Goal: Task Accomplishment & Management: Use online tool/utility

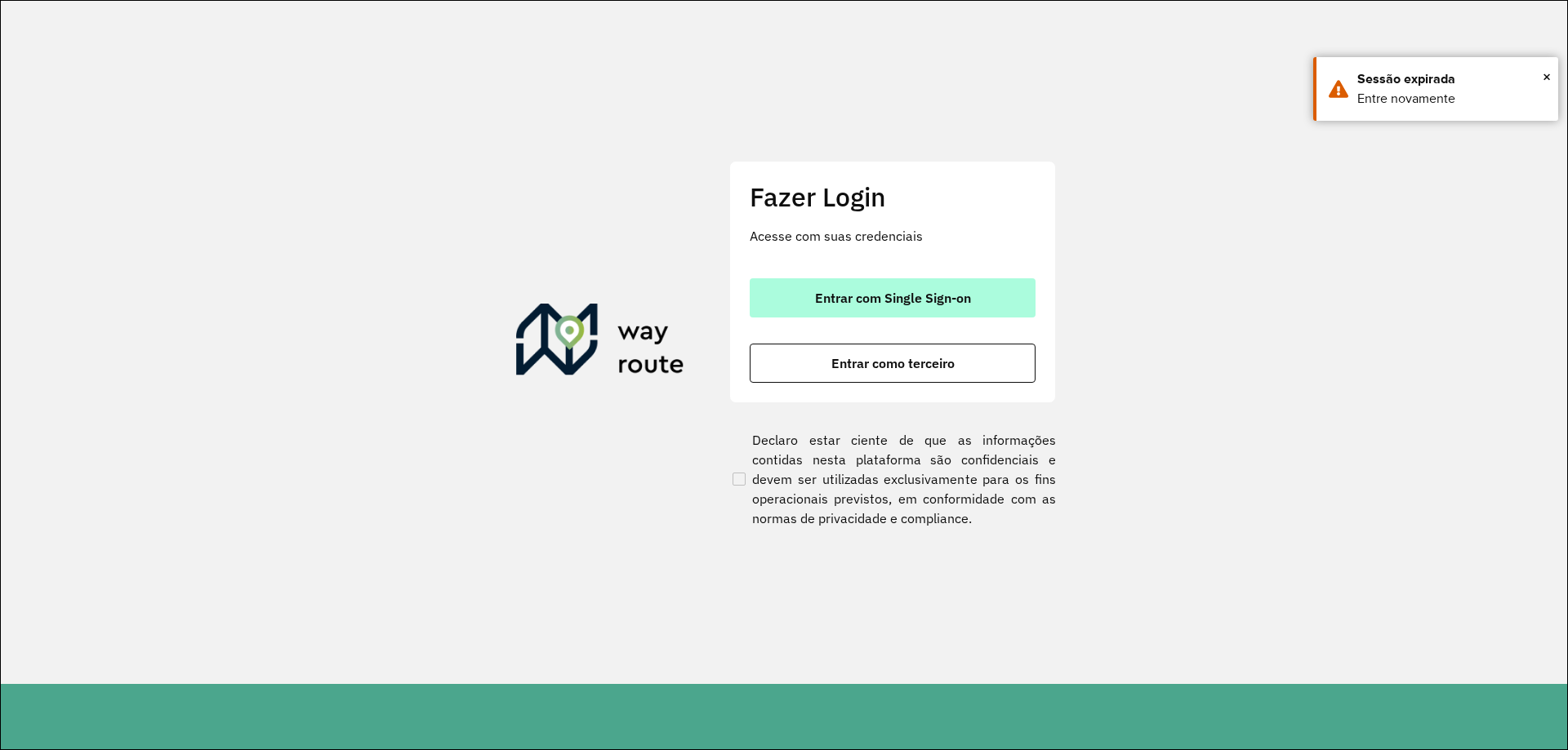
click at [896, 303] on span "Entrar com Single Sign-on" at bounding box center [893, 298] width 156 height 13
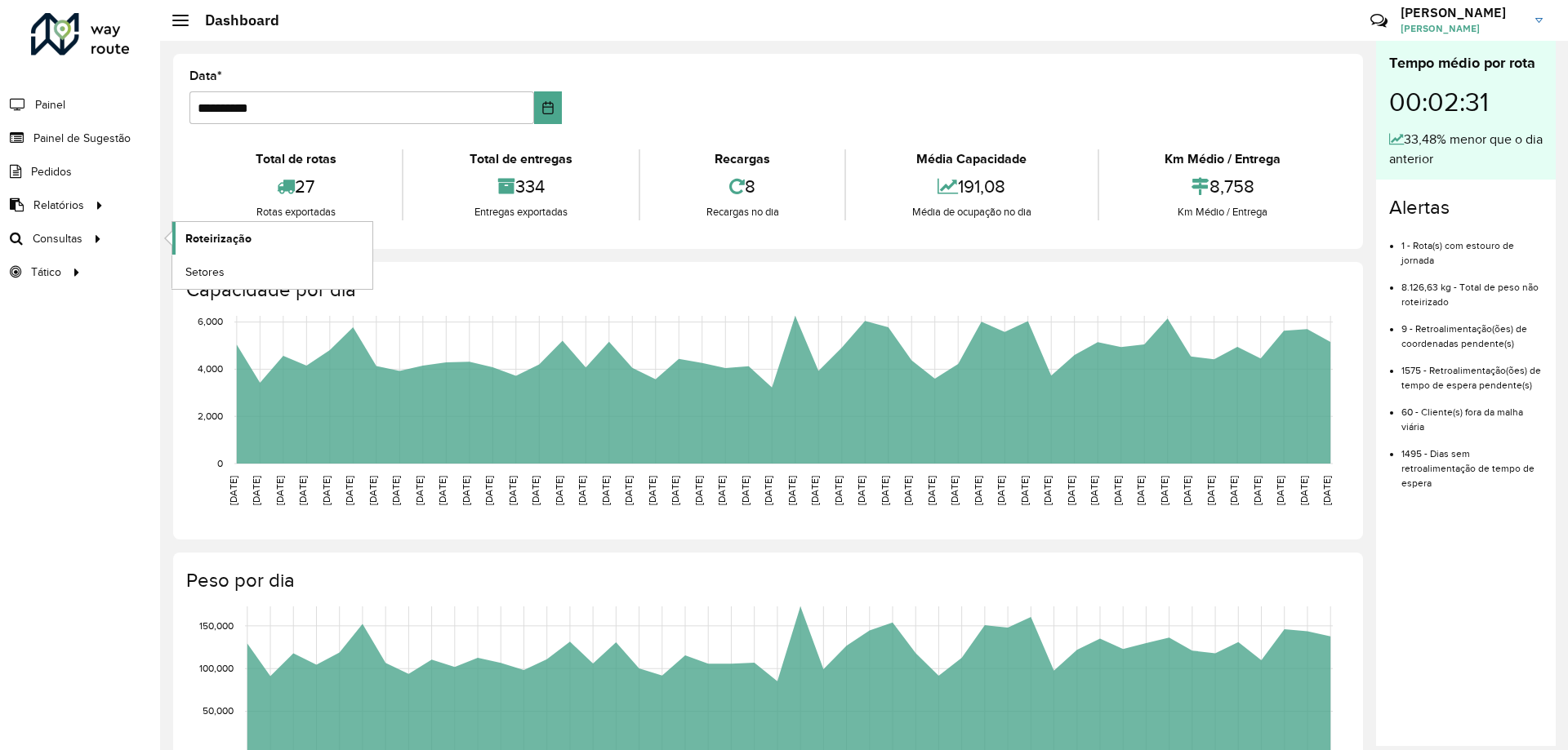
click at [248, 227] on link "Roteirização" at bounding box center [272, 239] width 200 height 32
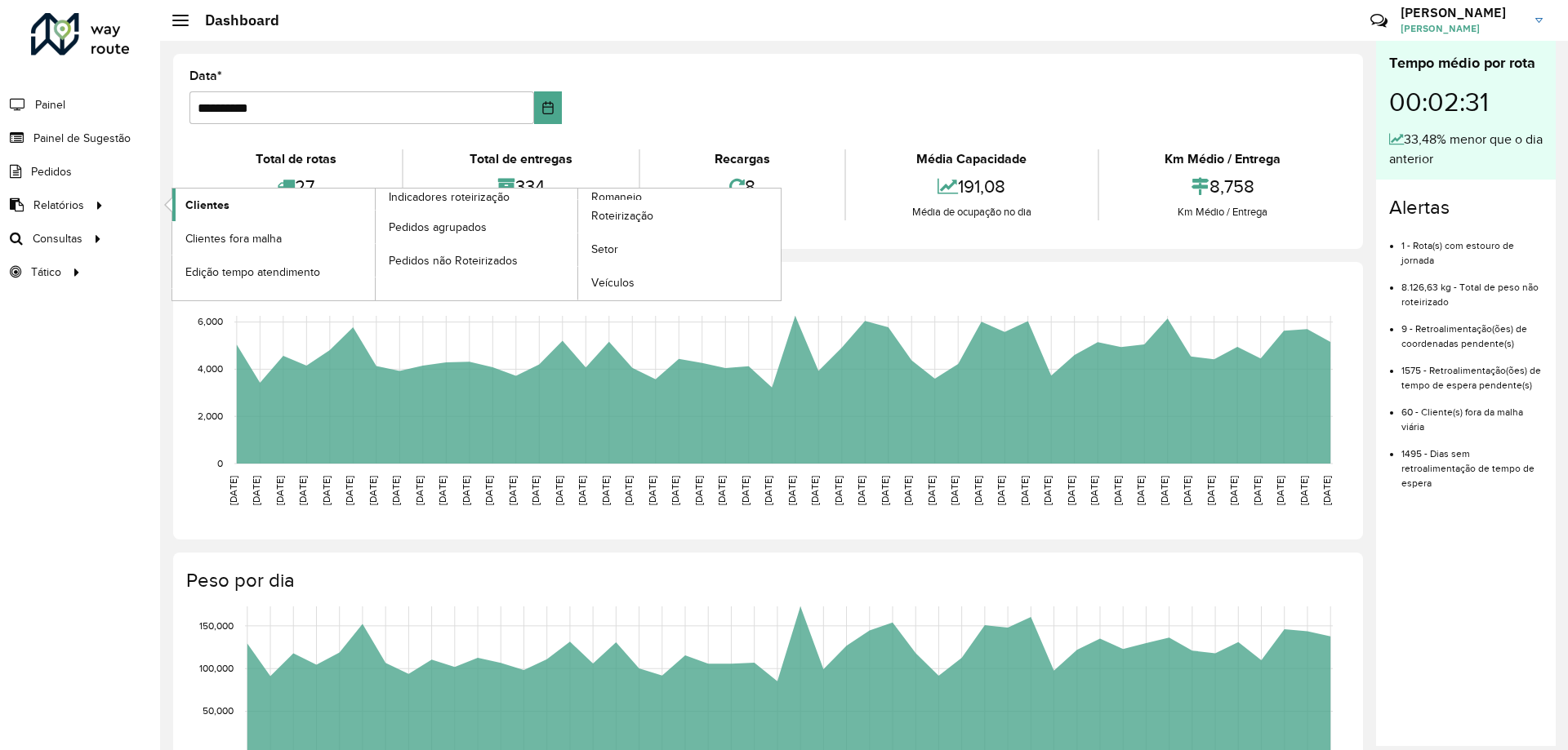
click at [198, 212] on span "Clientes" at bounding box center [208, 205] width 44 height 17
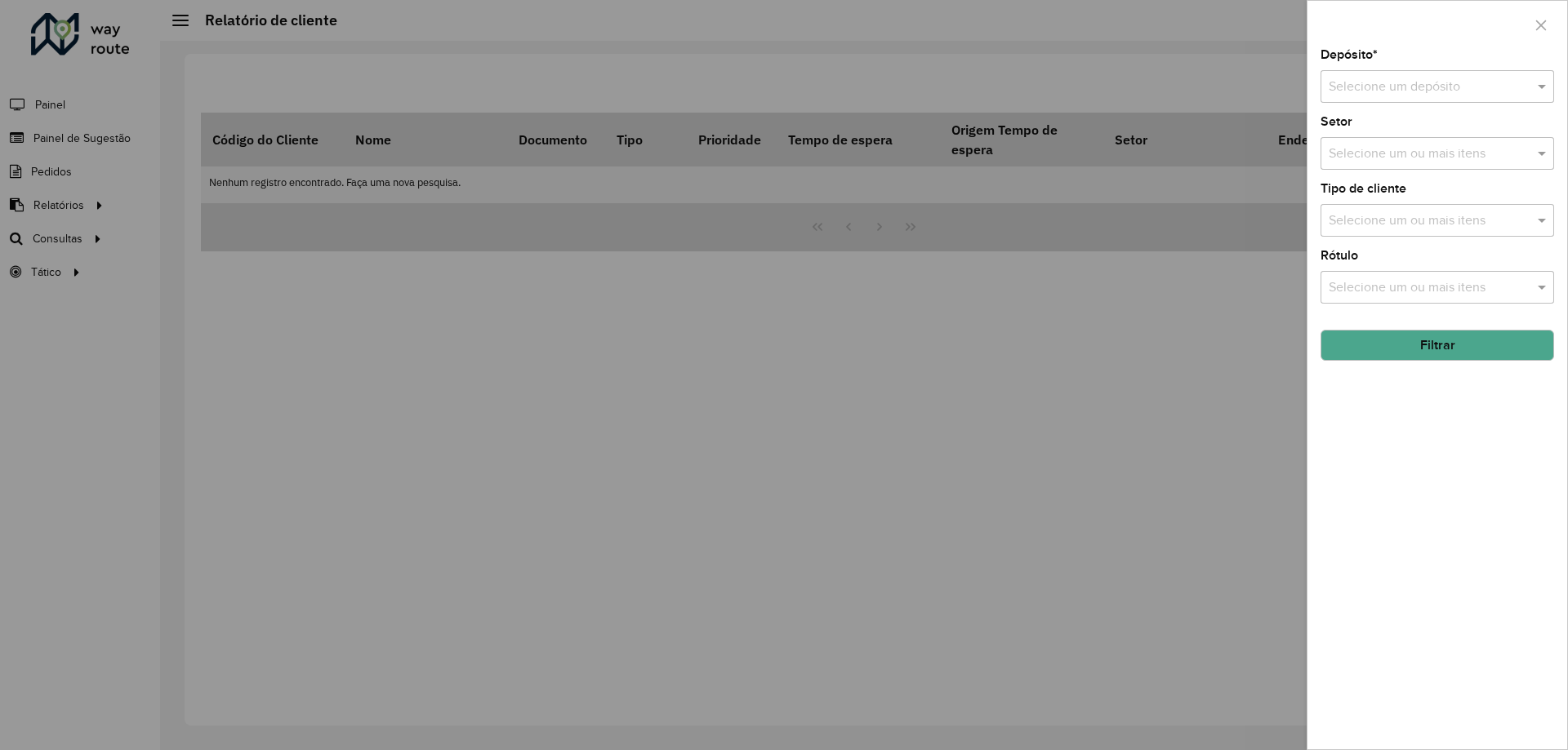
click at [1536, 102] on div "Selecione um depósito" at bounding box center [1437, 86] width 234 height 32
click at [1459, 135] on div "CDD Cascavel" at bounding box center [1436, 133] width 232 height 27
click at [1447, 351] on button "Filtrar" at bounding box center [1437, 345] width 234 height 31
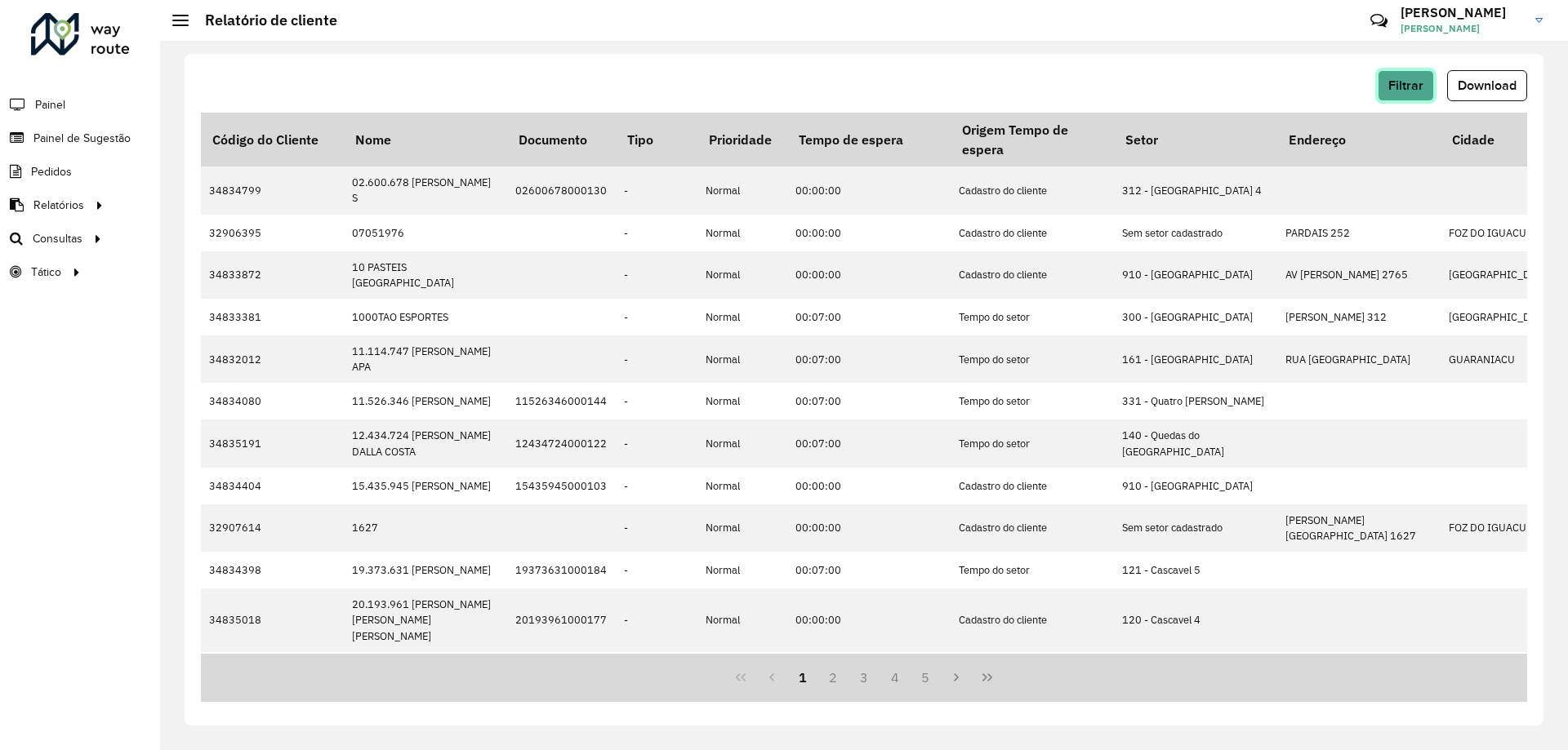
click at [1403, 90] on span "Filtrar" at bounding box center [1405, 86] width 35 height 14
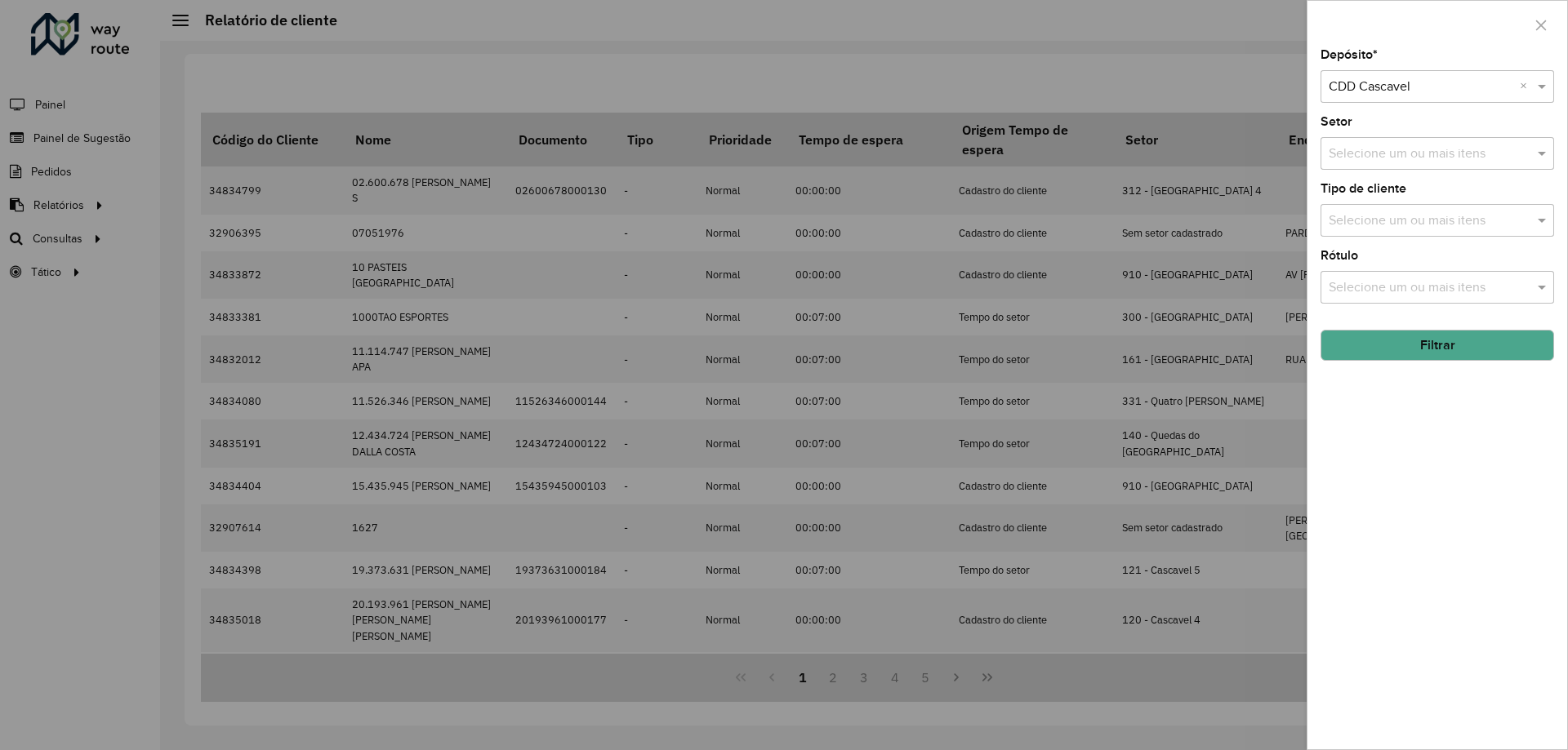
click at [1150, 36] on div at bounding box center [784, 375] width 1568 height 750
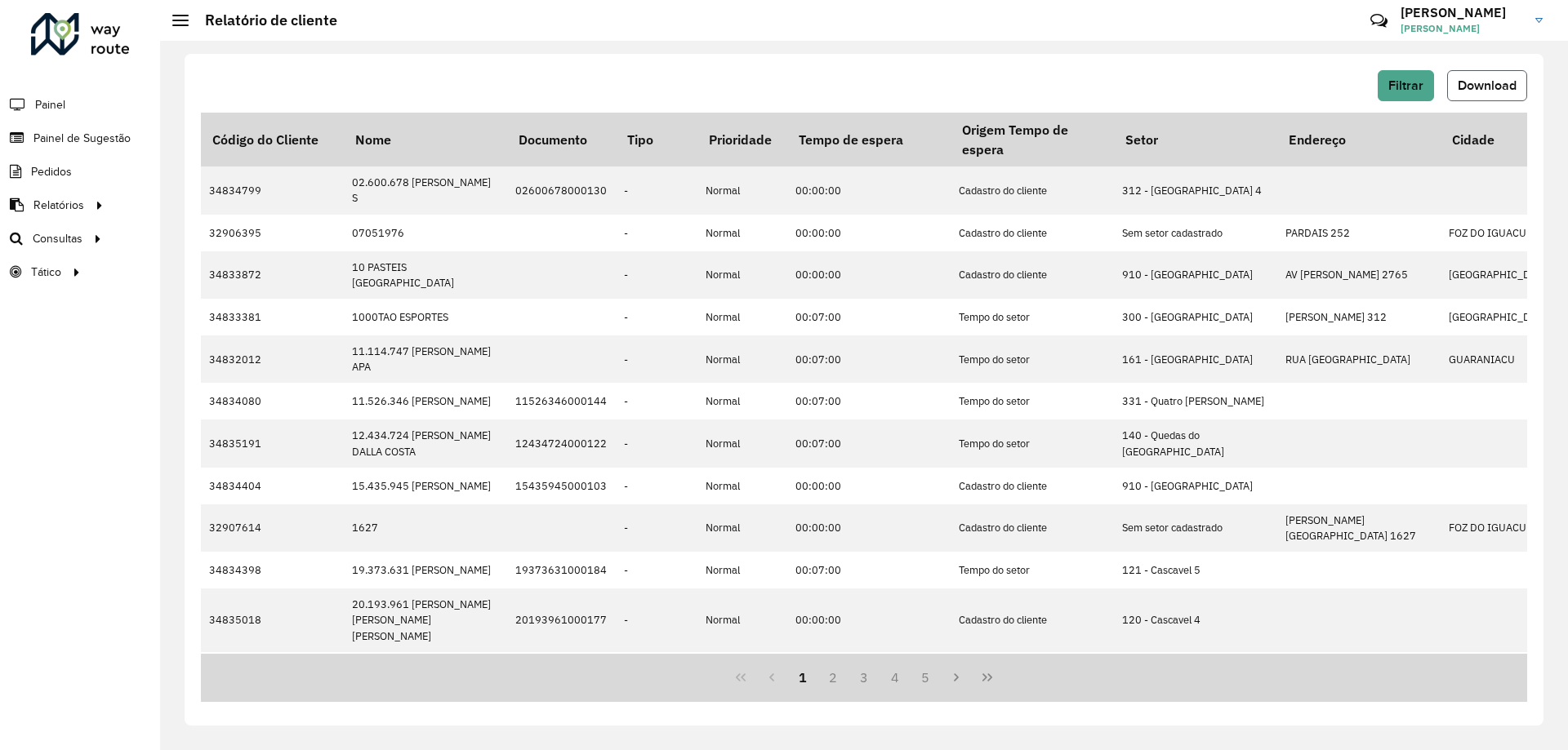
click at [1494, 85] on span "Download" at bounding box center [1487, 86] width 59 height 14
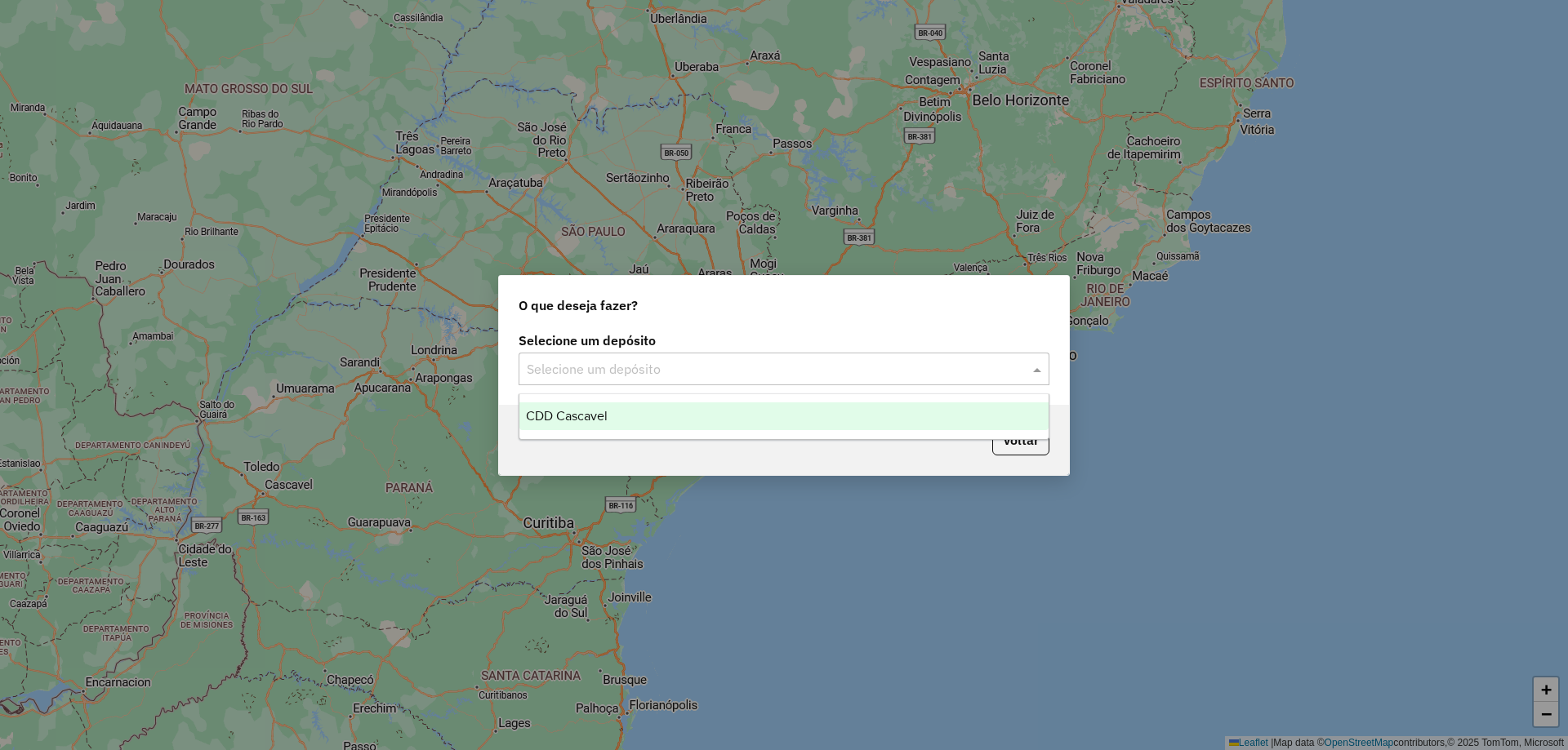
click at [665, 383] on div "Selecione um depósito" at bounding box center [784, 369] width 530 height 32
click at [562, 412] on span "CDD Cascavel" at bounding box center [566, 416] width 81 height 14
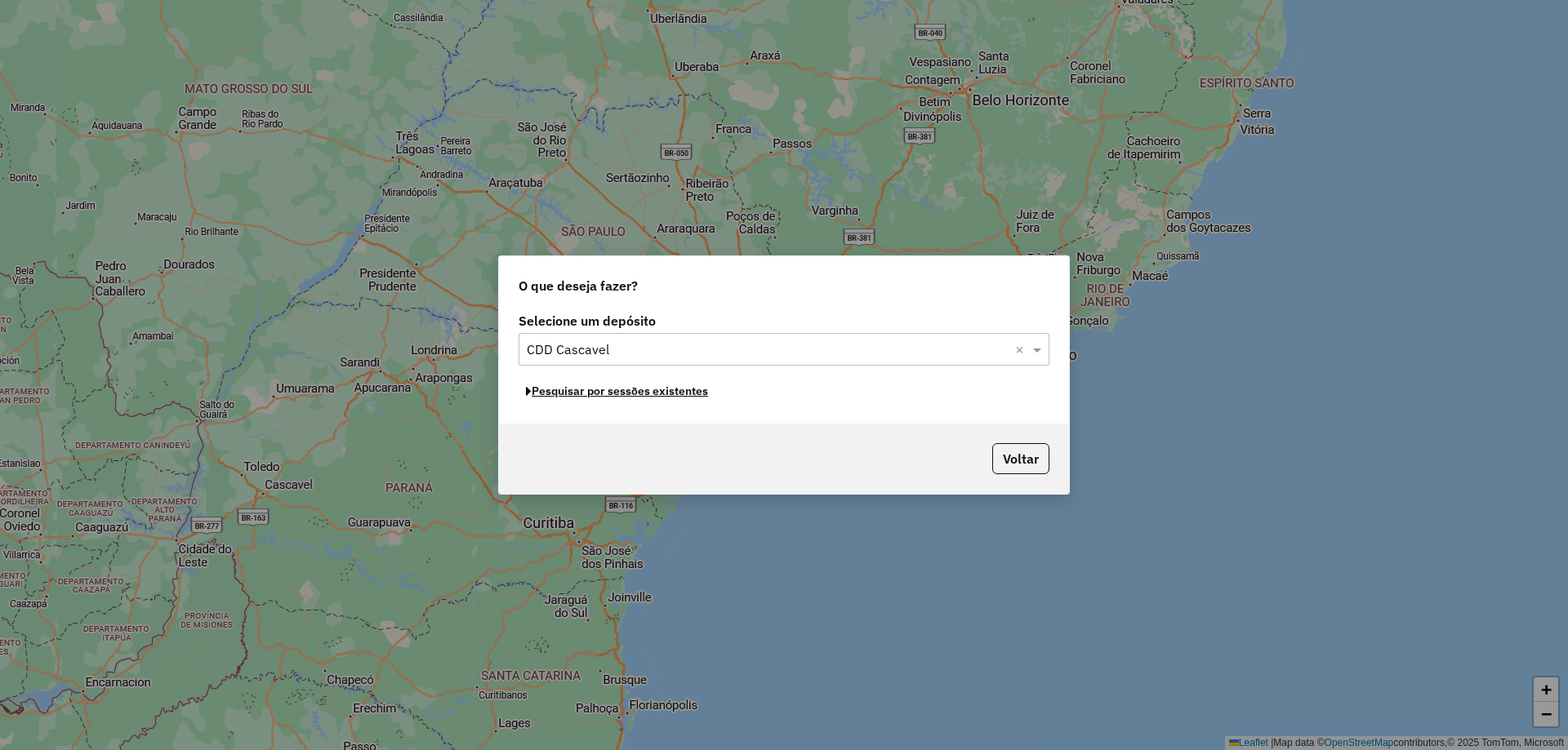
click at [624, 388] on button "Pesquisar por sessões existentes" at bounding box center [617, 392] width 197 height 26
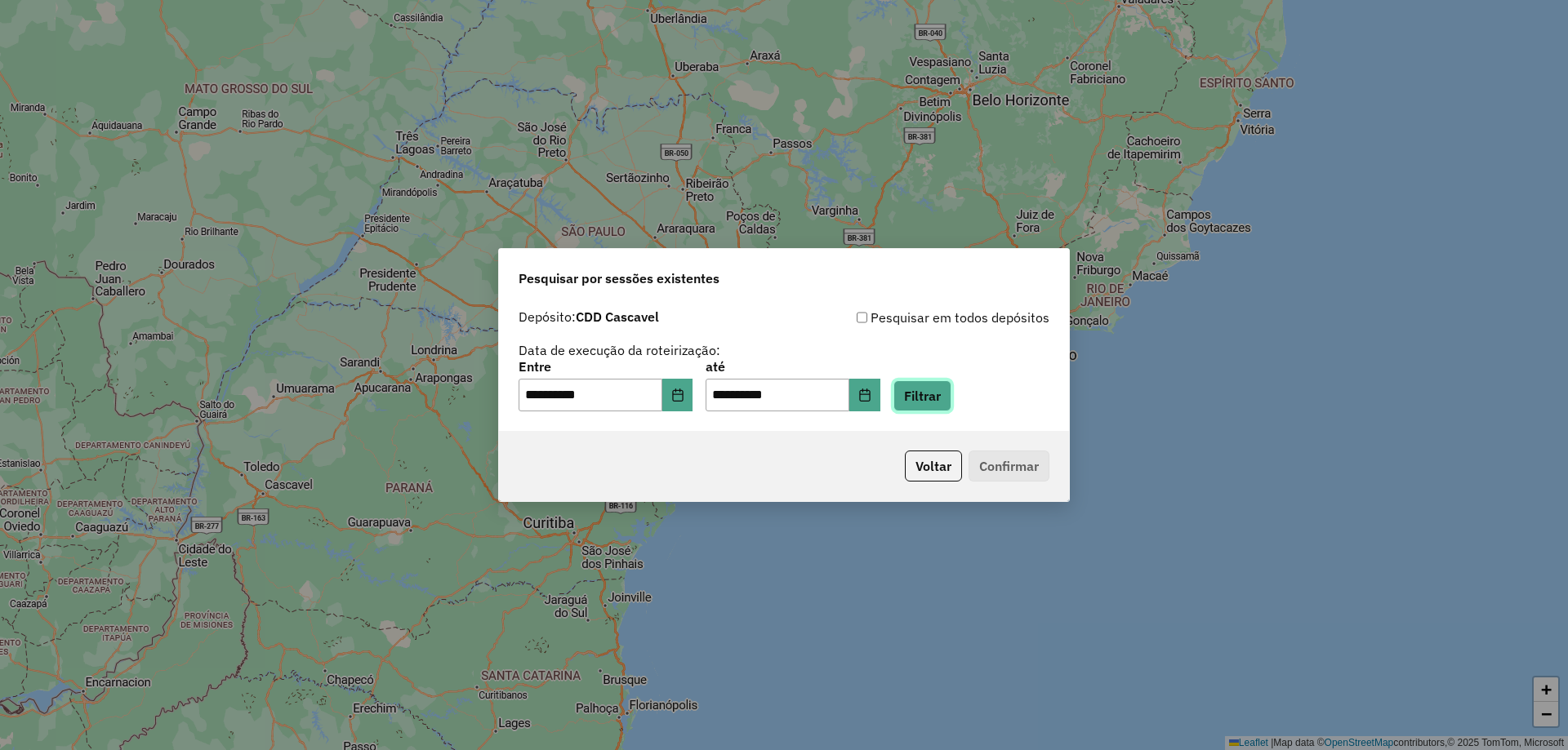
click at [945, 401] on button "Filtrar" at bounding box center [922, 396] width 58 height 31
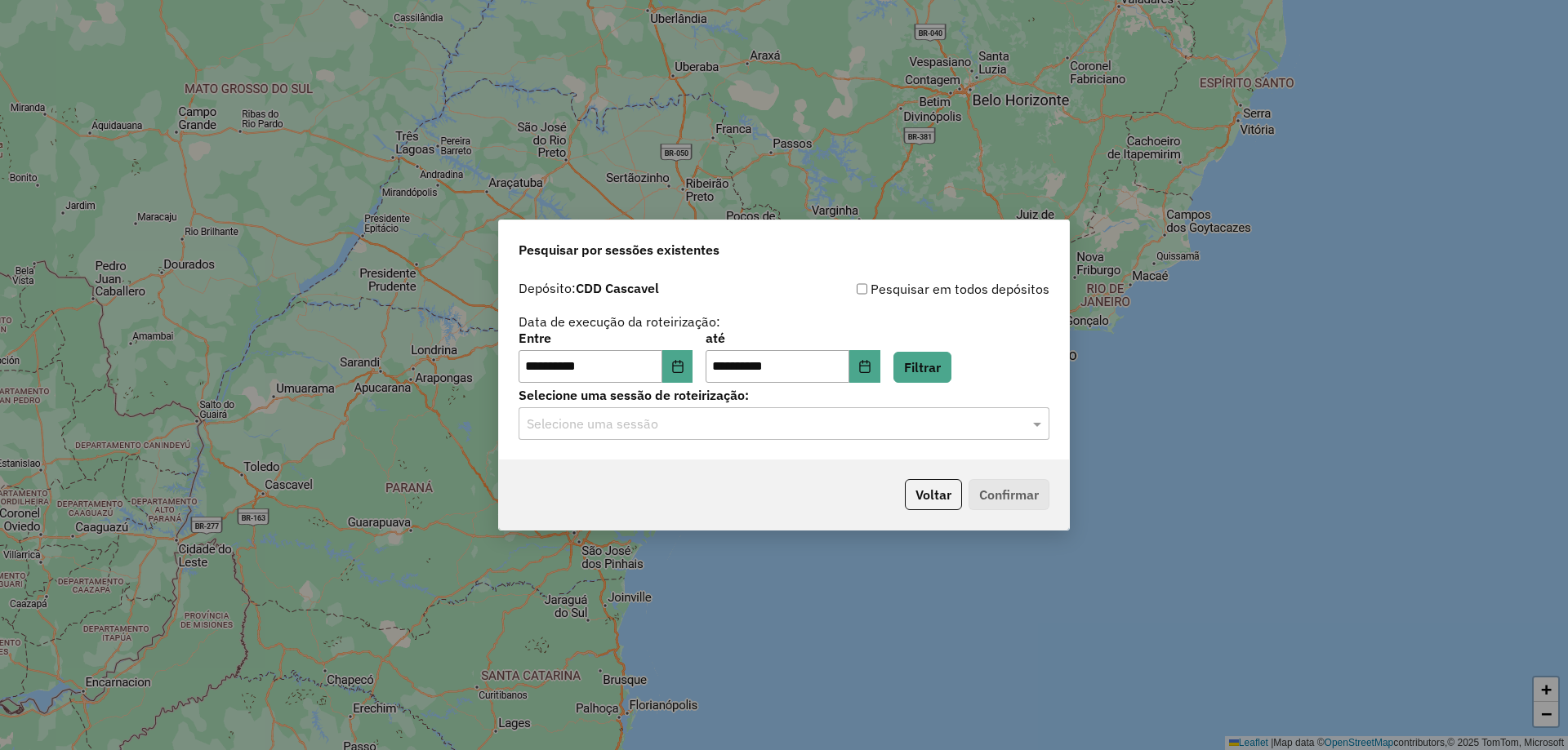
click at [597, 420] on input "text" at bounding box center [767, 424] width 482 height 20
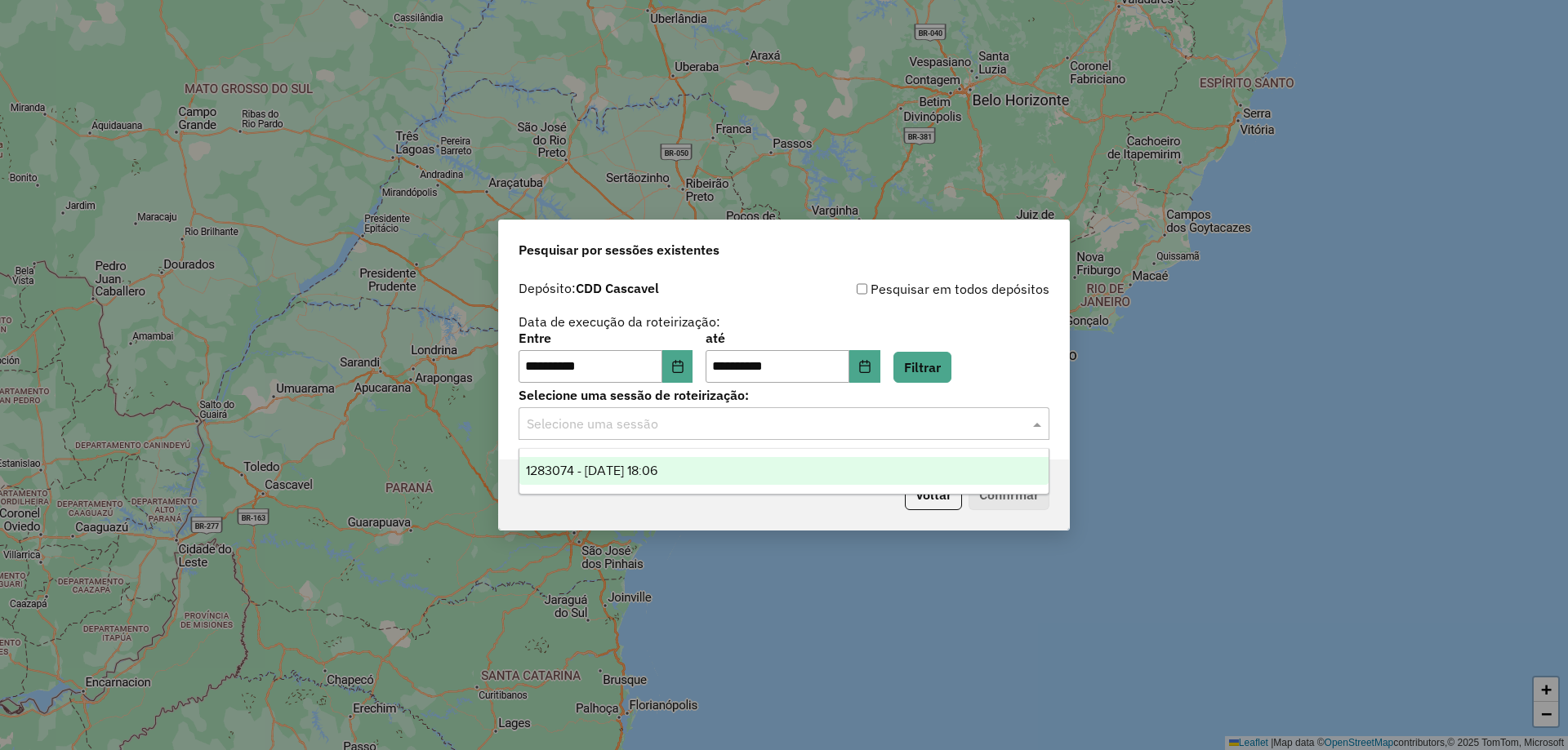
click at [548, 476] on span "1283074 - 26/09/2025 18:06" at bounding box center [592, 470] width 132 height 14
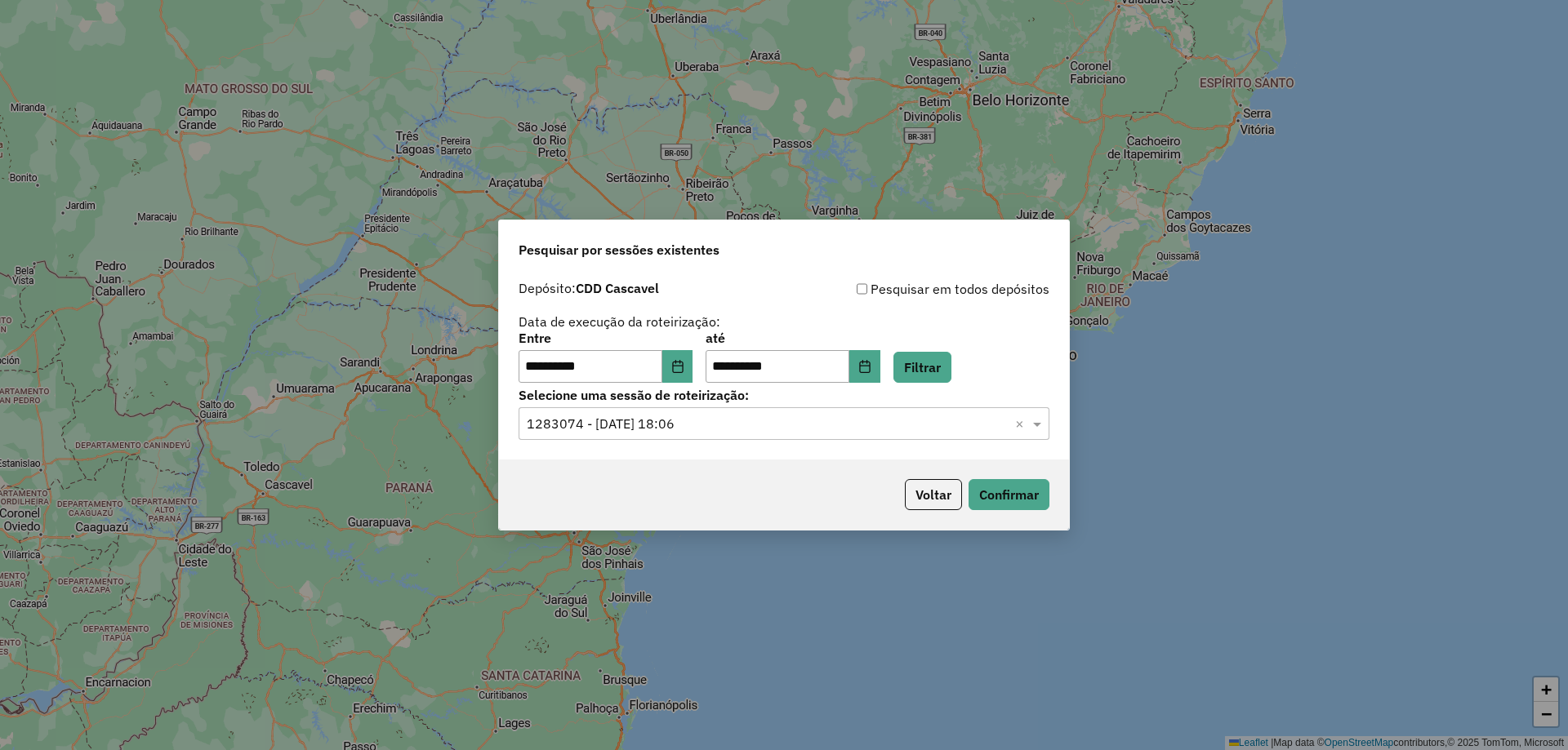
click at [1069, 508] on div "**********" at bounding box center [784, 375] width 1568 height 750
click at [1025, 498] on button "Confirmar" at bounding box center [1009, 494] width 81 height 31
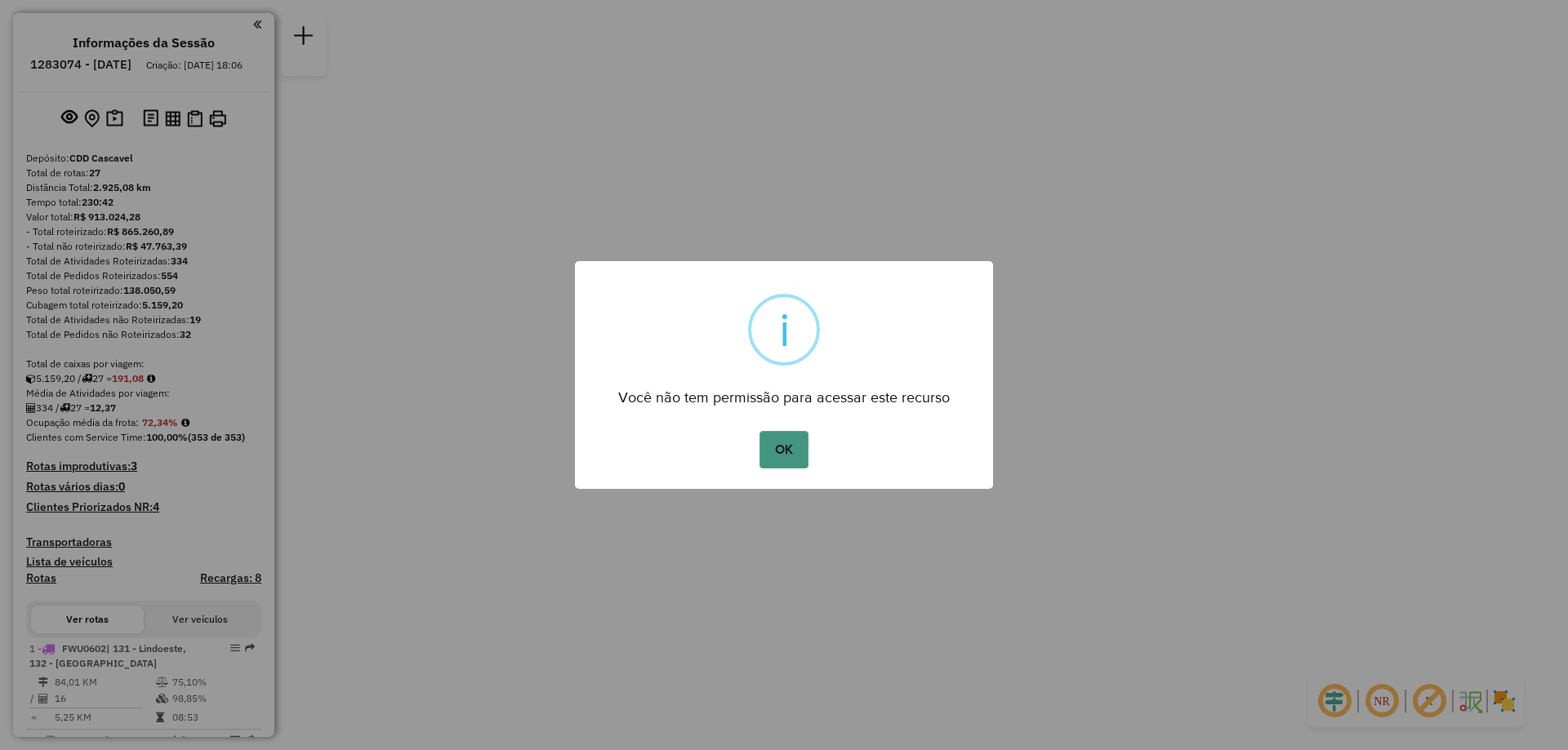
click at [782, 440] on button "OK" at bounding box center [784, 450] width 48 height 38
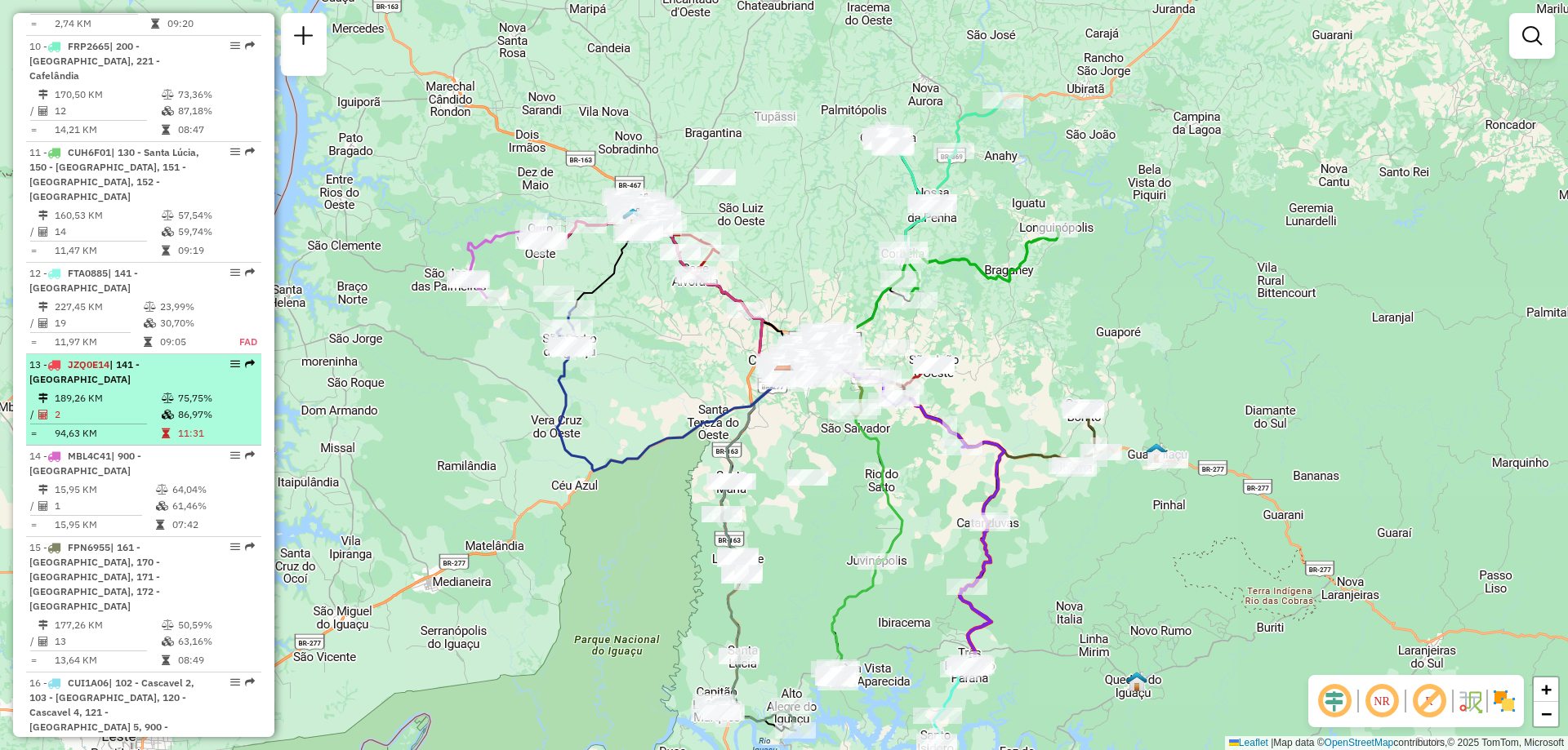
scroll to position [1633, 0]
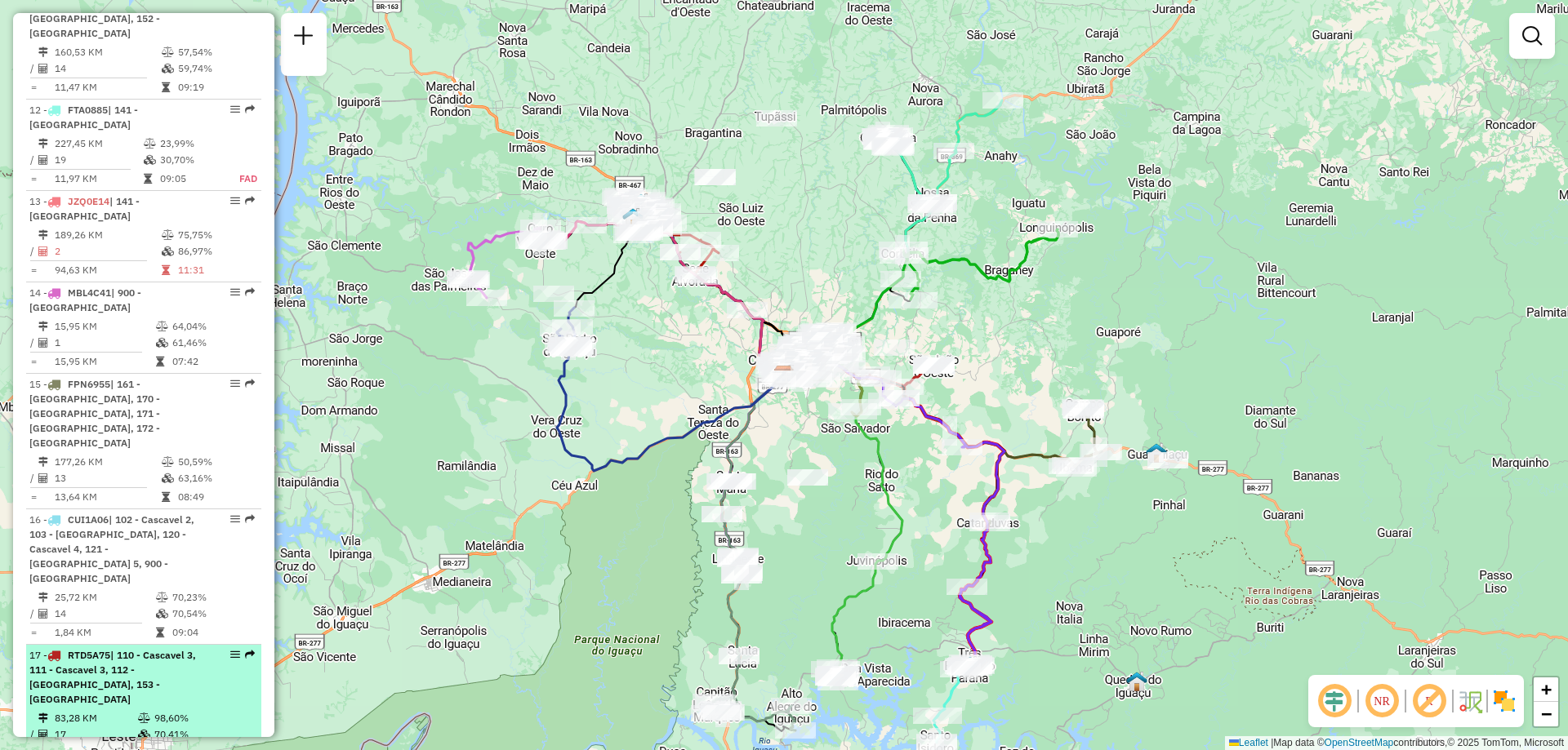
click at [141, 649] on span "| 110 - Cascavel 3, 111 - Cascavel 3, 112 - Rivieira, 153 - São Jordão d Oeste" at bounding box center [112, 677] width 167 height 56
select select "**********"
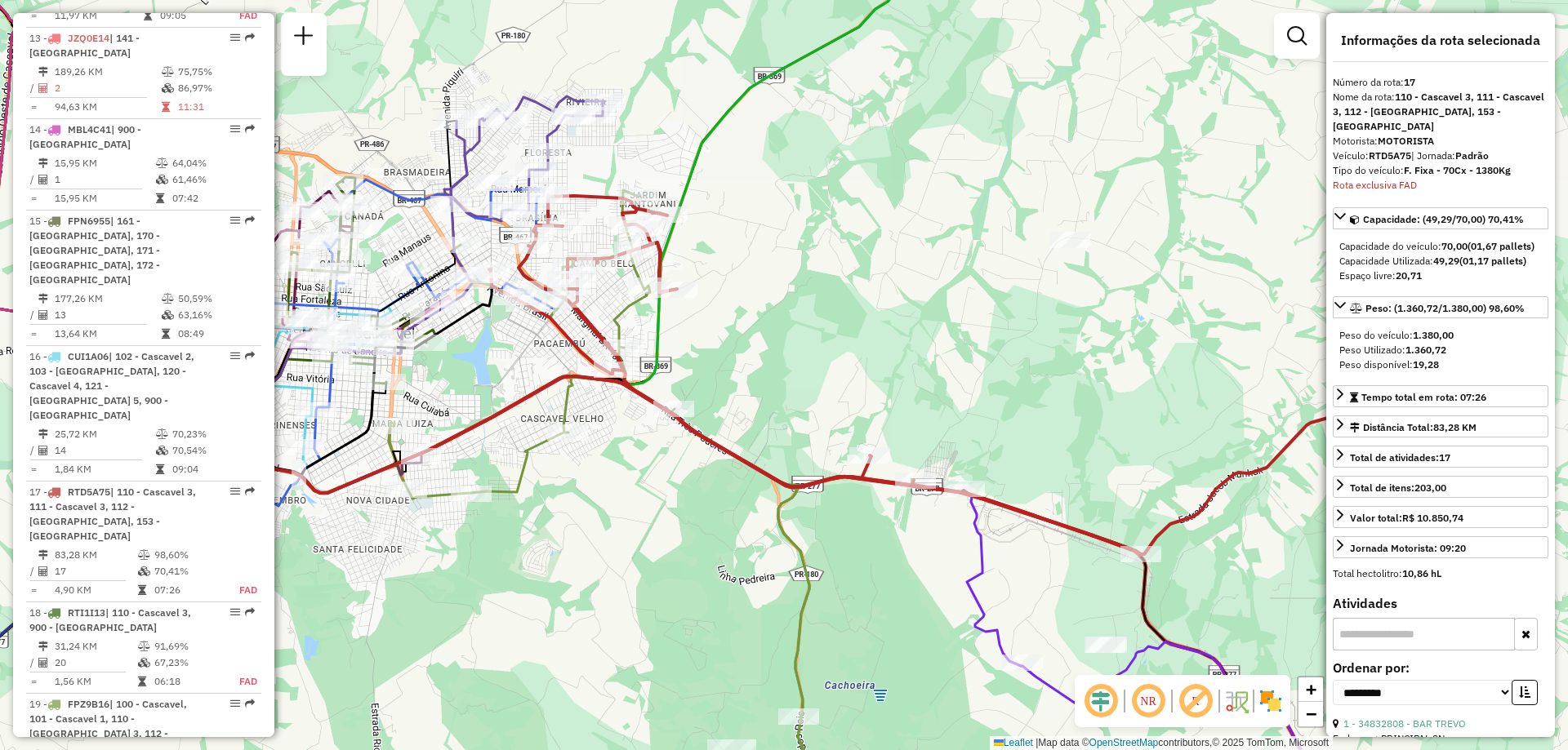
scroll to position [1959, 0]
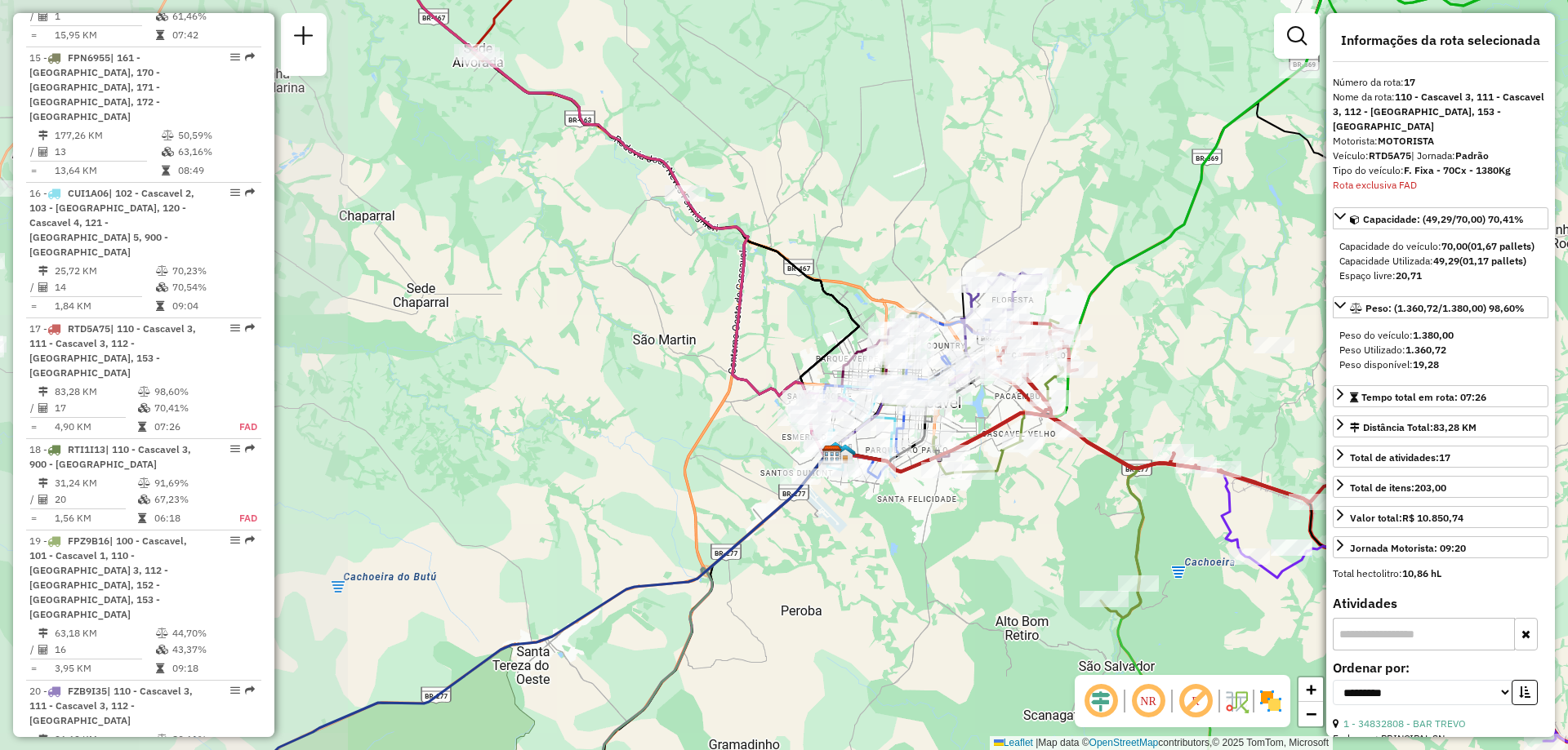
drag, startPoint x: 814, startPoint y: 392, endPoint x: 1017, endPoint y: 420, distance: 204.9
click at [1119, 422] on div "Janela de atendimento Grade de atendimento Capacidade Transportadoras Veículos …" at bounding box center [784, 375] width 1568 height 750
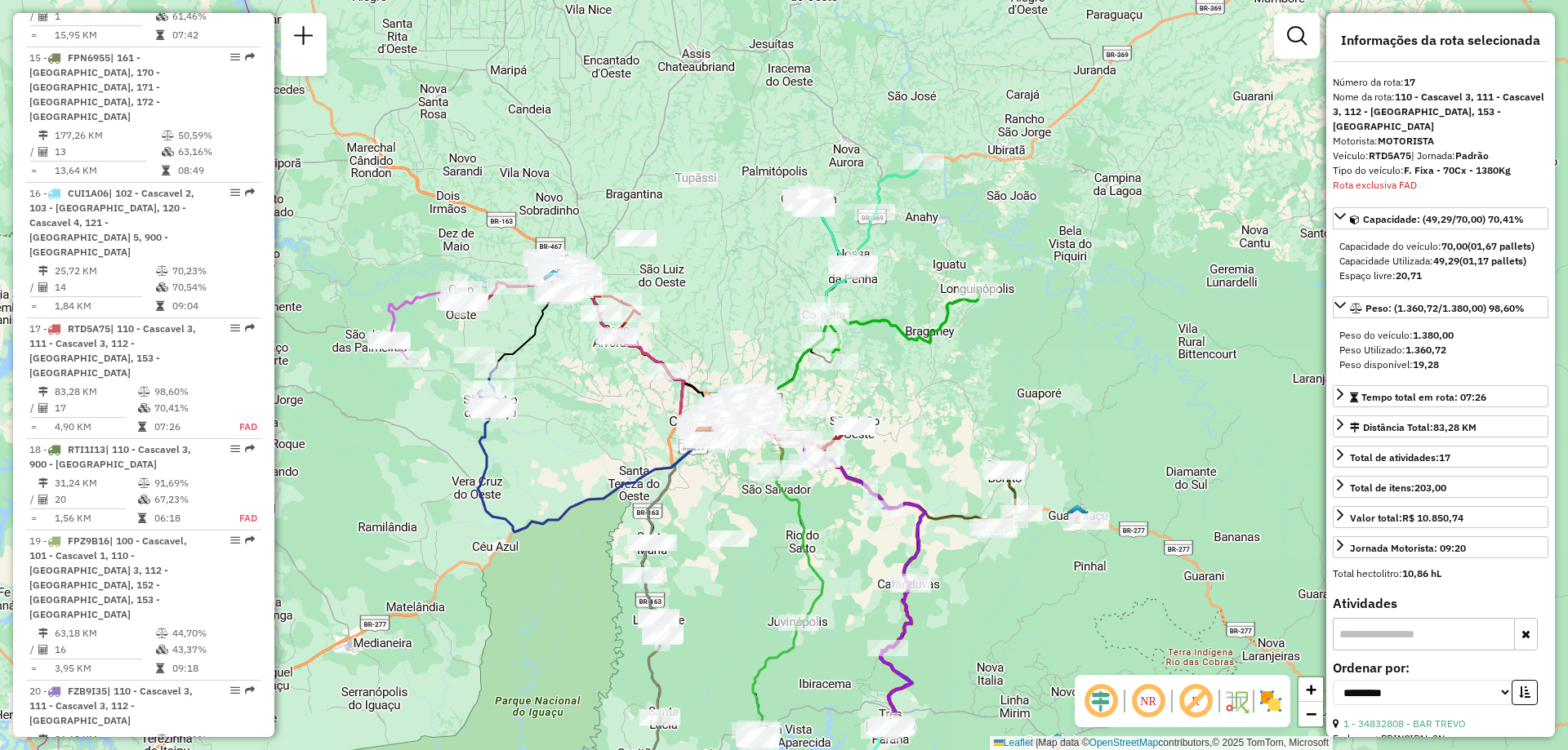
drag, startPoint x: 775, startPoint y: 306, endPoint x: 884, endPoint y: 348, distance: 116.8
click at [884, 348] on div "Janela de atendimento Grade de atendimento Capacidade Transportadoras Veículos …" at bounding box center [784, 375] width 1568 height 750
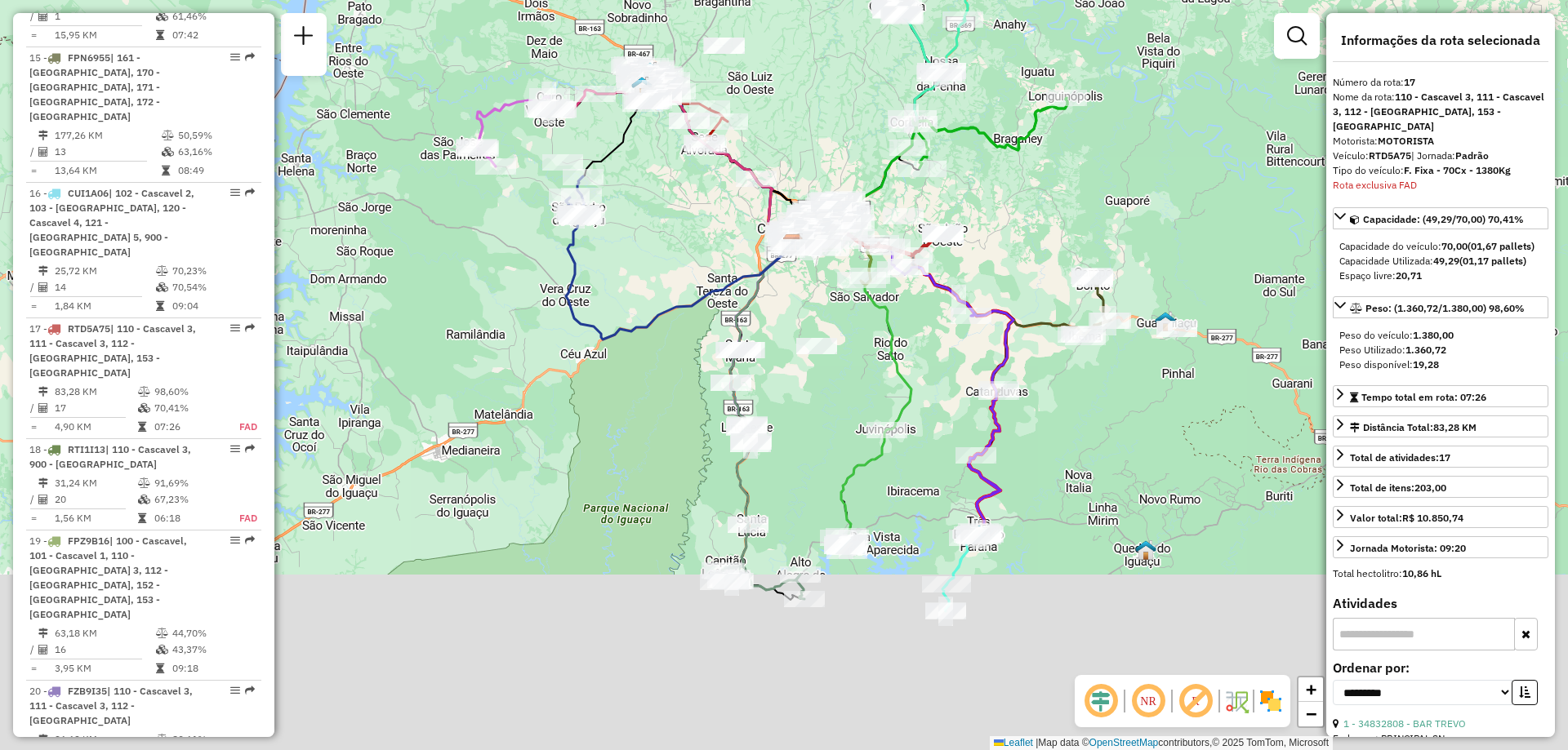
drag, startPoint x: 743, startPoint y: 624, endPoint x: 820, endPoint y: 409, distance: 228.4
click at [820, 410] on div "Janela de atendimento Grade de atendimento Capacidade Transportadoras Veículos …" at bounding box center [784, 375] width 1568 height 750
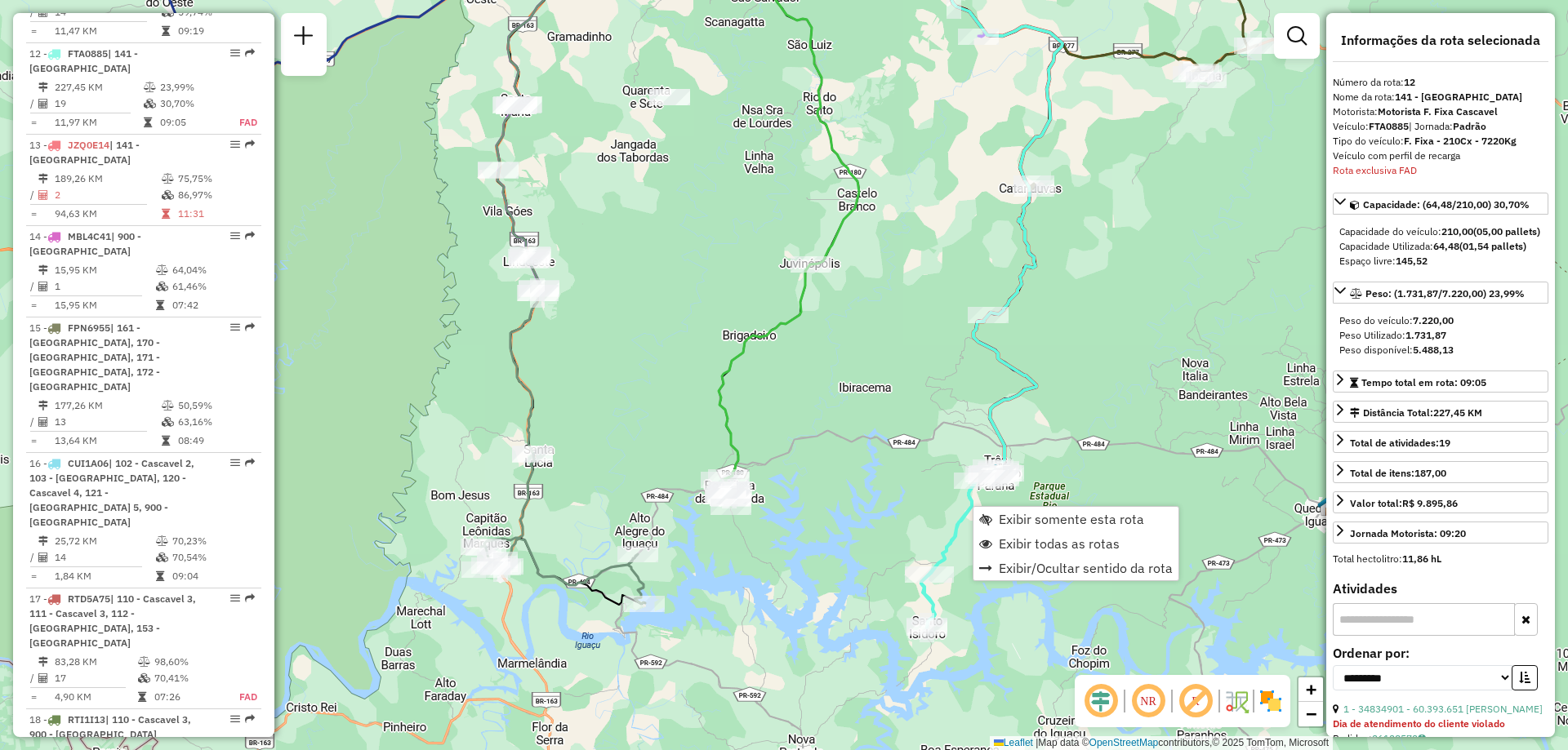
scroll to position [1690, 0]
click at [1062, 525] on span "Exibir somente esta rota" at bounding box center [1071, 518] width 145 height 13
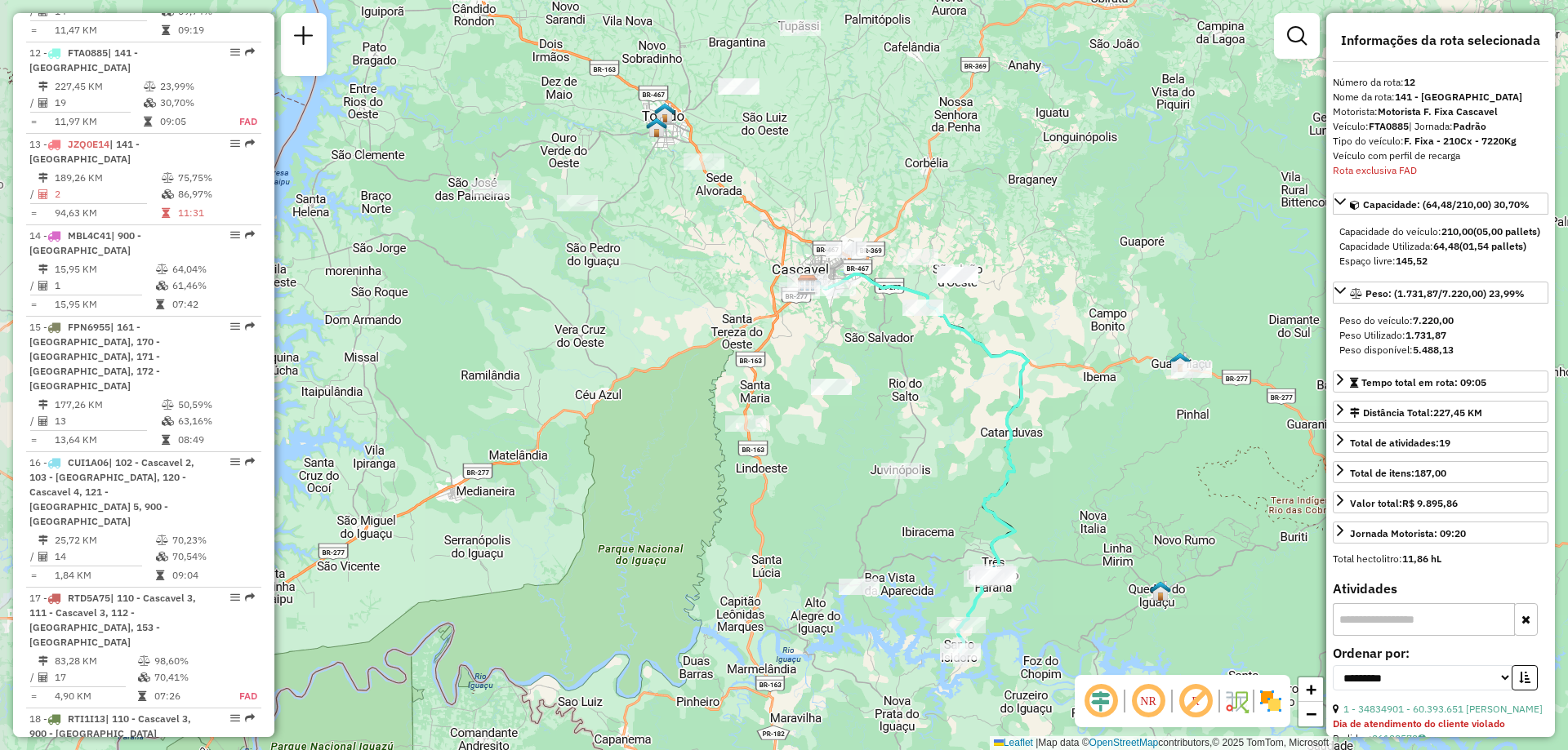
drag, startPoint x: 795, startPoint y: 317, endPoint x: 927, endPoint y: 405, distance: 158.6
click at [927, 405] on div "Janela de atendimento Grade de atendimento Capacidade Transportadoras Veículos …" at bounding box center [784, 375] width 1568 height 750
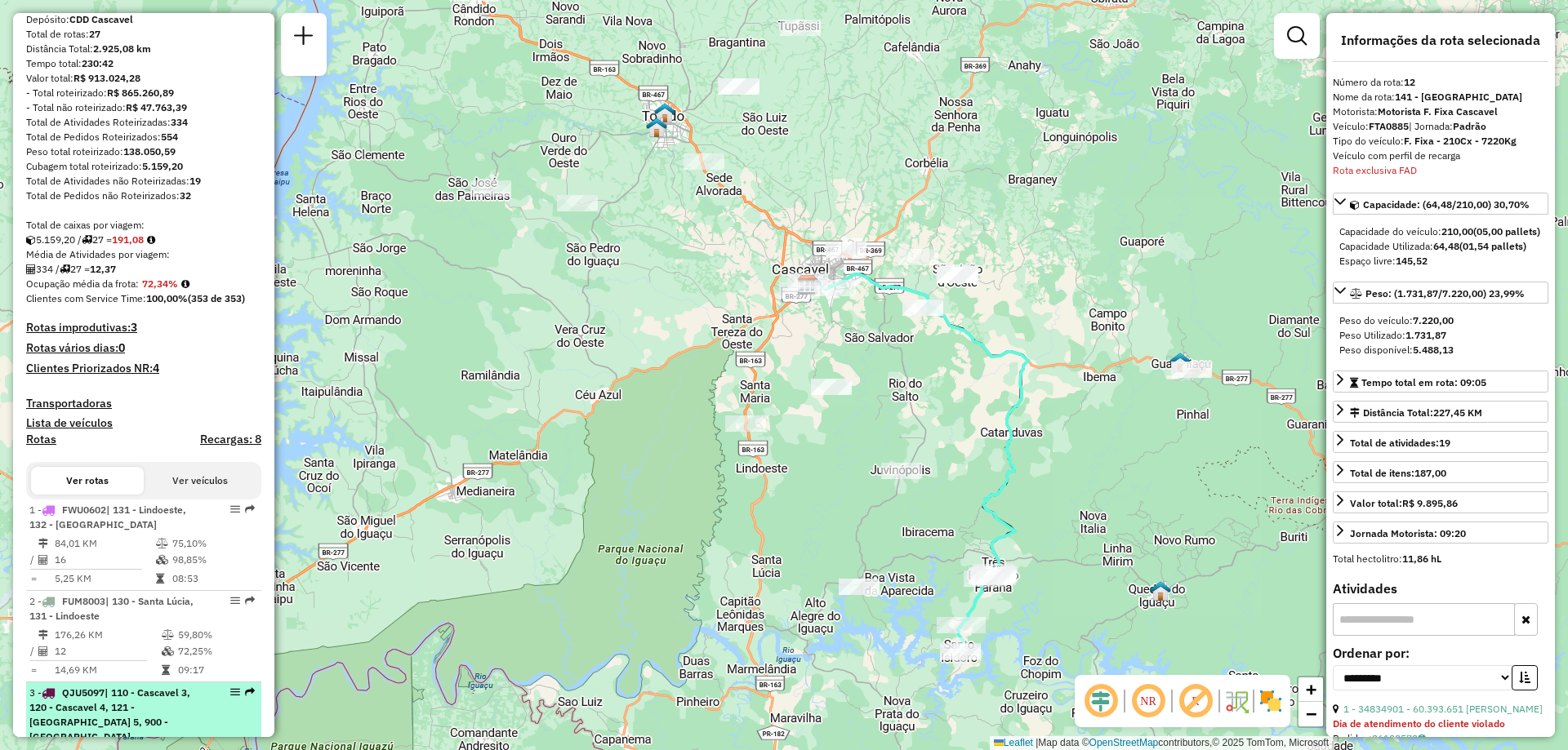
scroll to position [384, 0]
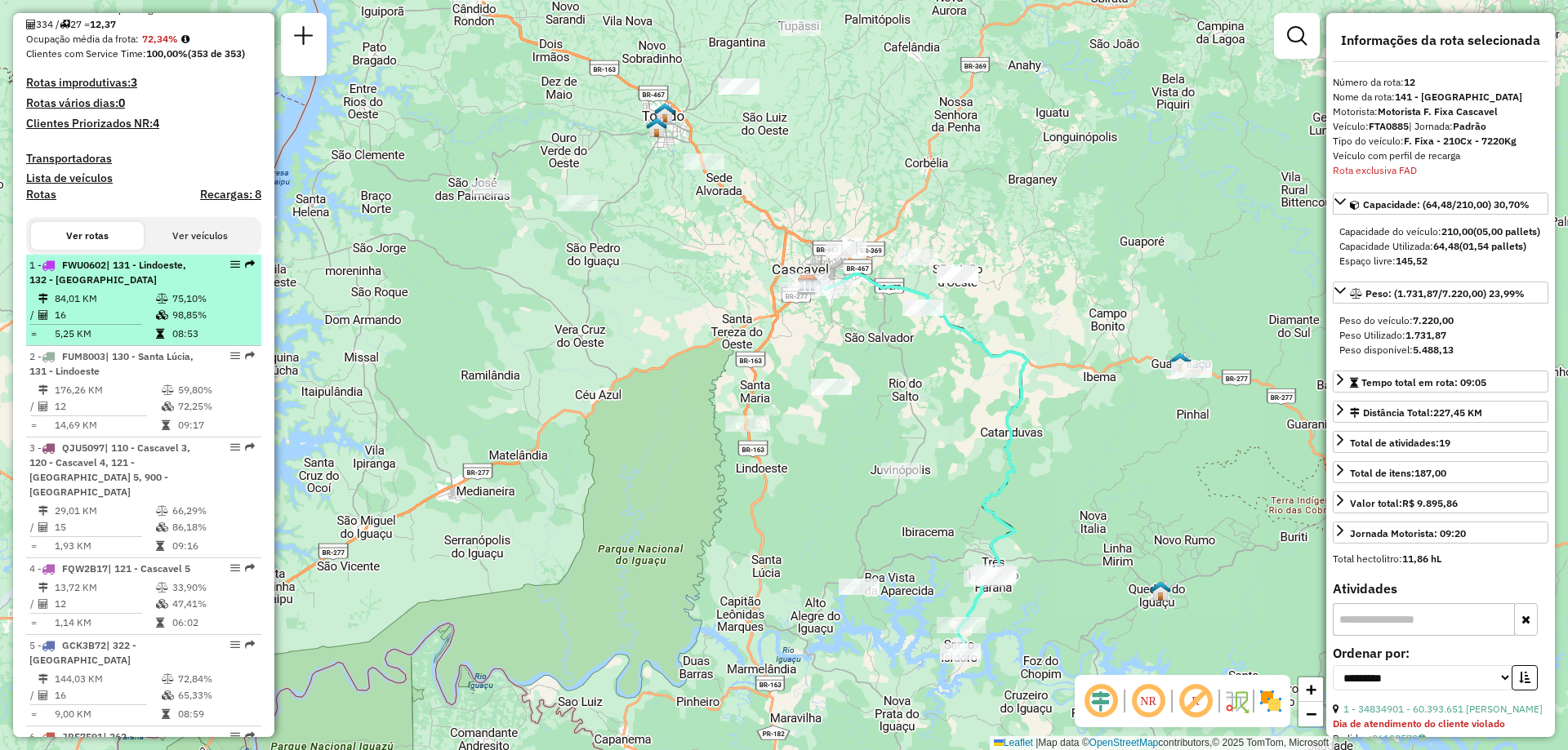
click at [117, 325] on hr at bounding box center [86, 324] width 112 height 1
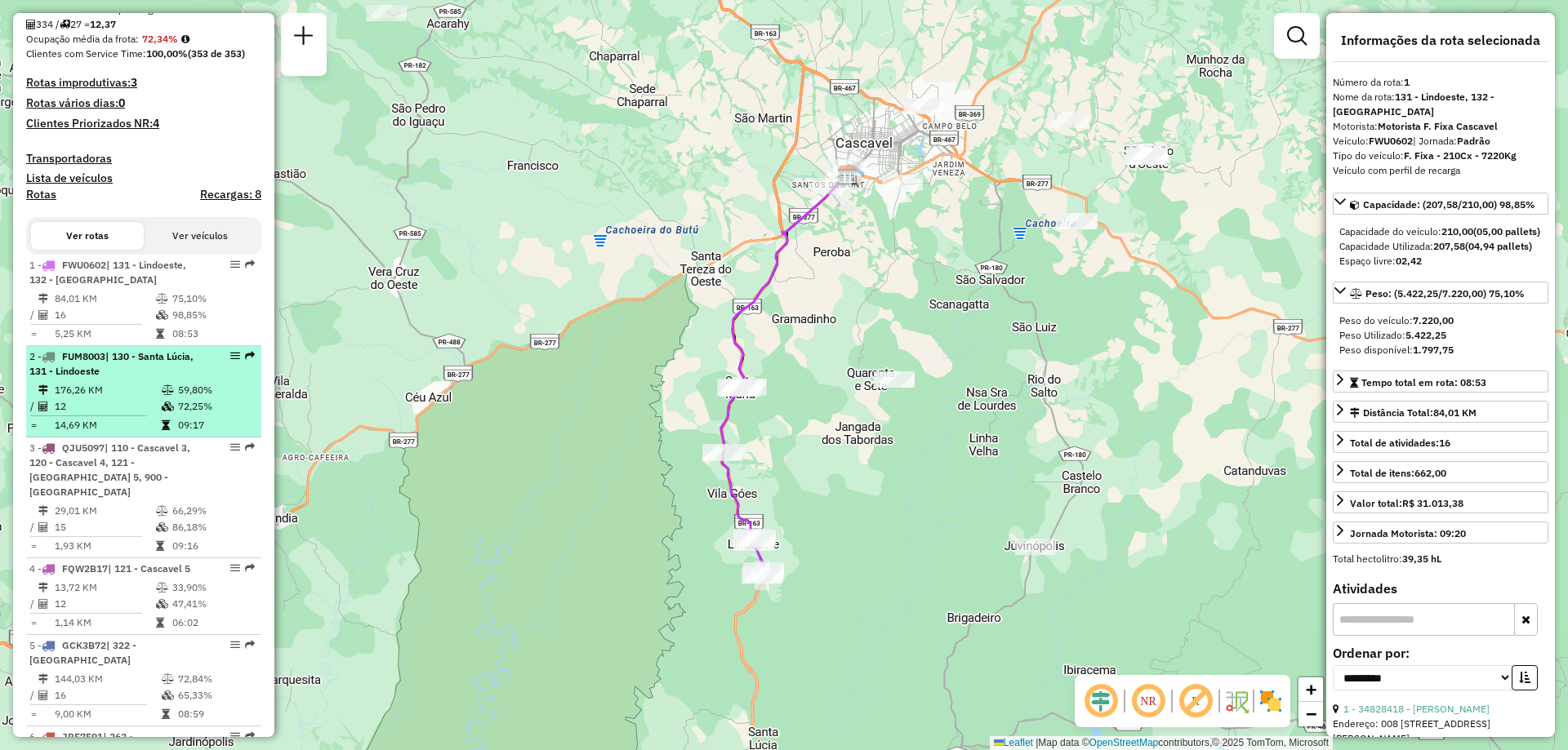
click at [105, 413] on td "12" at bounding box center [107, 406] width 107 height 16
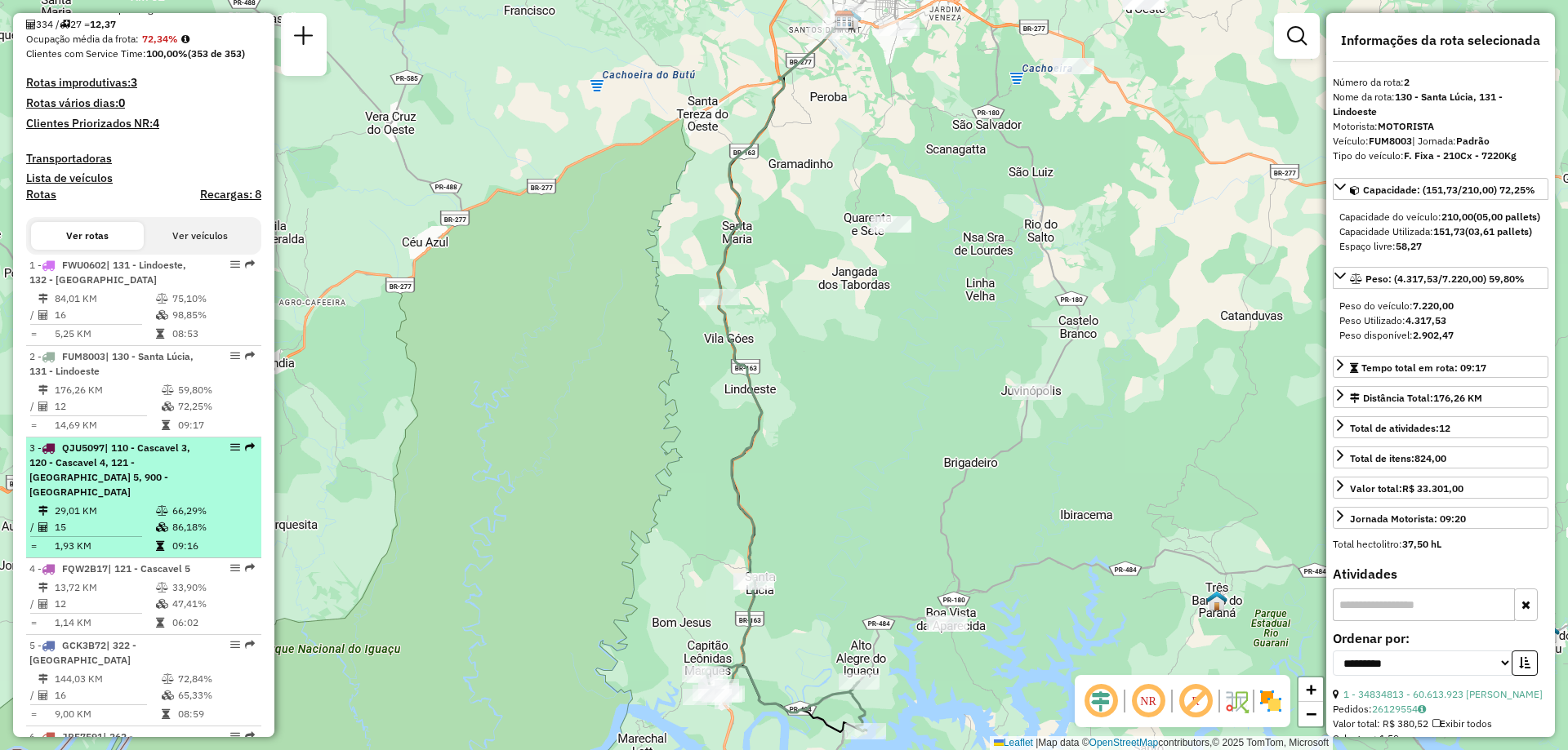
click at [128, 488] on span "| 110 - Cascavel 3, 120 - Cascavel 4, 121 - Cascavel 5, 900 - Centro Cascavel" at bounding box center [109, 469] width 161 height 56
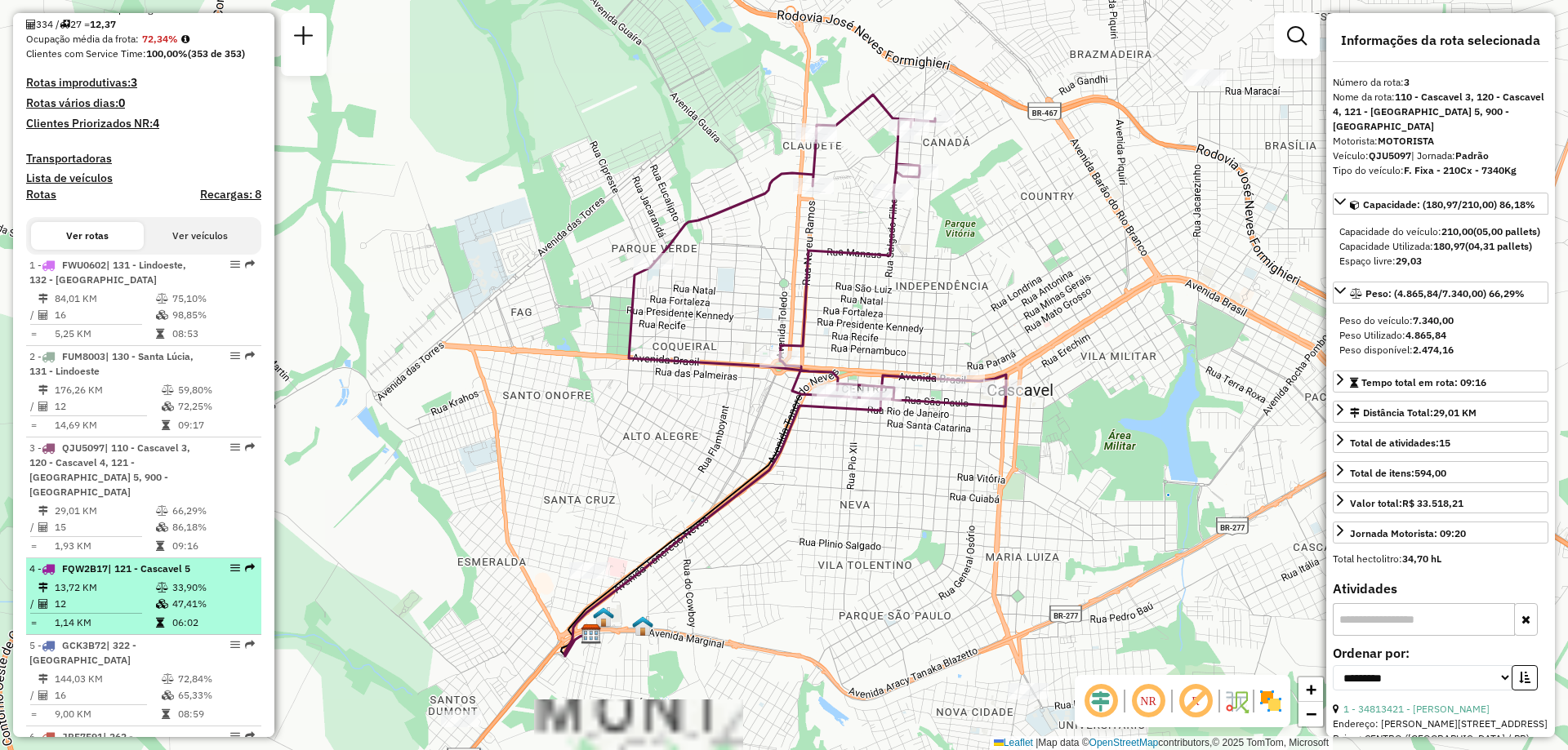
click at [121, 599] on td "12" at bounding box center [104, 604] width 101 height 16
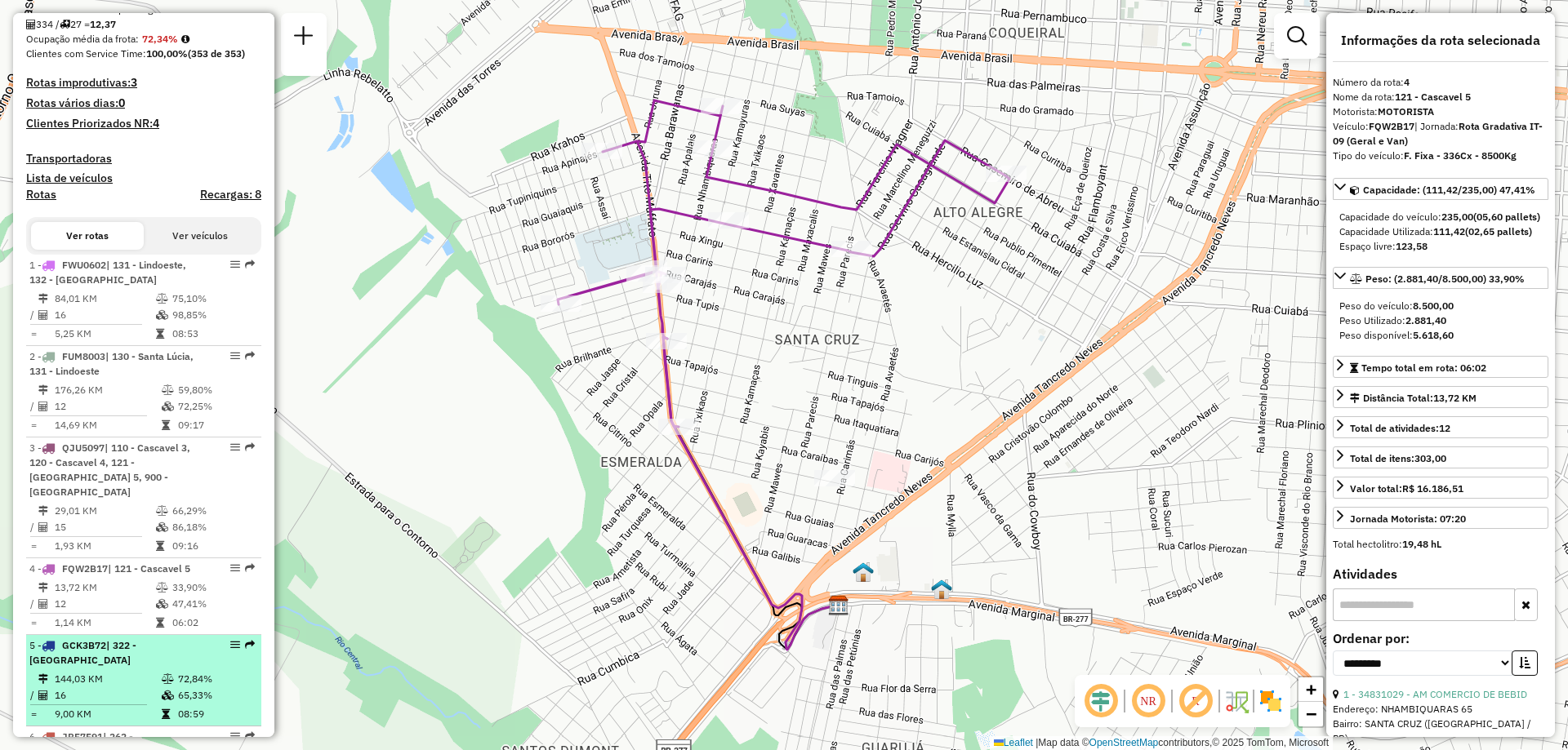
click at [104, 659] on div "5 - GCK3B72 | 322 - São Pedro do Iguaçu" at bounding box center [115, 653] width 173 height 29
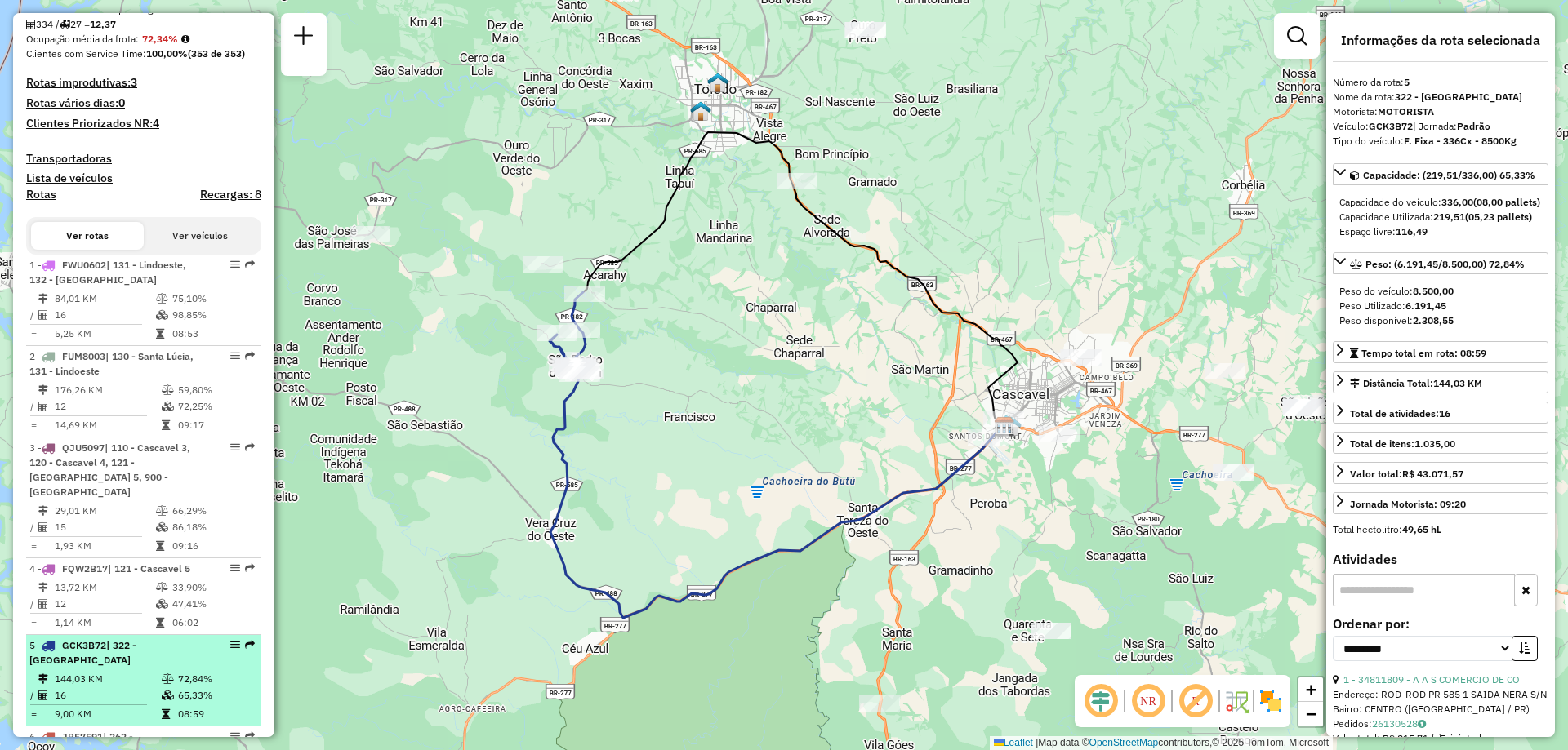
scroll to position [465, 0]
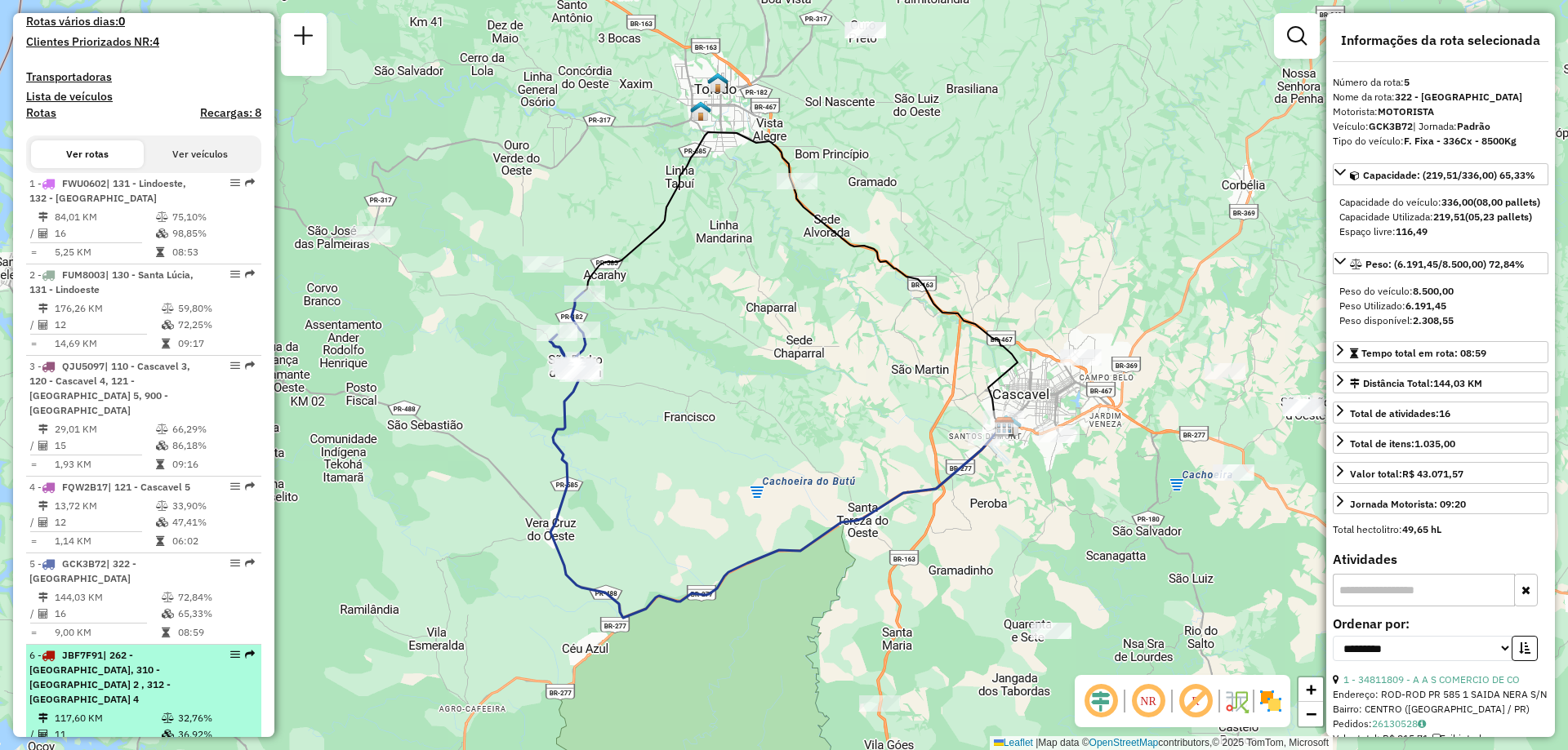
click at [115, 667] on span "| 262 - São Luiz da Oeste, 310 - Toledo 2 , 312 - Toledo 4" at bounding box center [99, 677] width 141 height 56
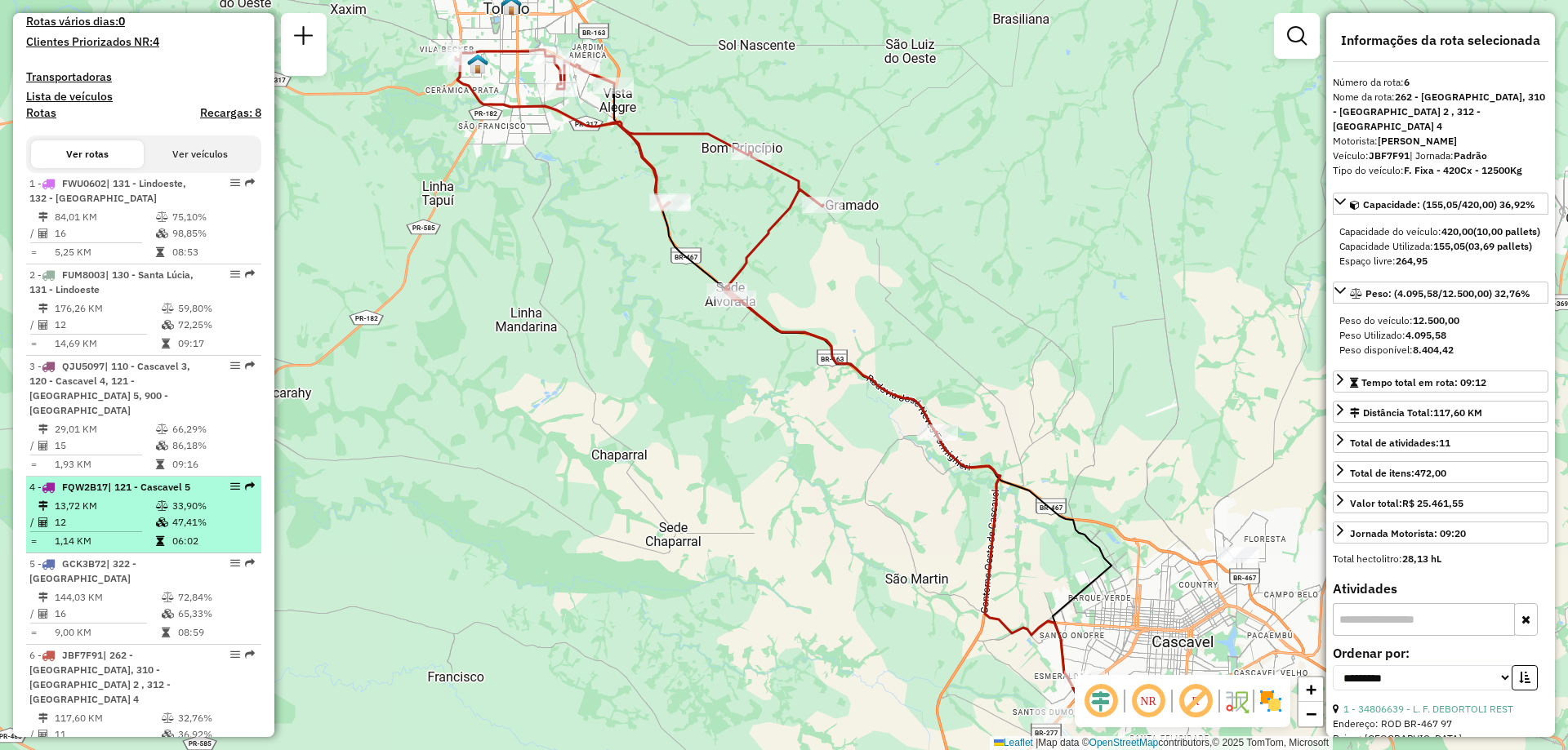
click at [110, 494] on div "4 - FQW2B17 | 121 - Cascavel 5" at bounding box center [115, 487] width 173 height 15
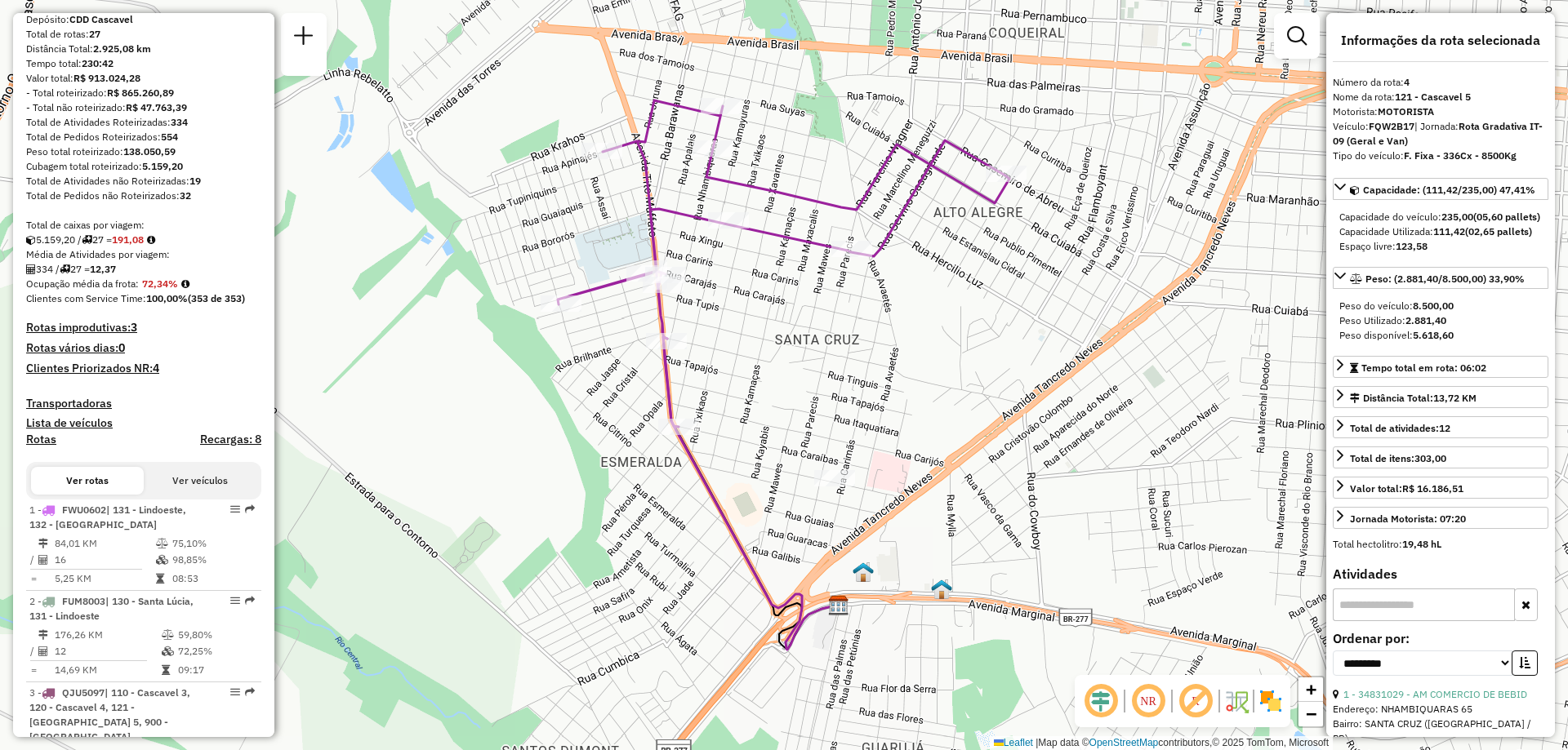
scroll to position [0, 0]
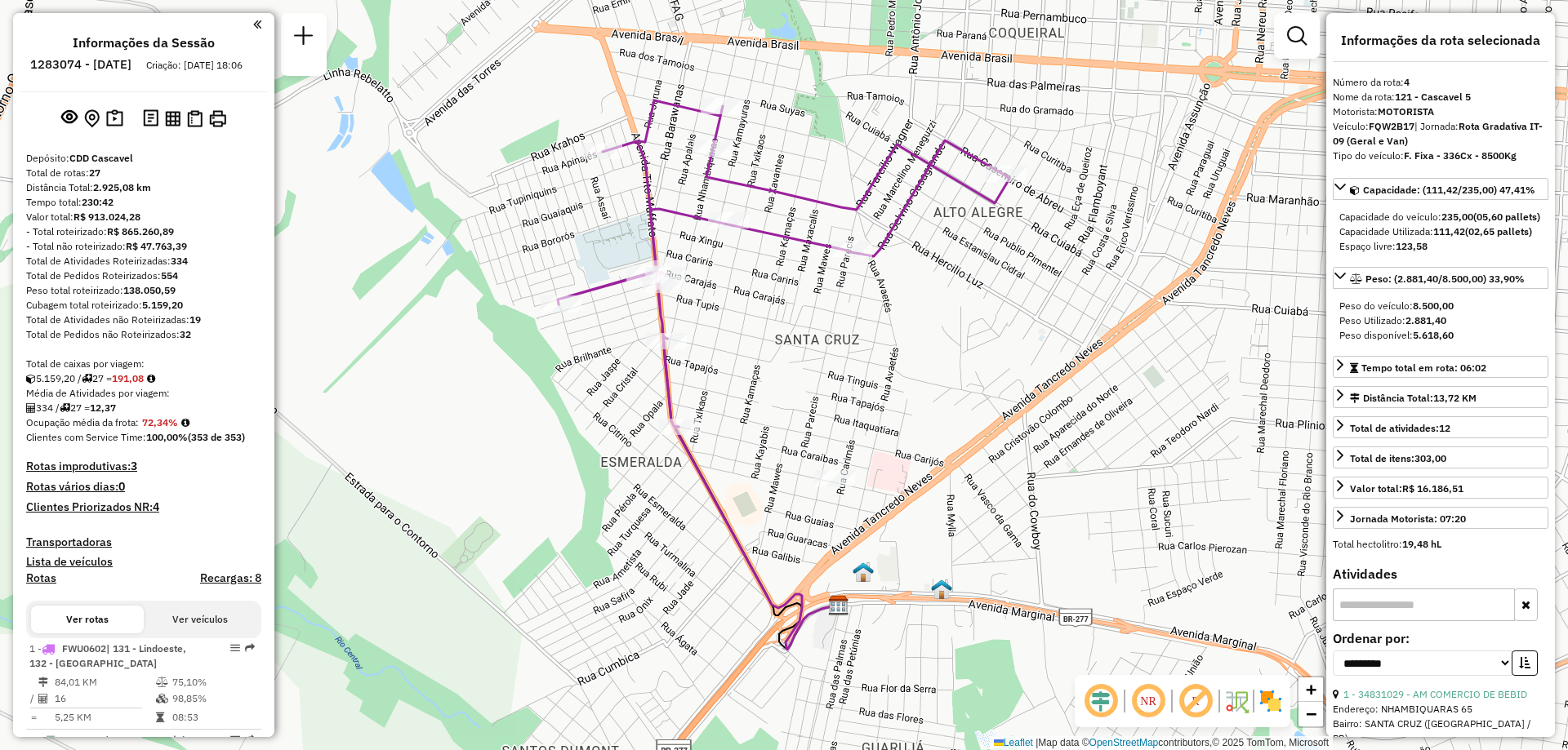
click at [86, 61] on h6 "1283074 - 26/09/2025" at bounding box center [80, 64] width 101 height 15
copy h6 "1283074"
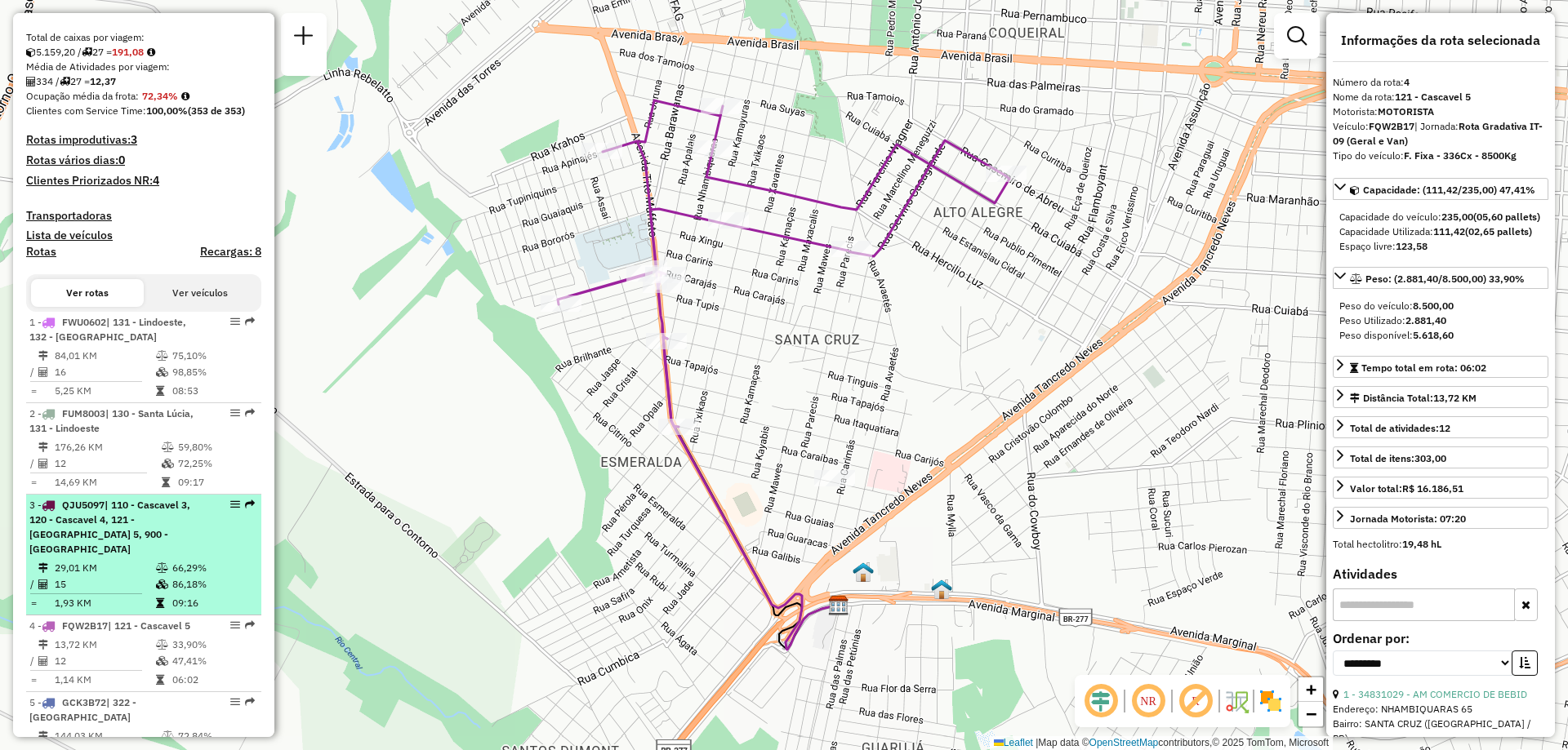
scroll to position [490, 0]
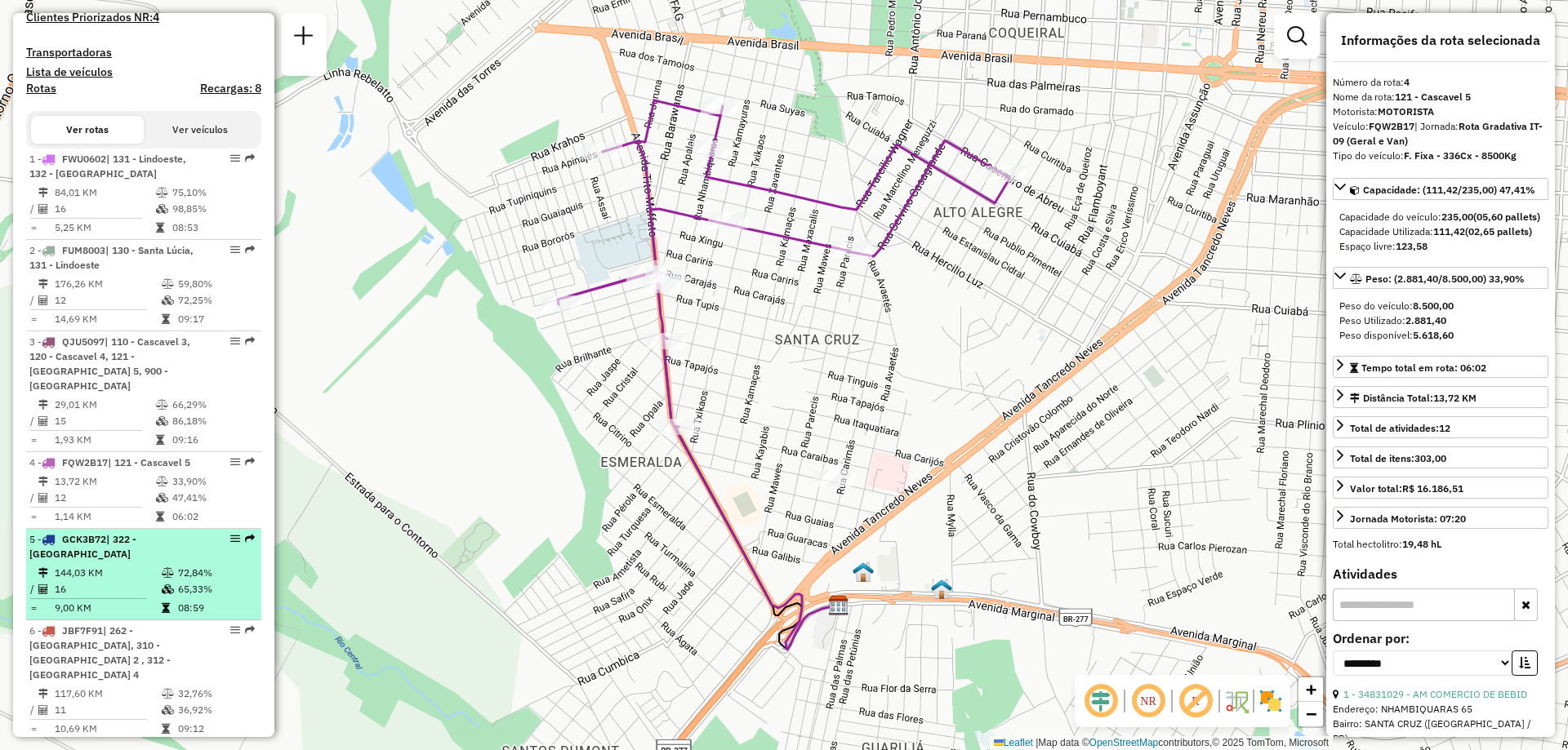
click at [111, 555] on div "5 - GCK3B72 | 322 - São Pedro do Iguaçu" at bounding box center [115, 546] width 173 height 29
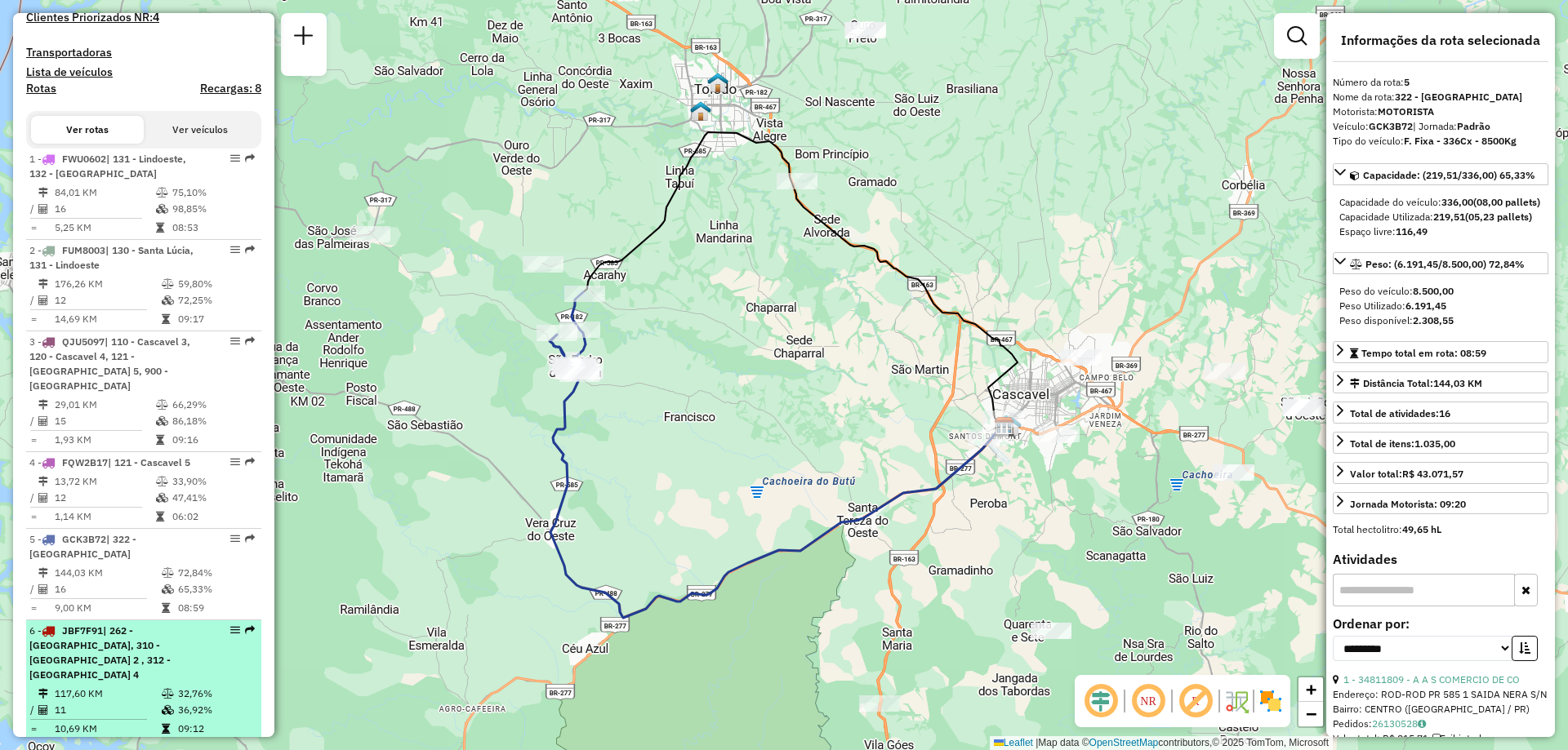
click at [102, 637] on div "6 - JBF7F91 | 262 - São Luiz da Oeste, 310 - Toledo 2 , 312 - Toledo 4" at bounding box center [115, 653] width 173 height 59
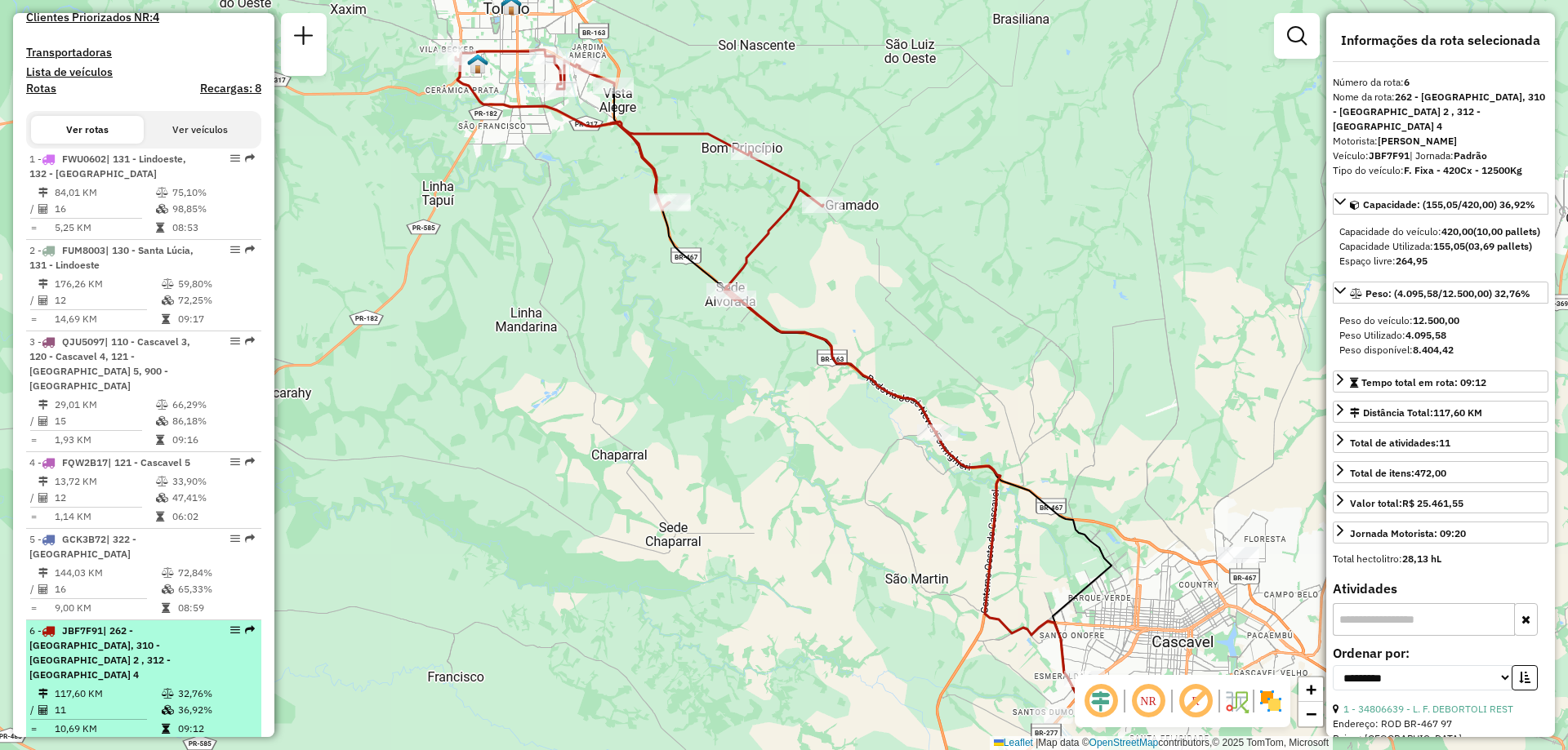
scroll to position [571, 0]
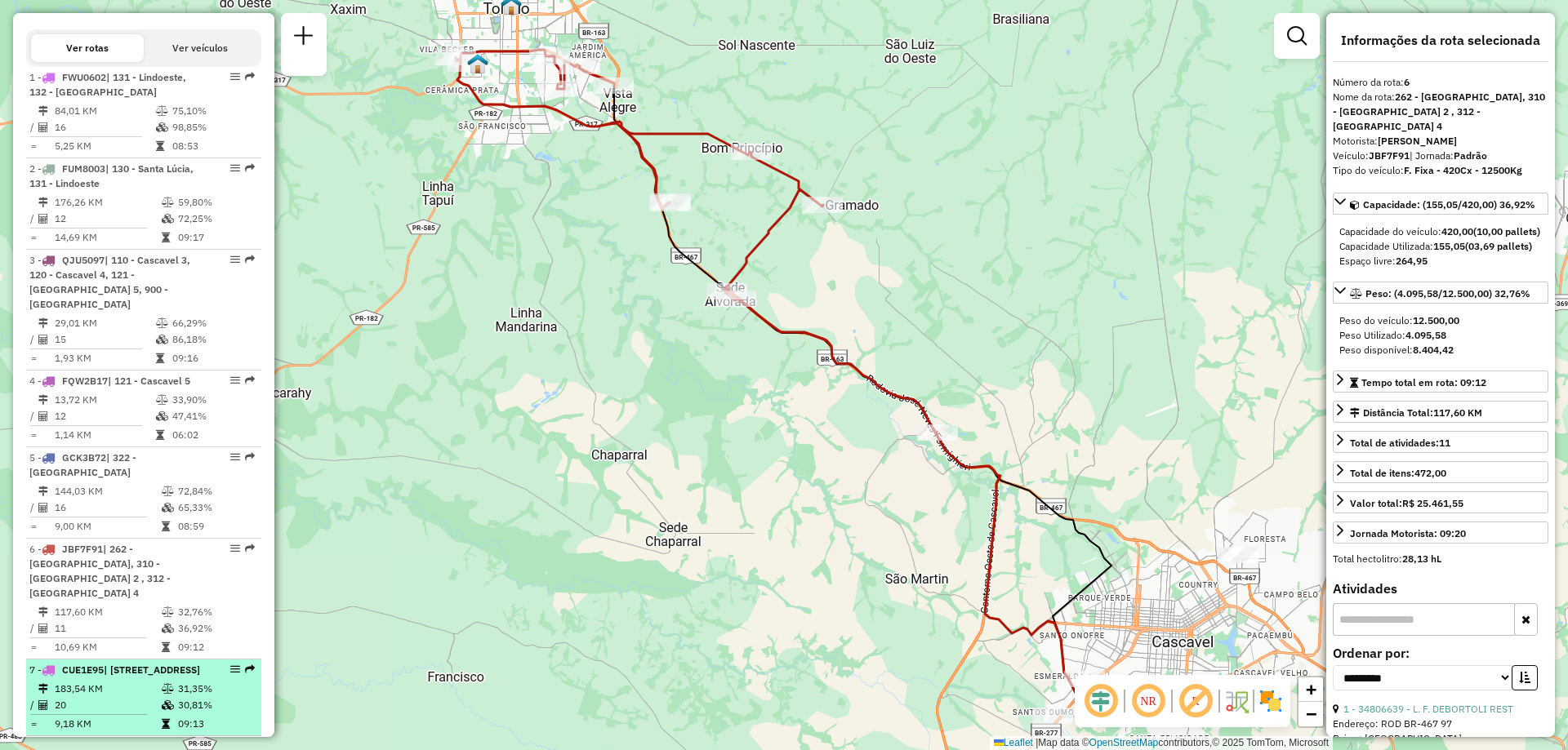
click at [118, 682] on td "183,54 KM" at bounding box center [107, 688] width 107 height 16
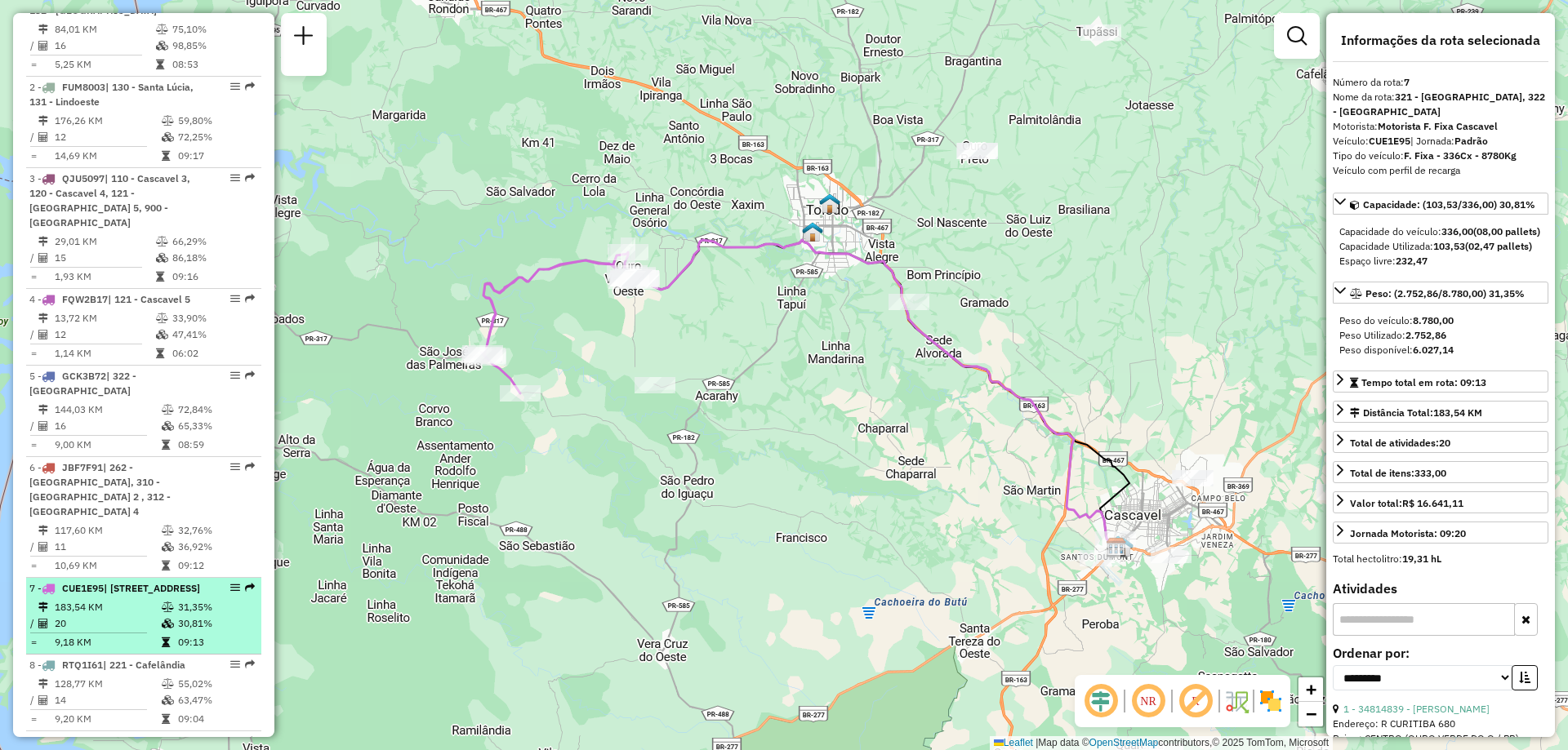
scroll to position [735, 0]
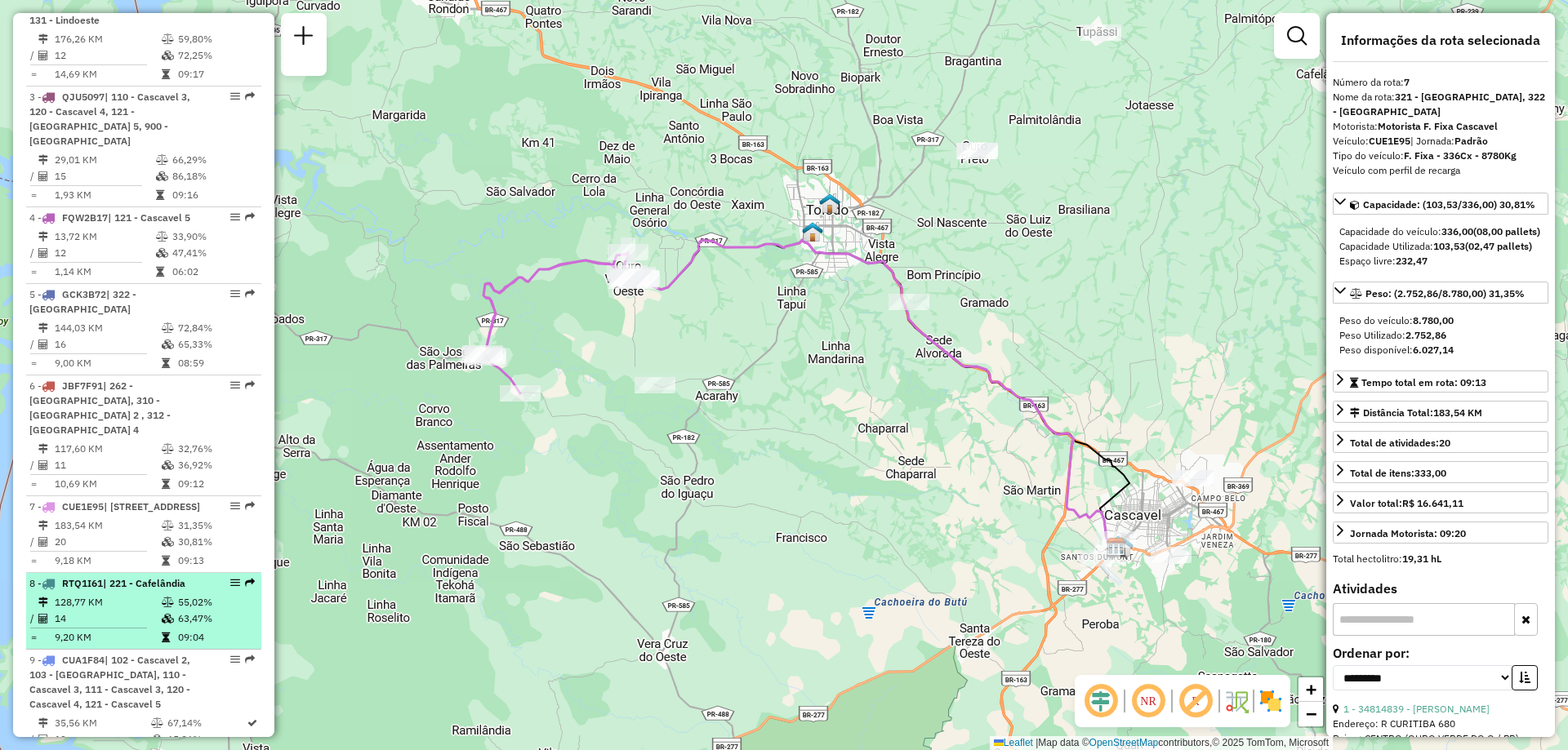
click at [81, 602] on td "128,77 KM" at bounding box center [107, 602] width 107 height 16
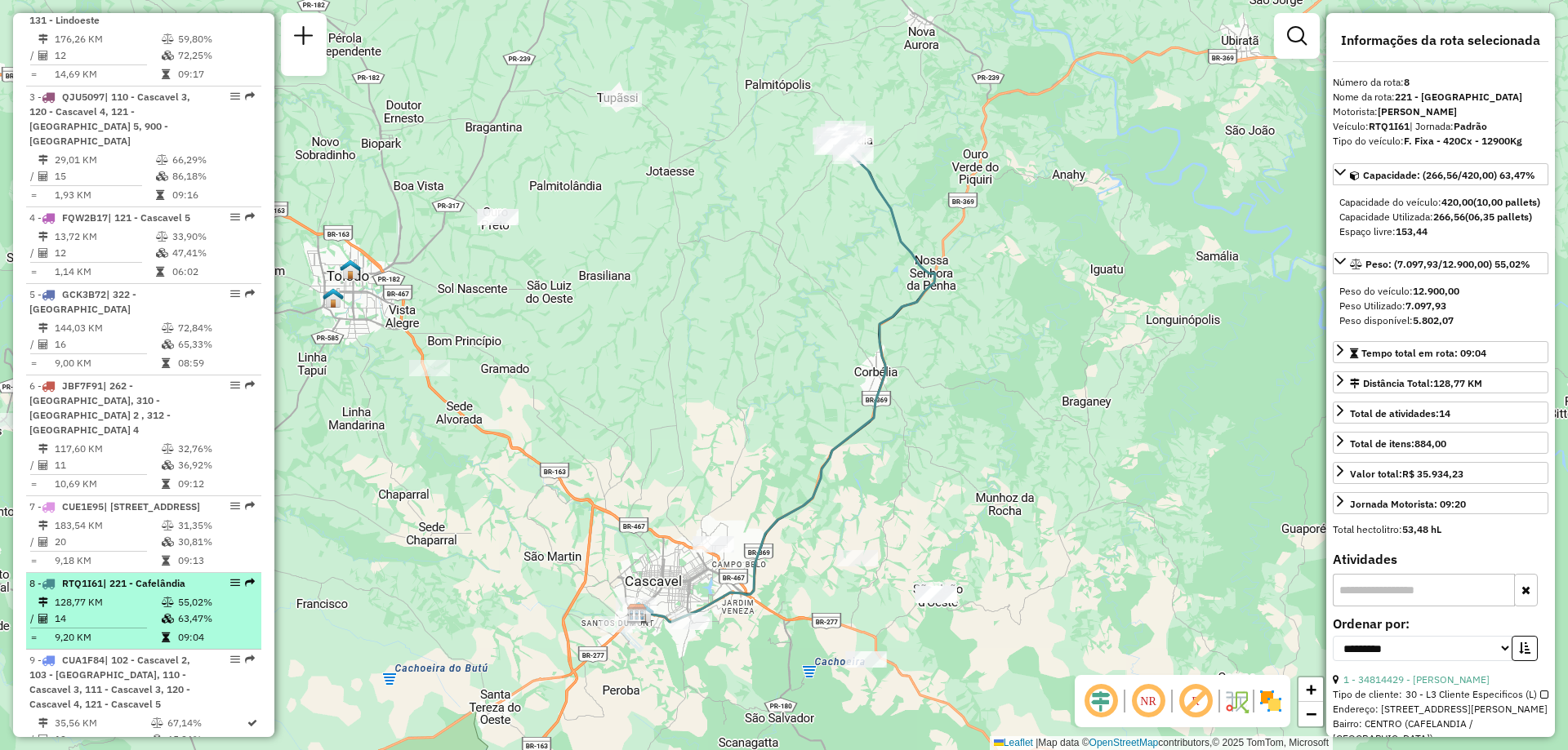
scroll to position [817, 0]
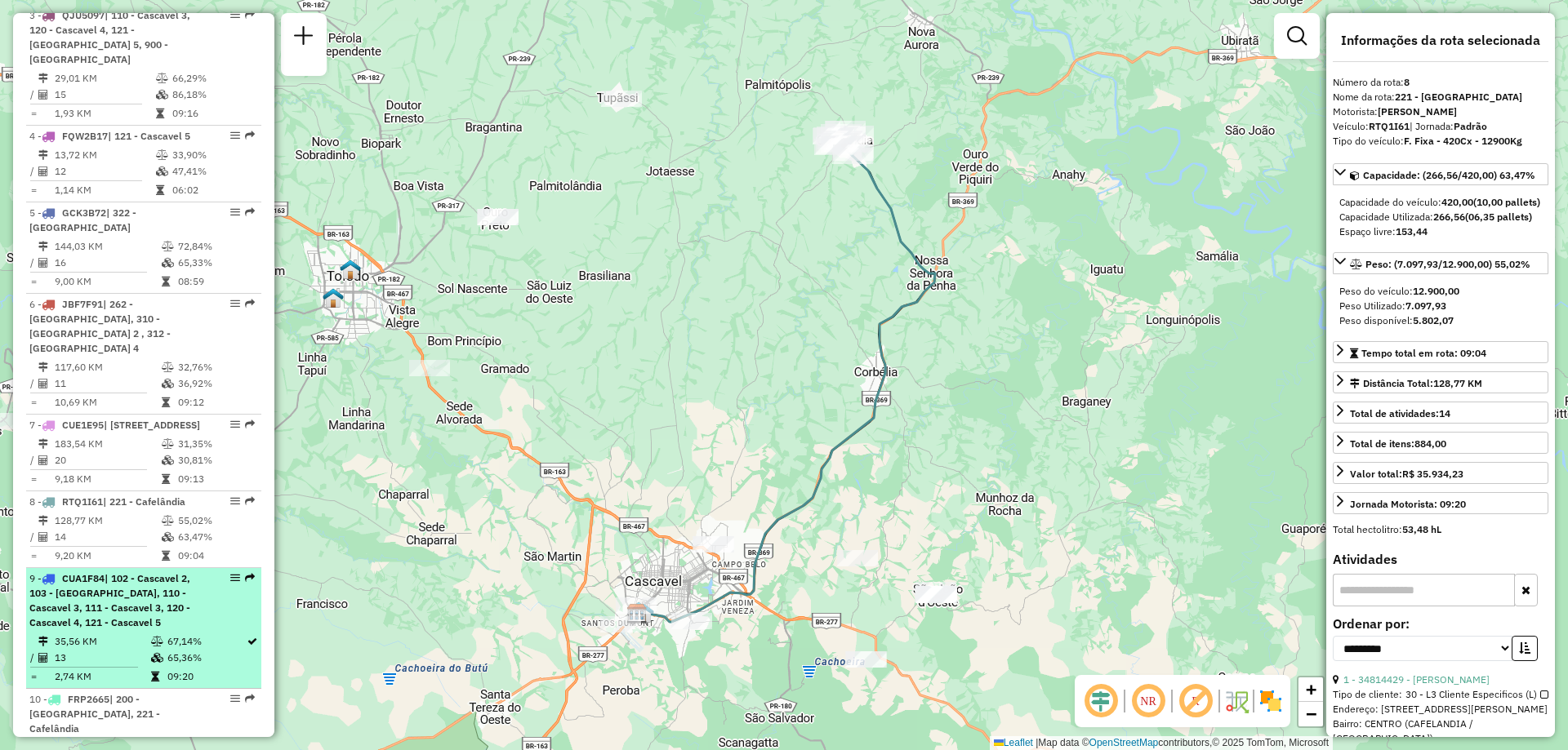
click at [117, 605] on span "| 102 - Cascavel 2, 103 - Cascavel, 110 - Cascavel 3, 111 - Cascavel 3, 120 - C…" at bounding box center [109, 600] width 161 height 56
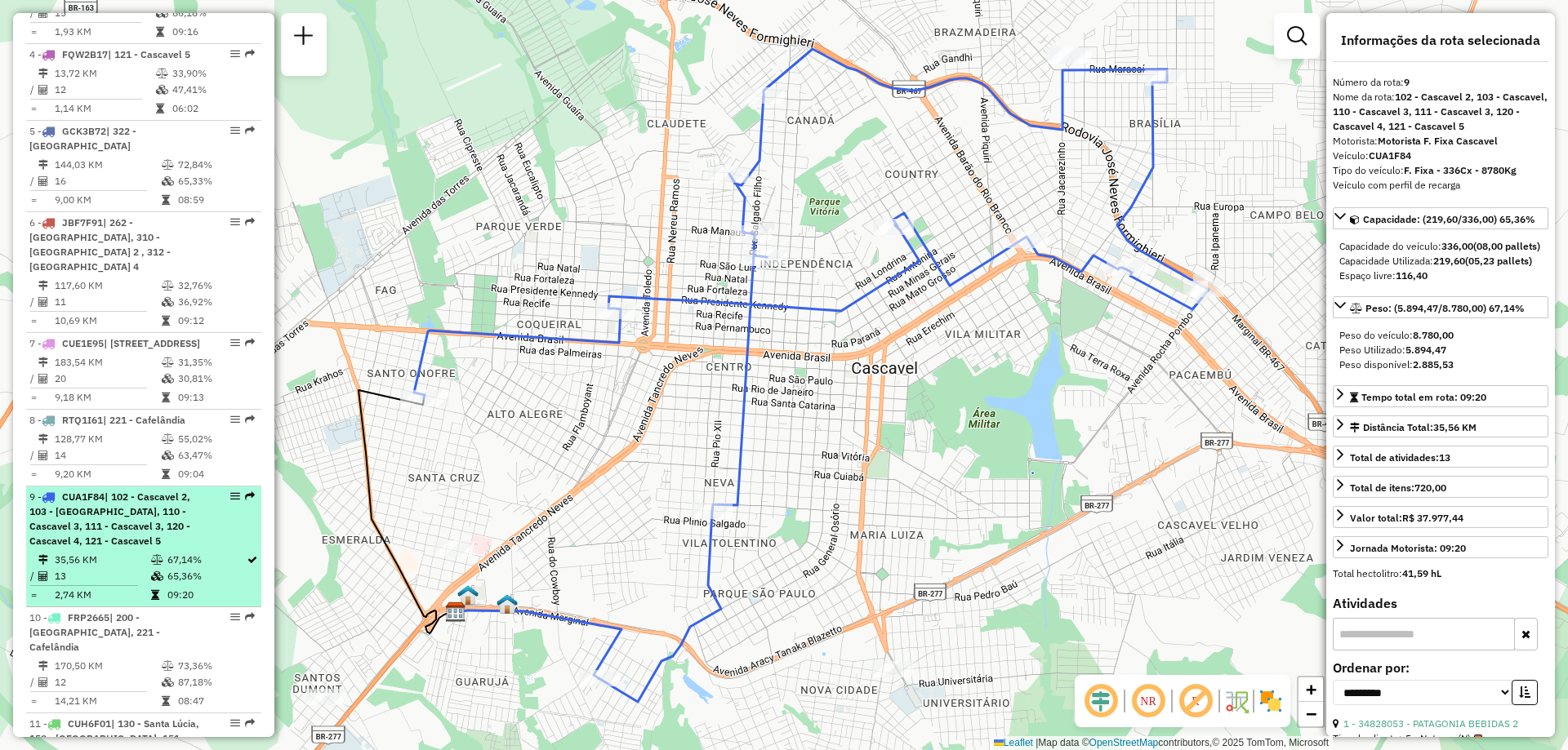
scroll to position [979, 0]
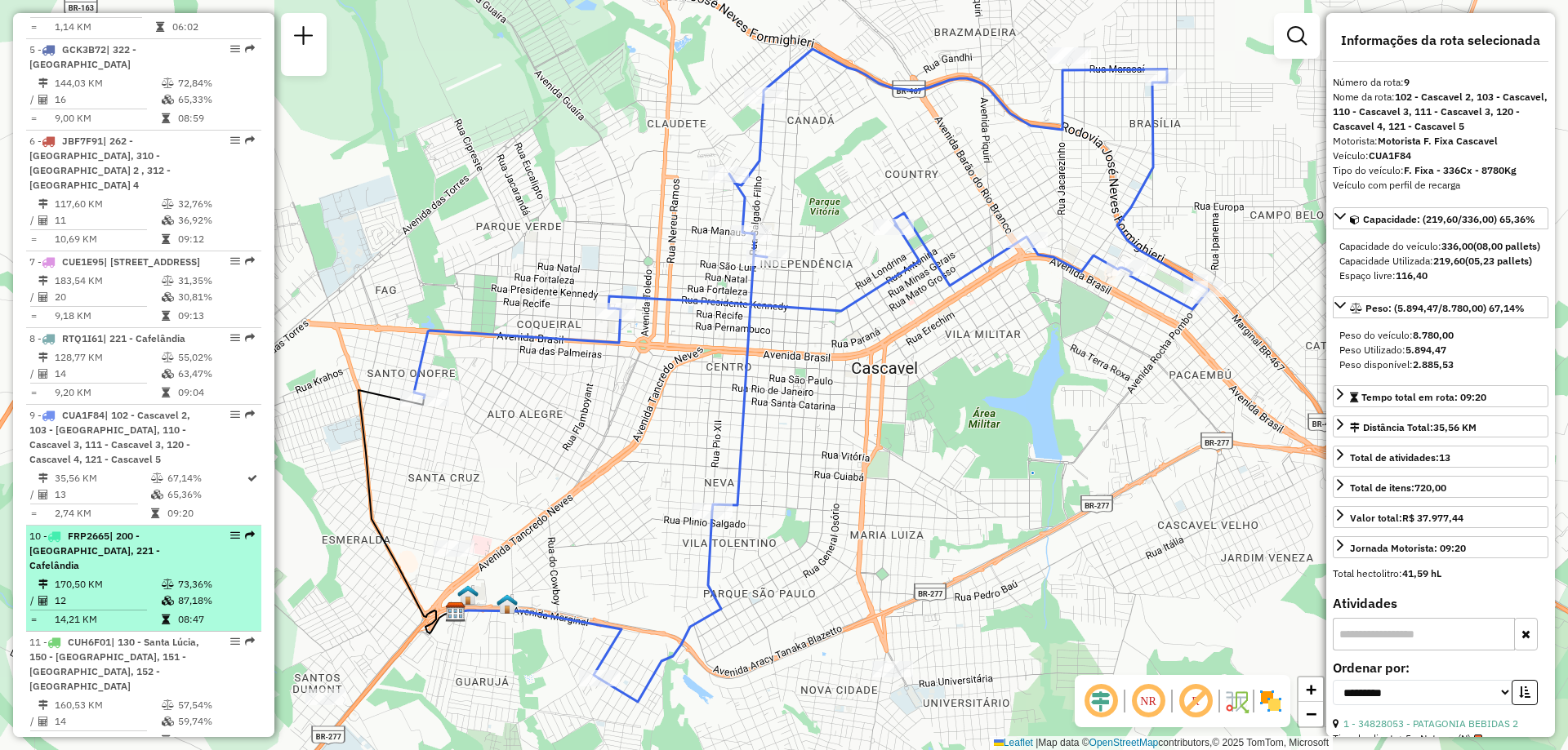
click at [103, 576] on td "170,50 KM" at bounding box center [107, 584] width 107 height 16
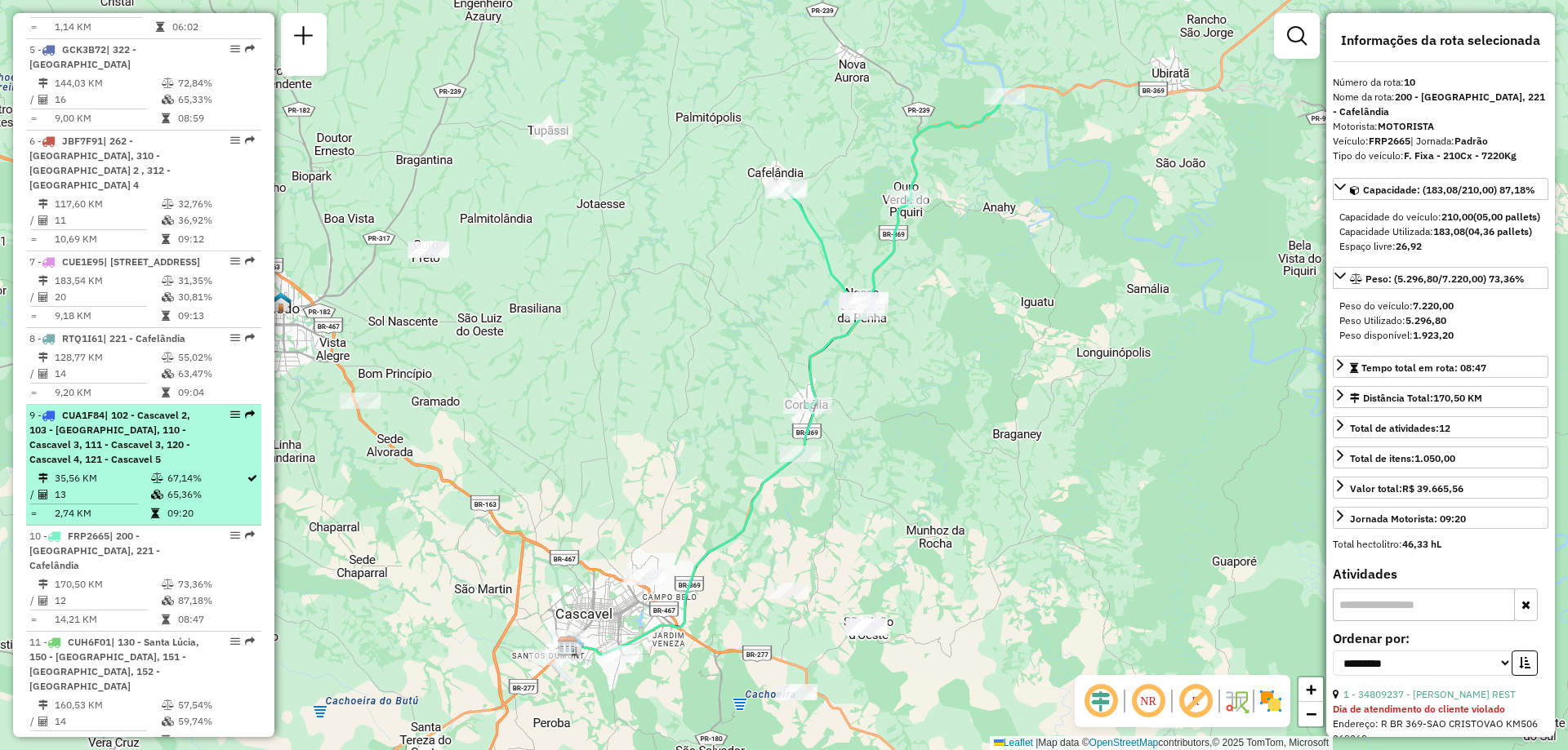
click at [108, 469] on li "9 - CUA1F84 | 102 - Cascavel 2, 103 - Cascavel, 110 - Cascavel 3, 111 - Cascave…" at bounding box center [144, 464] width 235 height 121
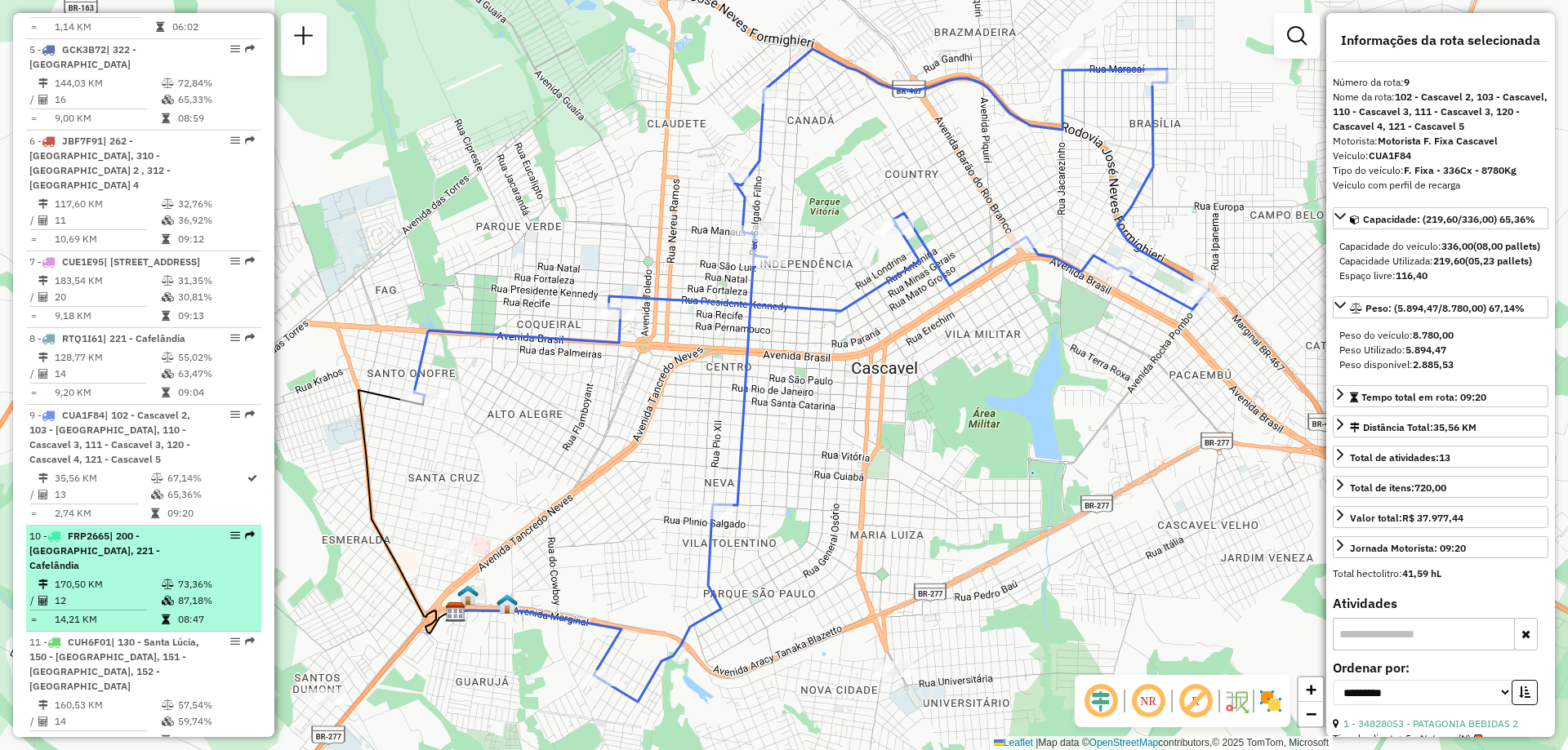
click at [112, 527] on li "10 - FRP2665 | 200 - Corbélia, 221 - Cafelândia 170,50 KM 73,36% / 12 87,18% = …" at bounding box center [144, 579] width 235 height 106
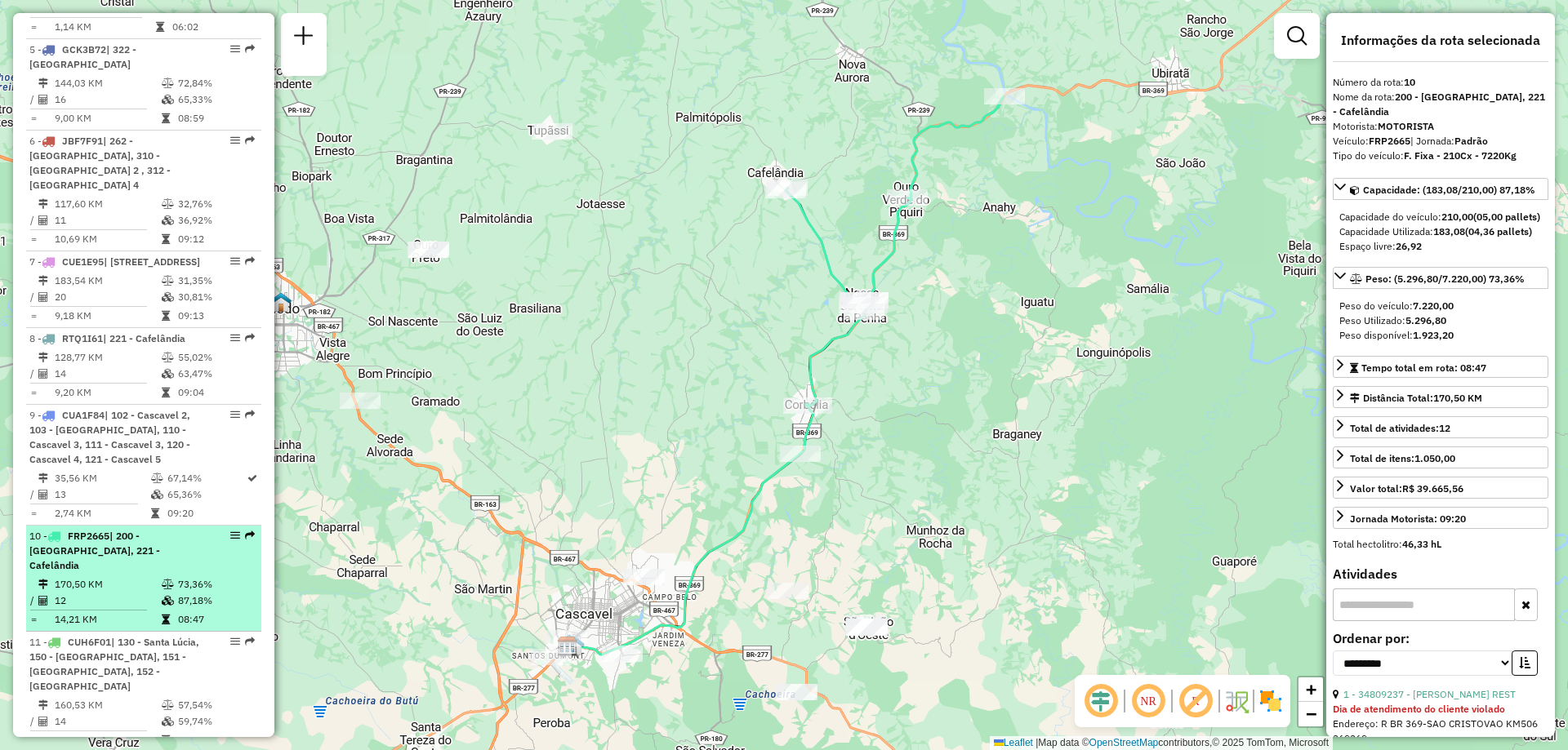
scroll to position [1061, 0]
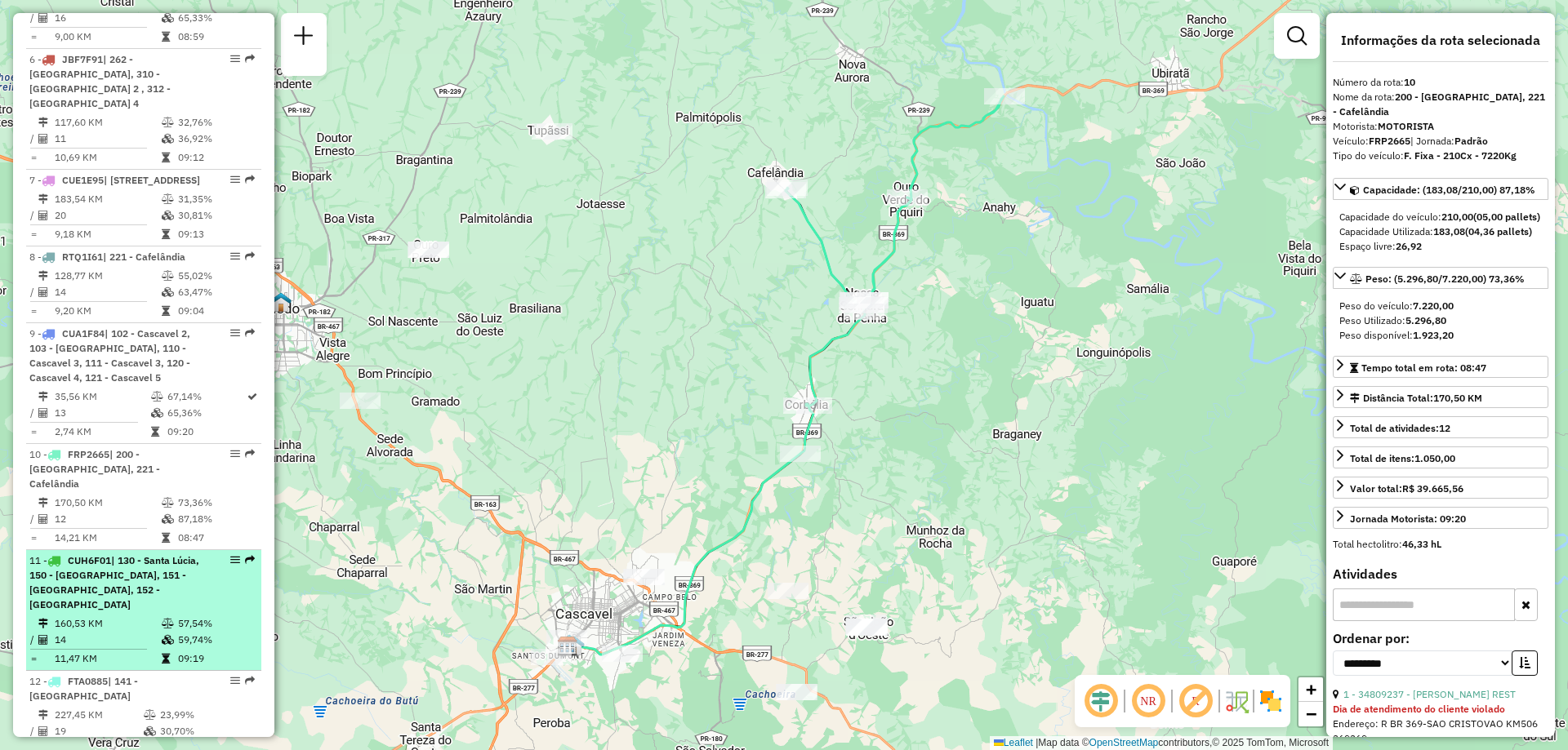
click at [106, 577] on span "| 130 - Santa Lúcia, 150 - Boa Vista da Aparecida, 151 - Juvinópolis, 152 - Rio…" at bounding box center [114, 582] width 170 height 56
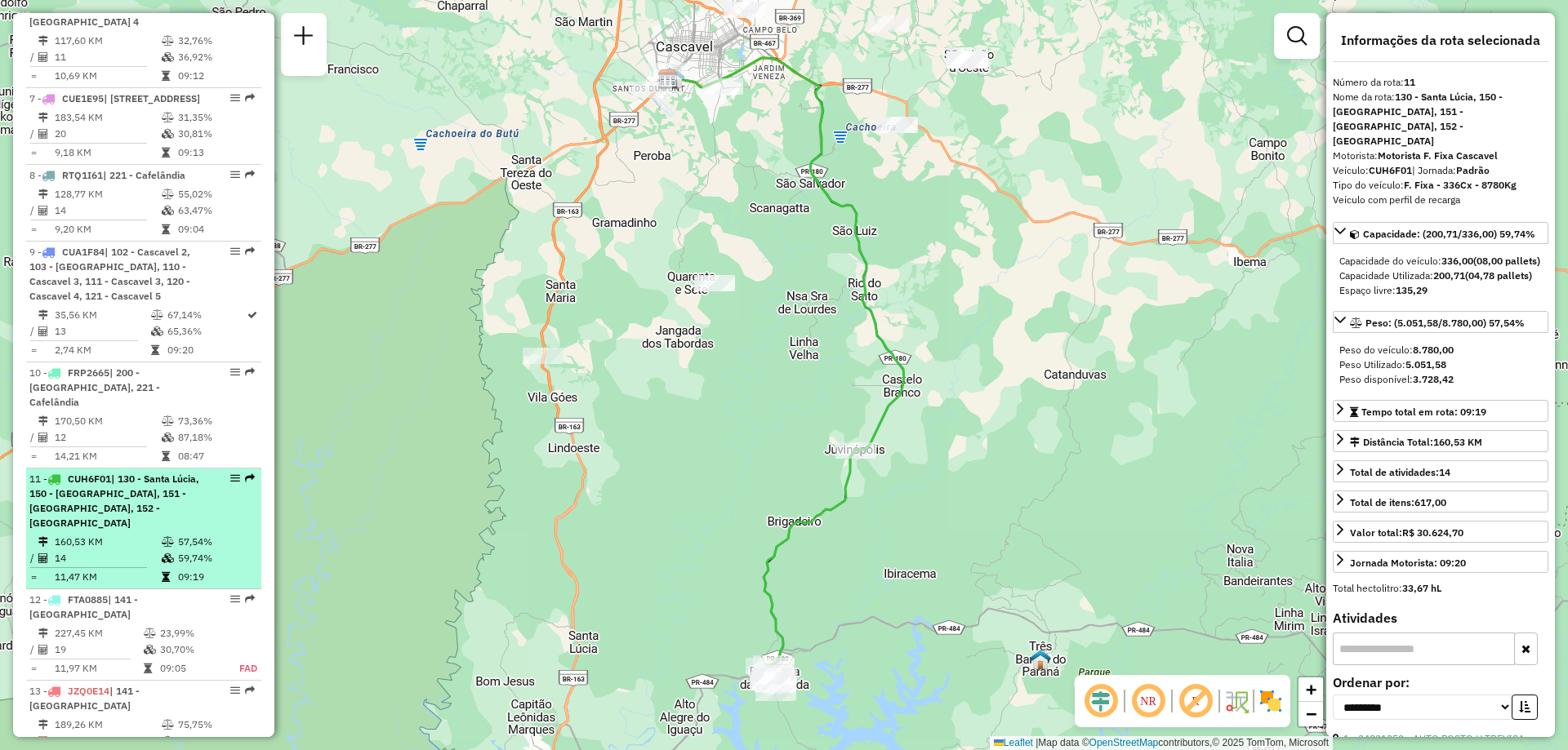
click at [106, 593] on div "12 - FTA0885 | 141 - Três Barras do Paraná" at bounding box center [115, 607] width 173 height 29
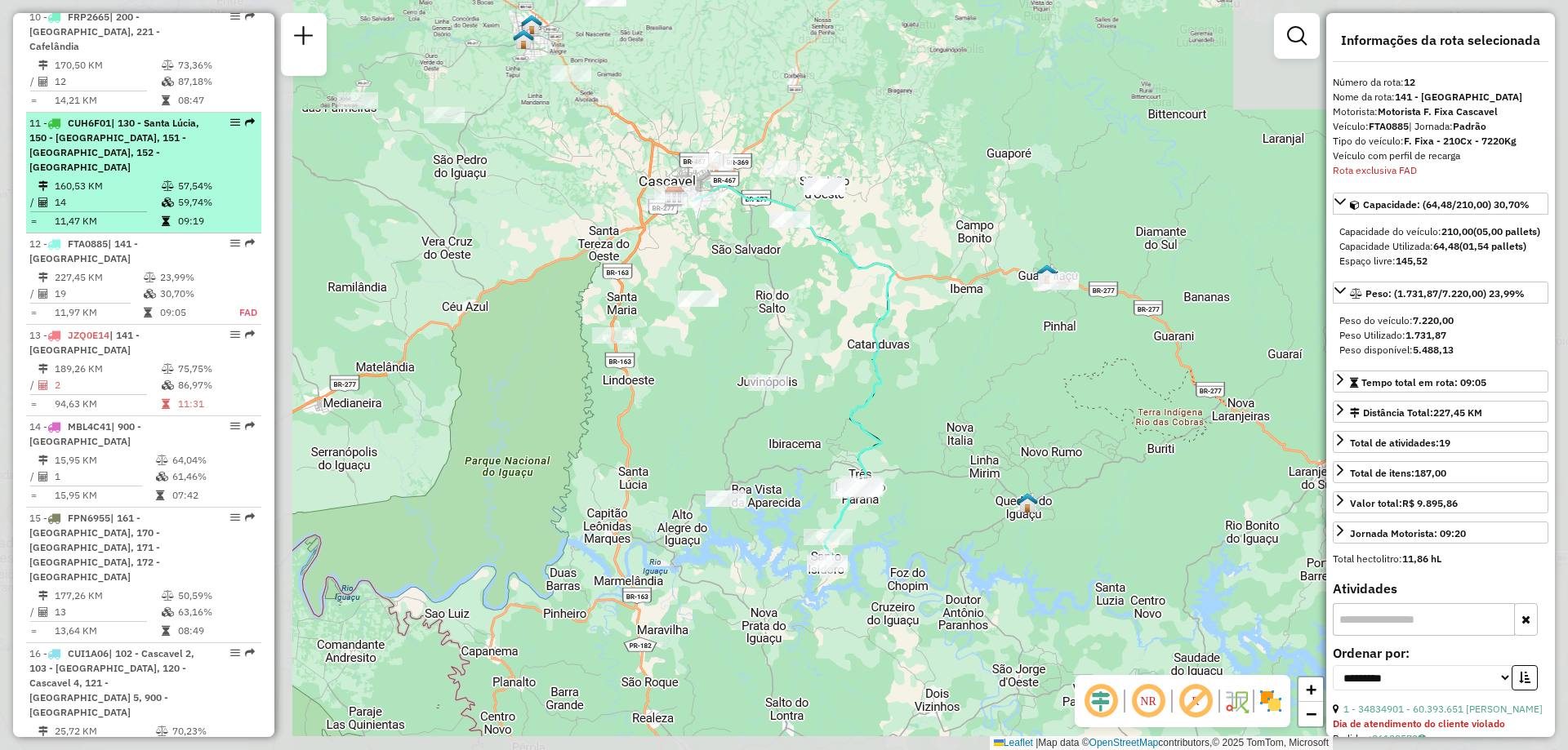
scroll to position [1690, 0]
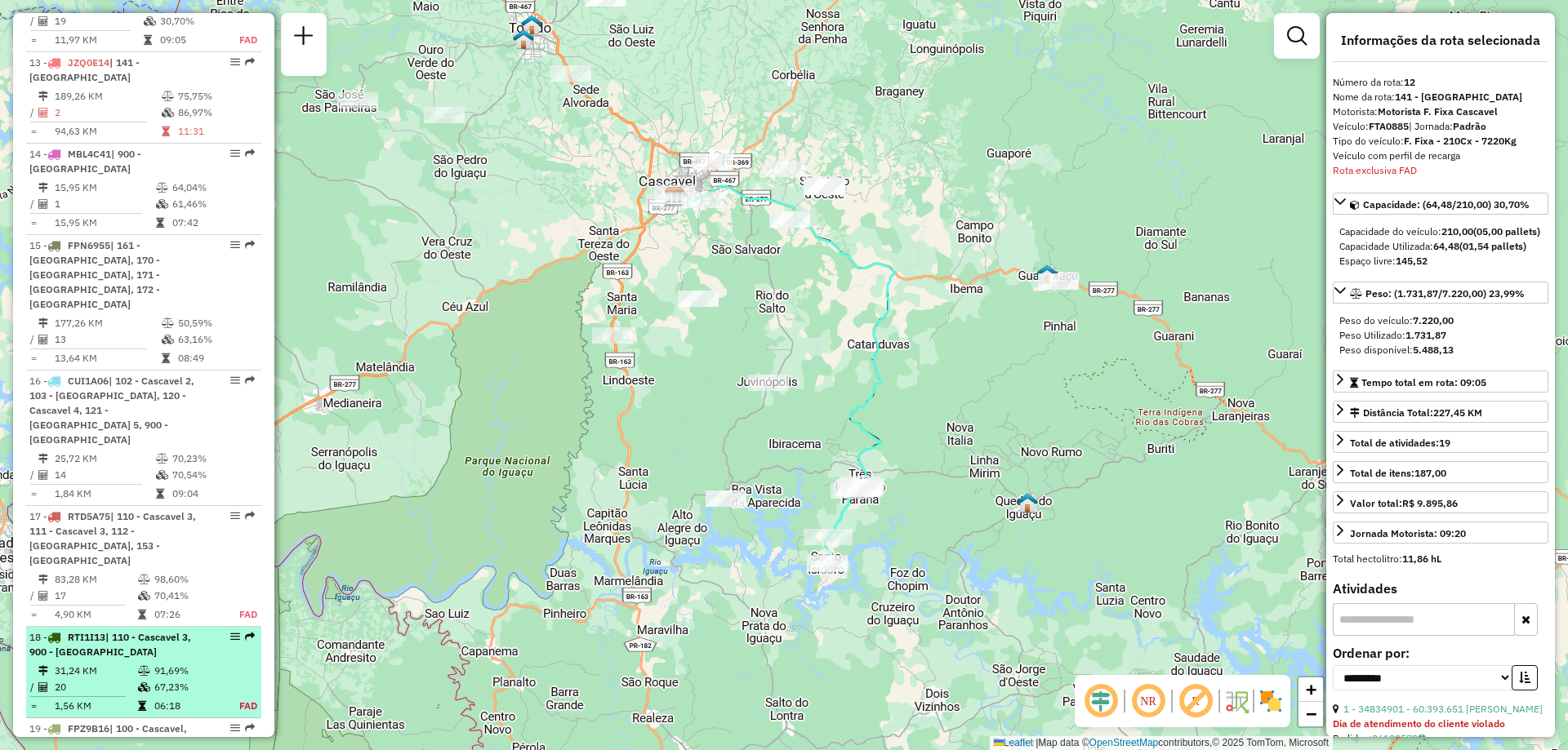
click at [104, 679] on td "20" at bounding box center [95, 687] width 83 height 16
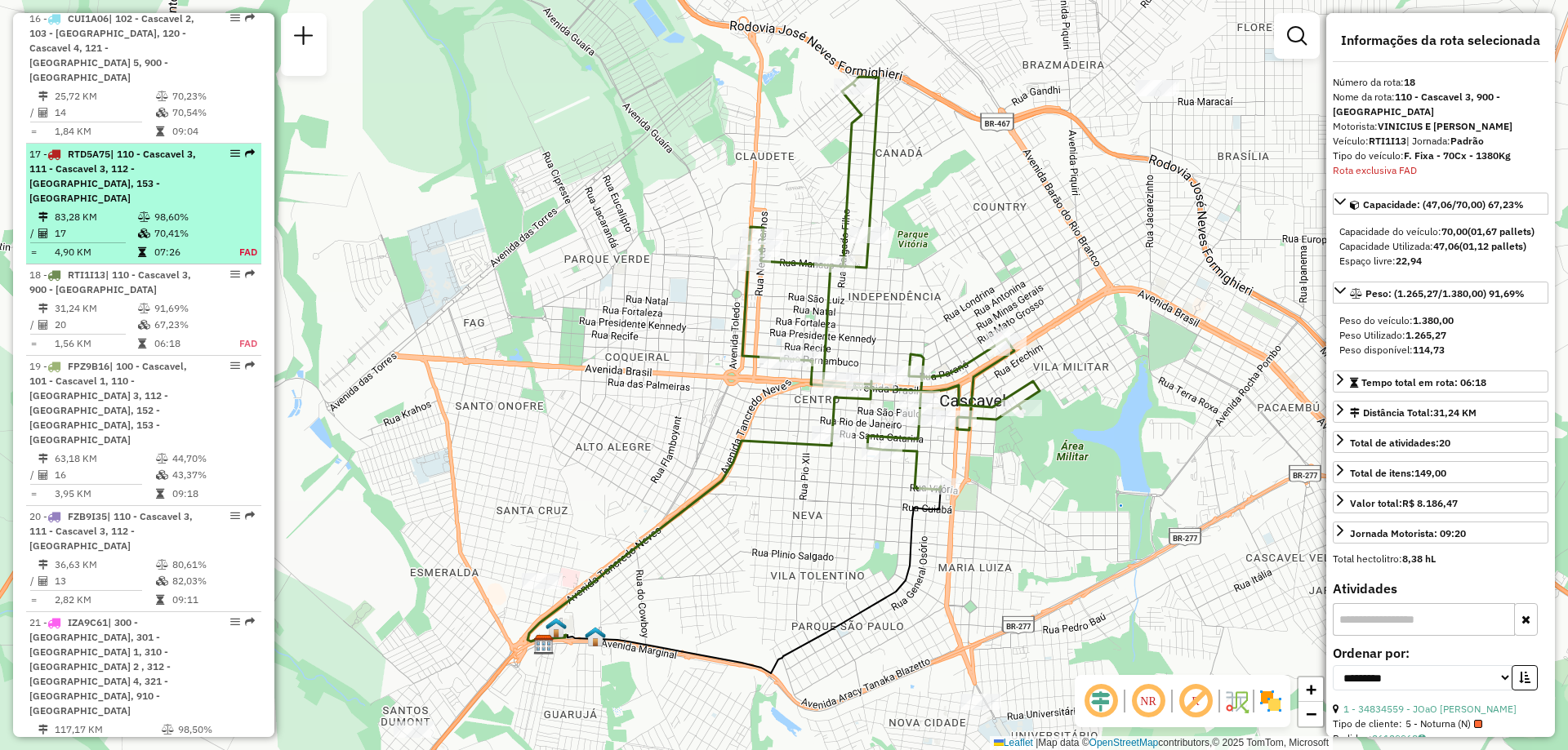
scroll to position [2052, 0]
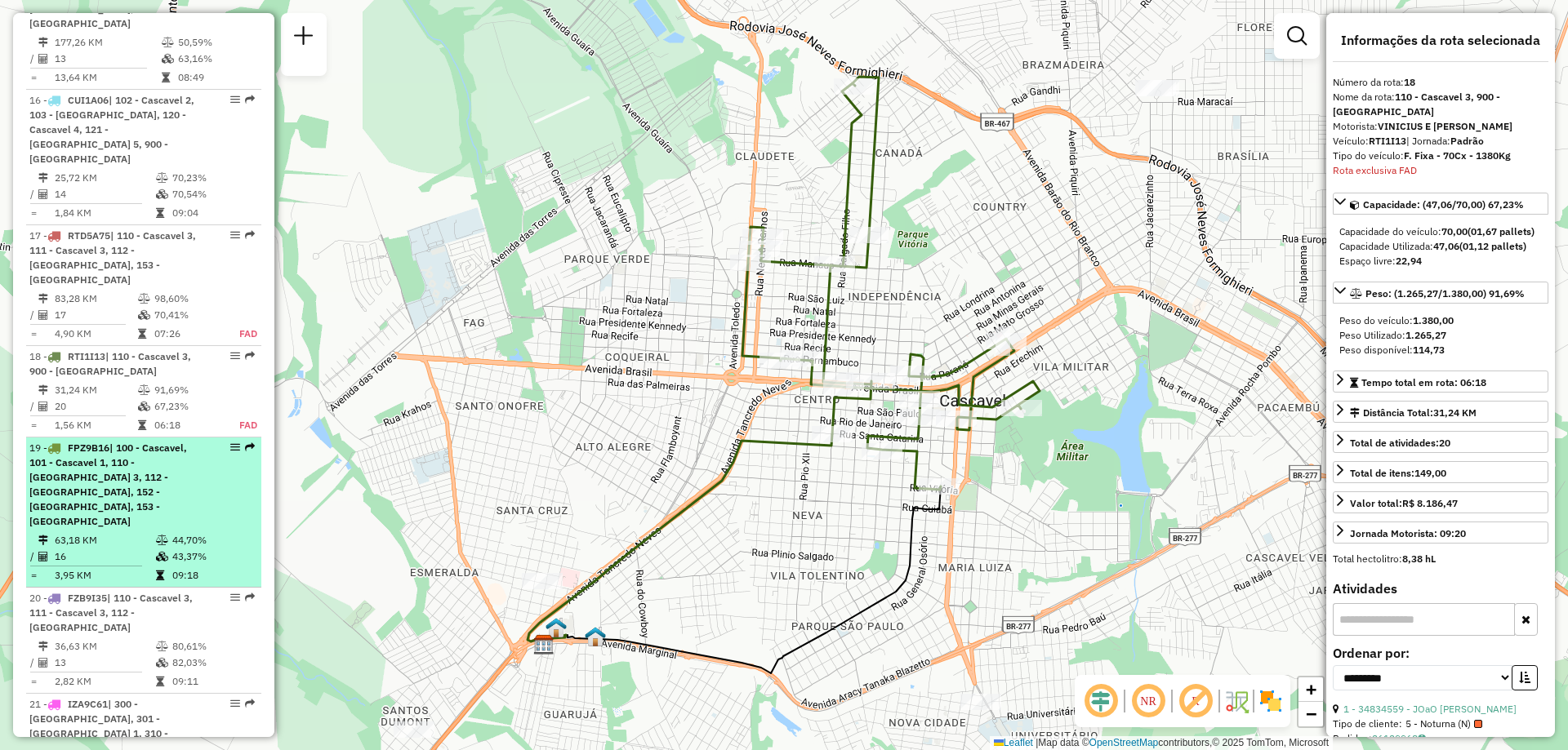
click at [118, 532] on td "63,18 KM" at bounding box center [104, 540] width 101 height 16
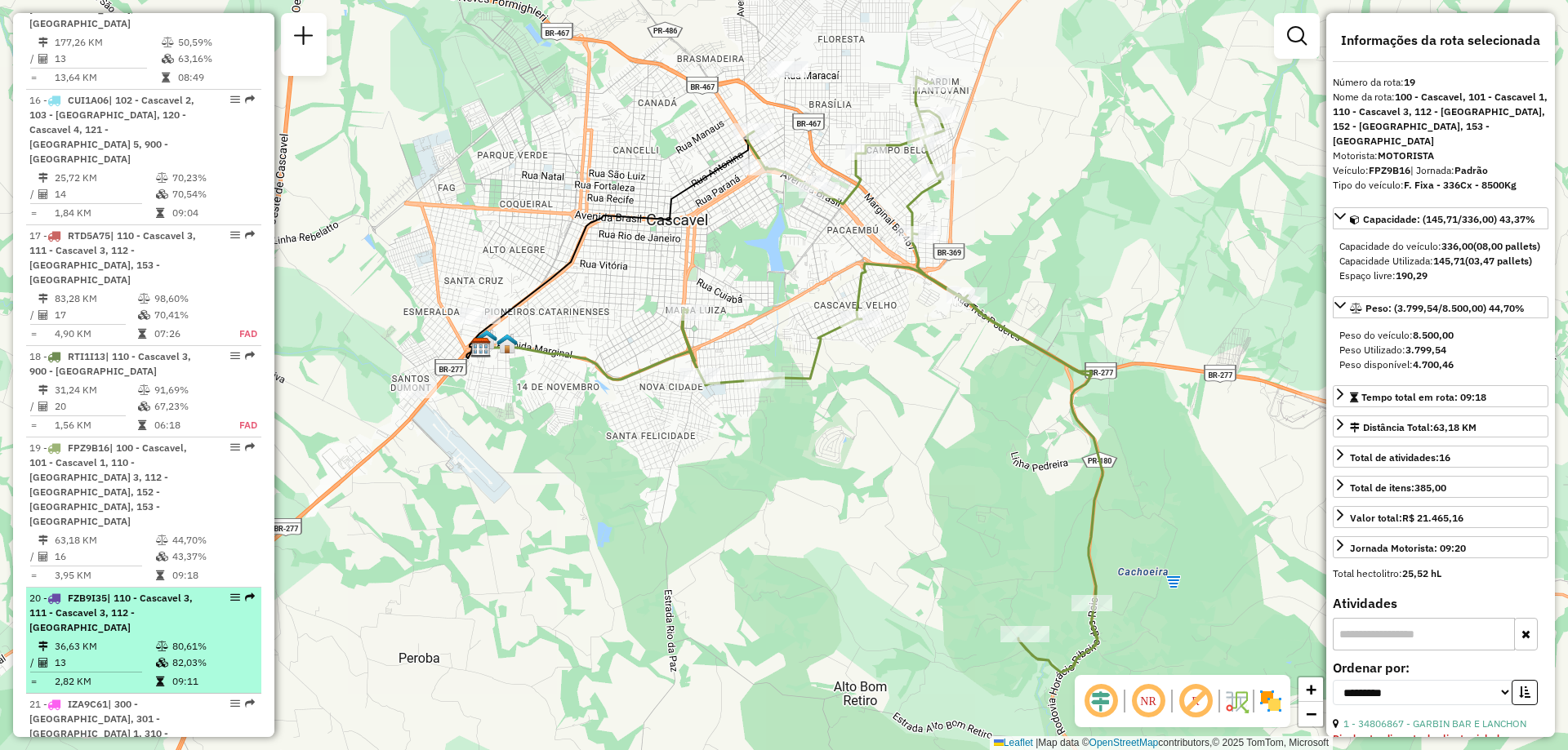
click at [110, 638] on td "36,63 KM" at bounding box center [104, 646] width 101 height 16
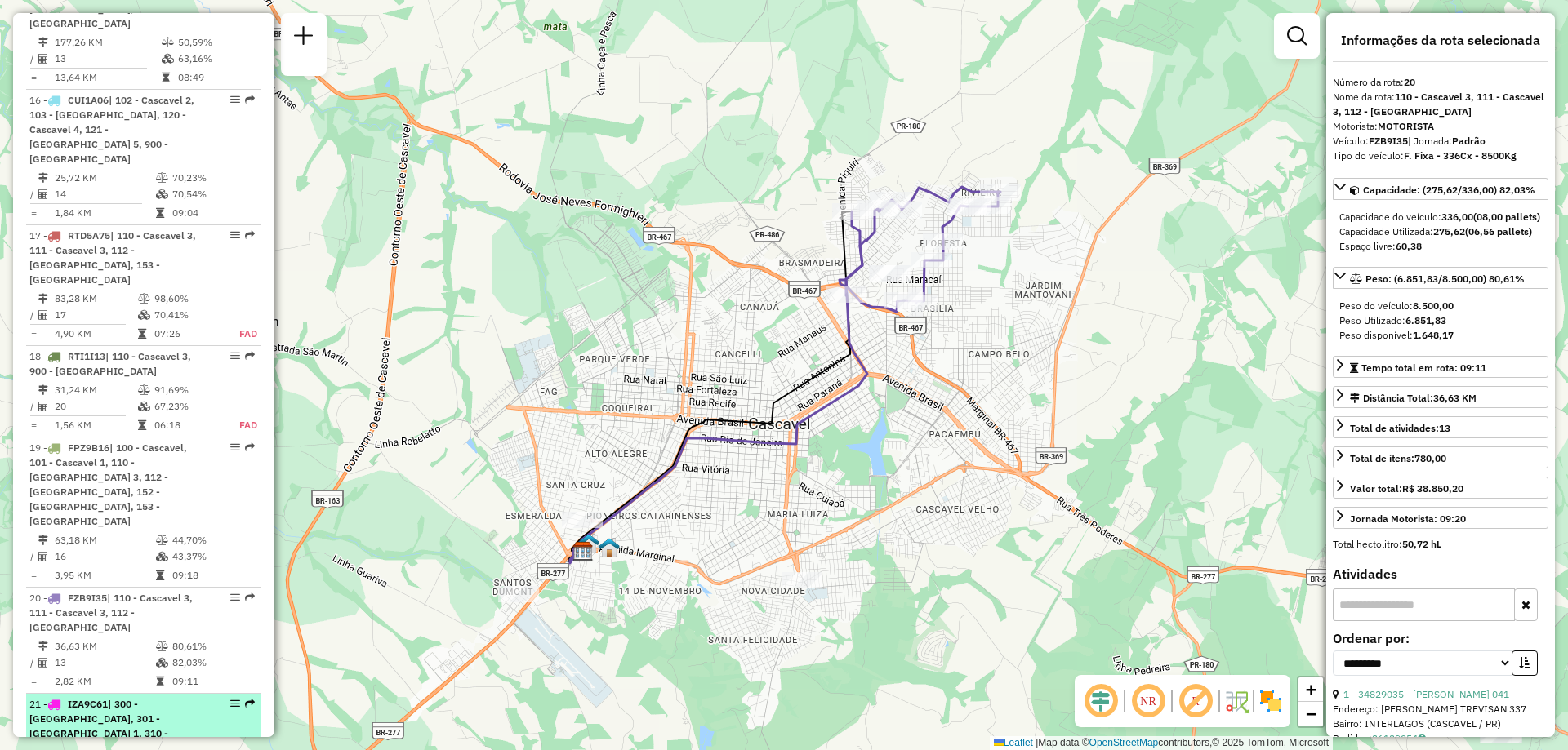
click at [114, 698] on span "| 300 - Toledo, 301 - Toledo 1, 310 - Toledo 2 , 312 - Toledo 4, 321 - Ouro Ver…" at bounding box center [99, 747] width 141 height 100
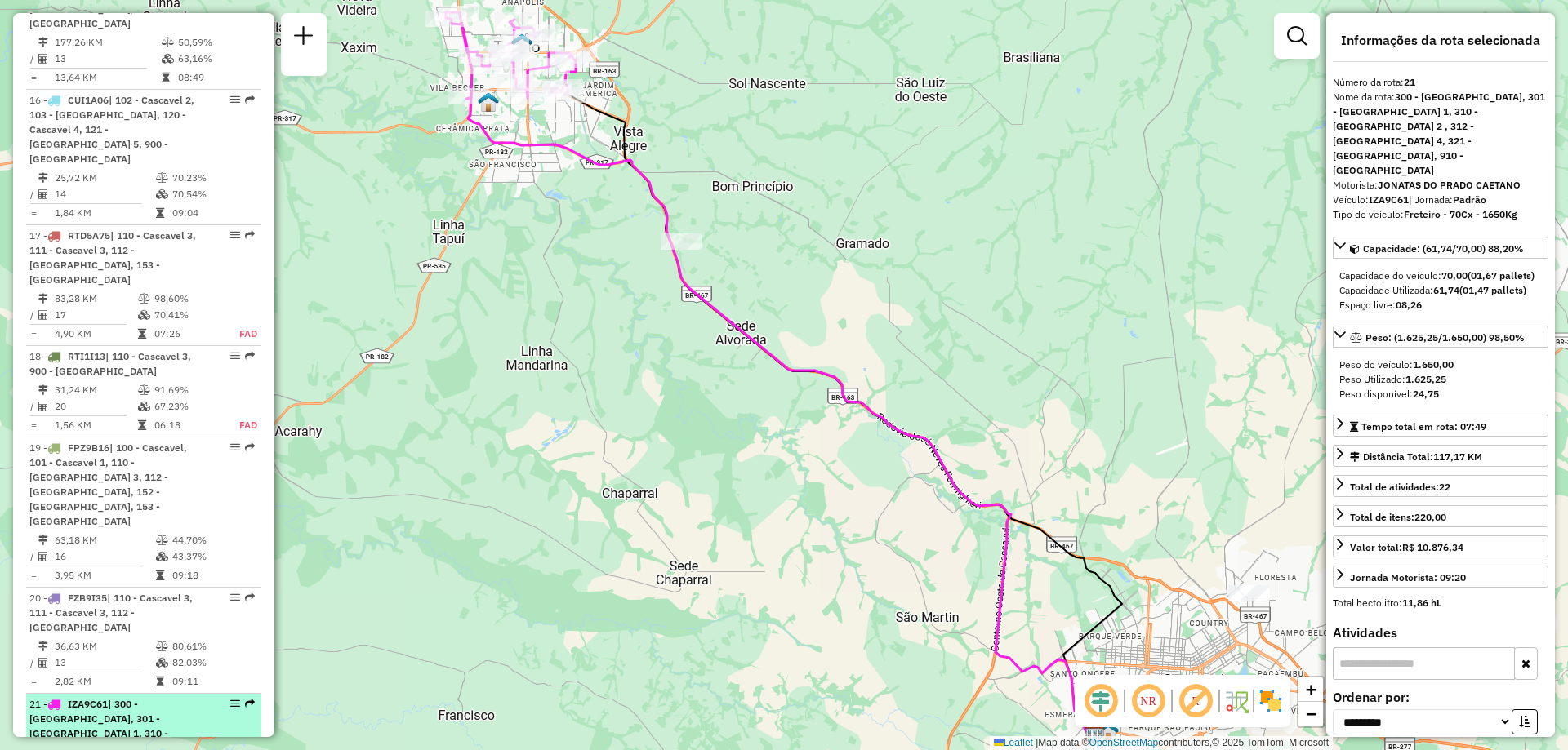
scroll to position [2134, 0]
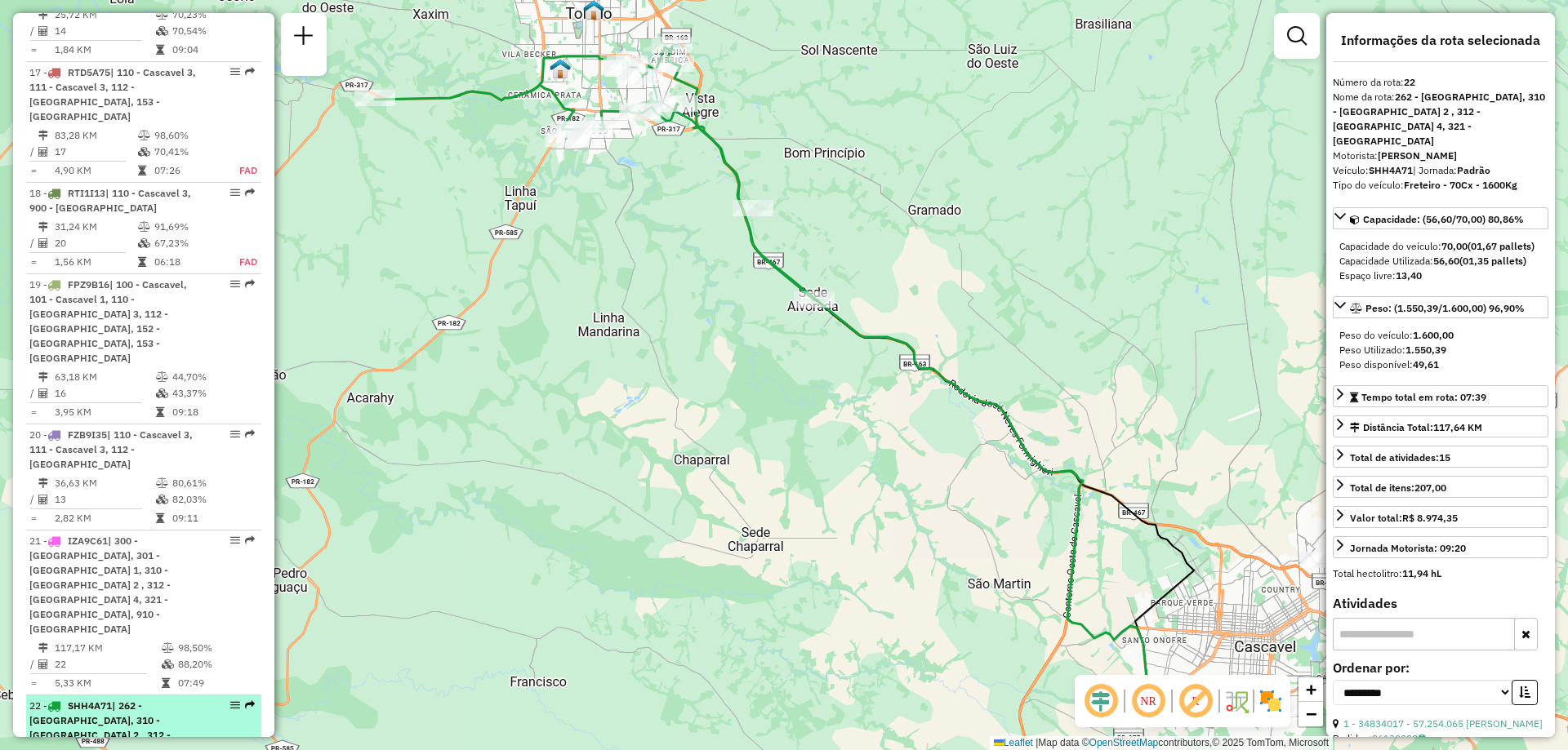
scroll to position [2297, 0]
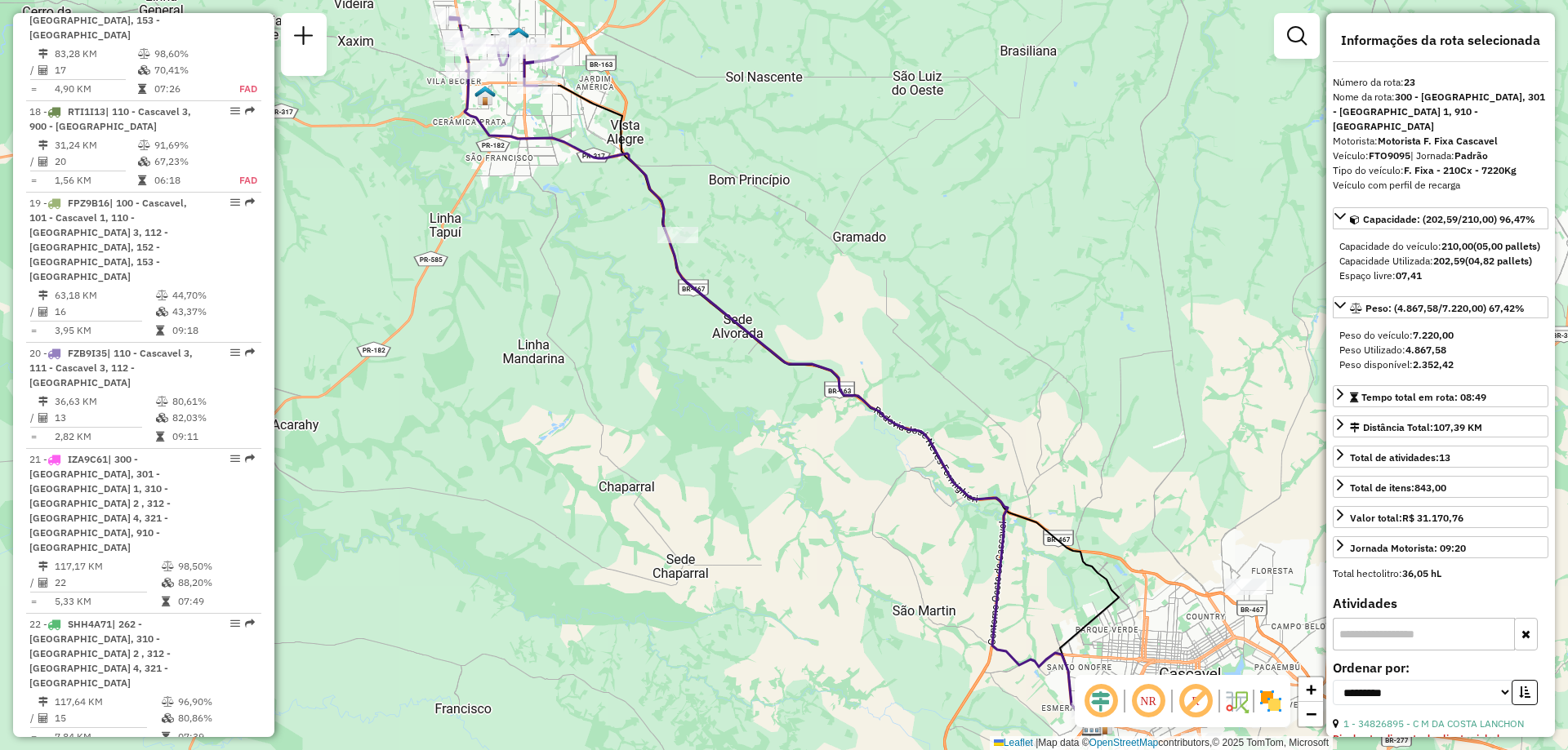
scroll to position [2460, 0]
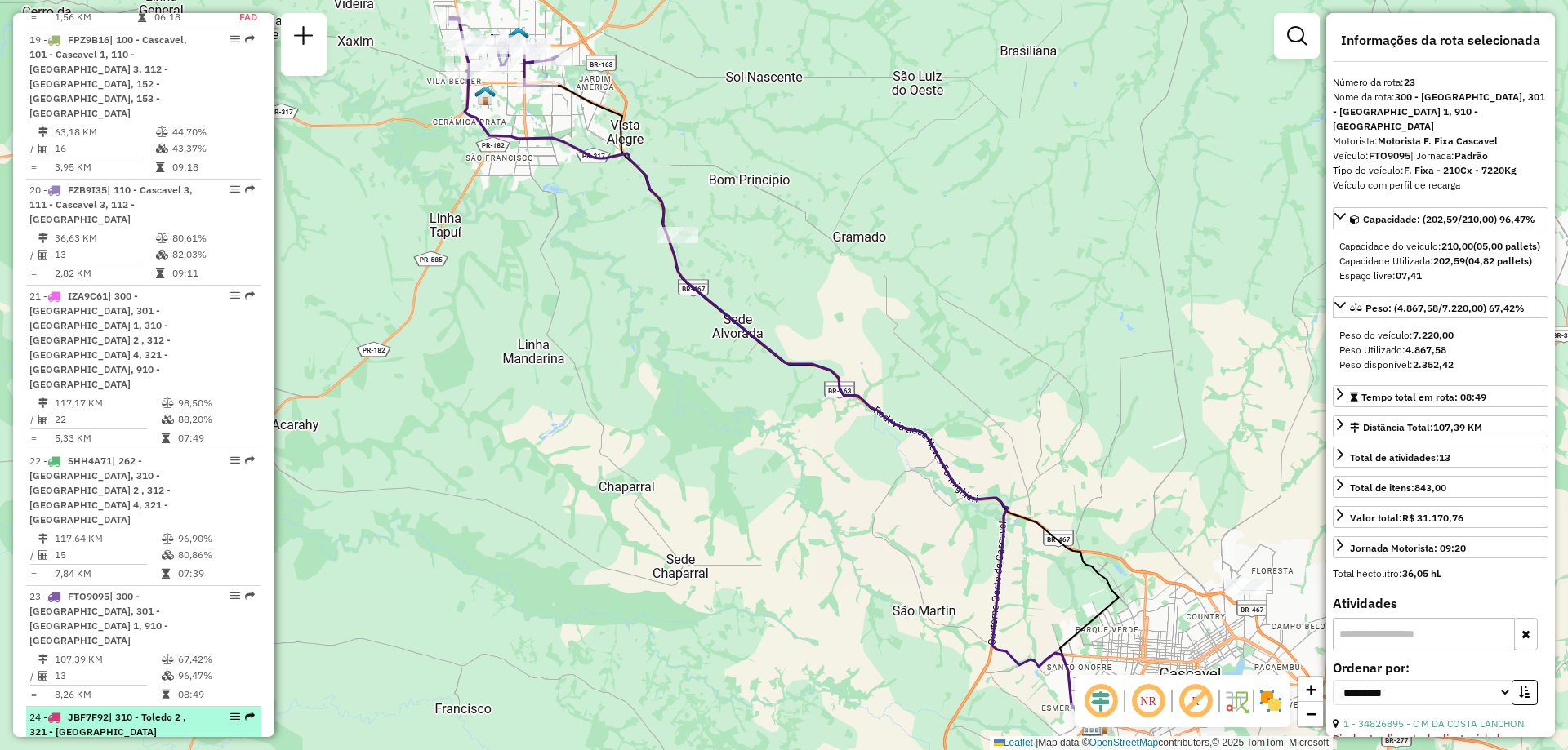
click at [110, 743] on td "130,95 KM" at bounding box center [107, 751] width 107 height 16
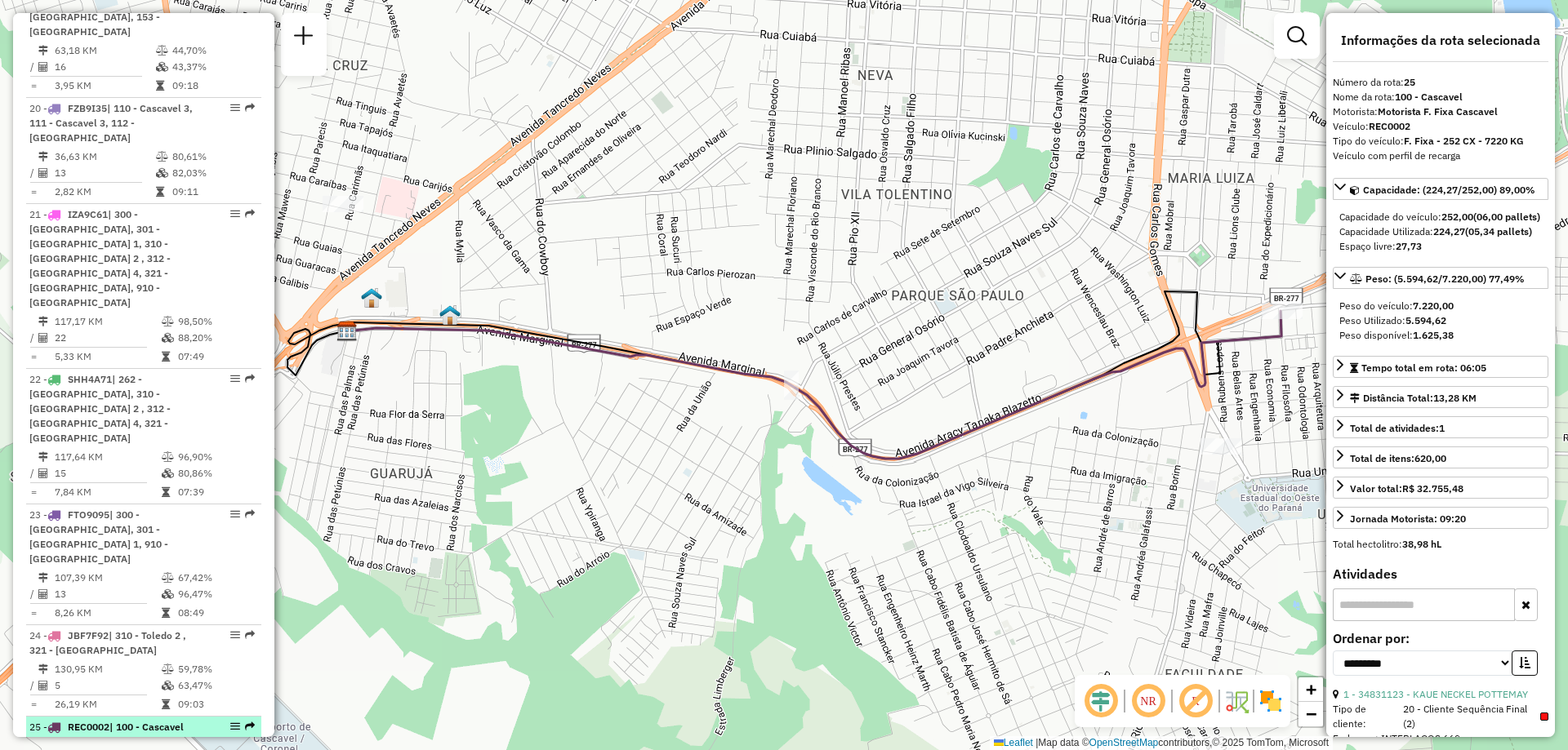
scroll to position [2624, 0]
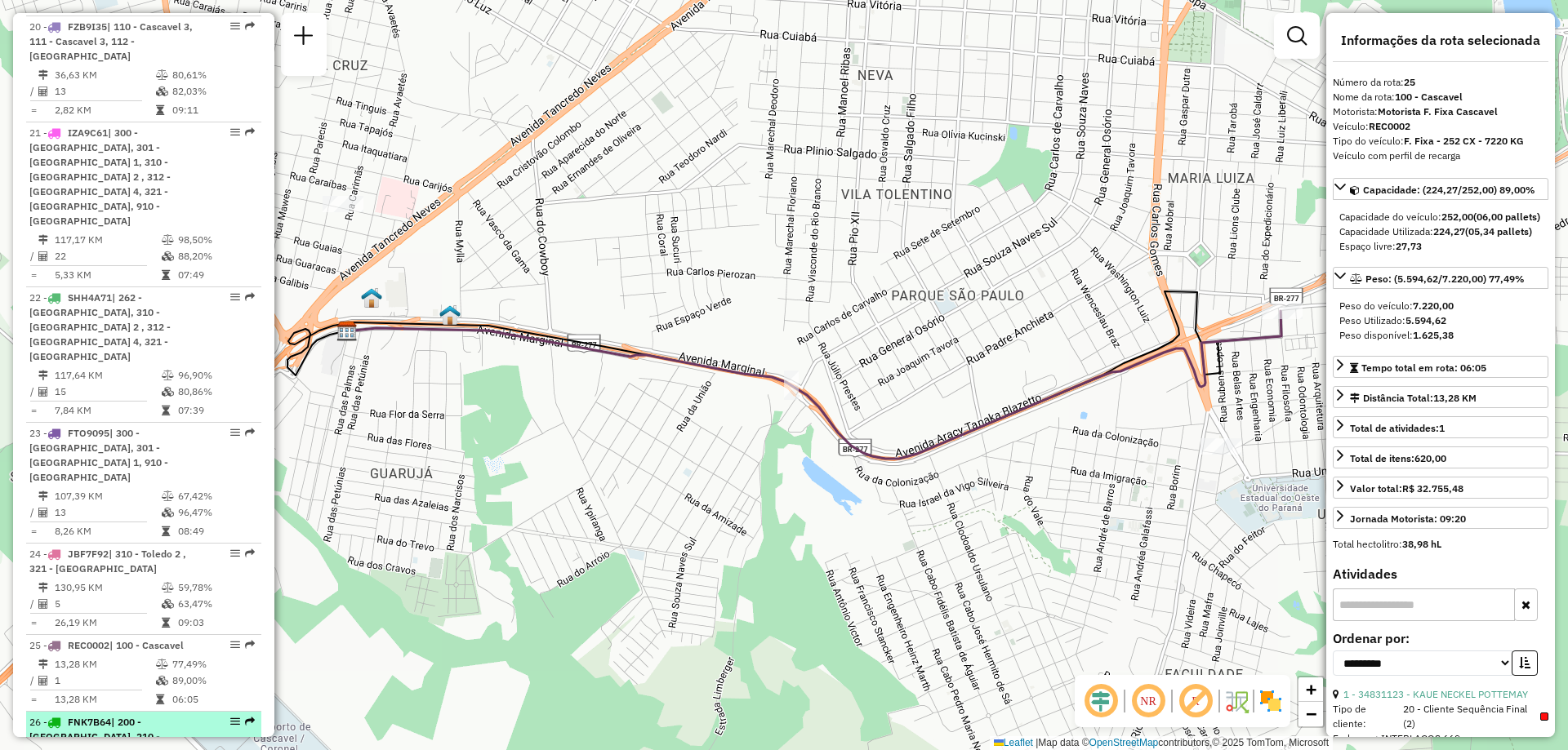
click at [117, 712] on li "26 - FNK7B64 | 200 - Corbélia, 210 - Braganey 152,72 KM 58,52% / 3 53,43% = 50,…" at bounding box center [144, 765] width 235 height 106
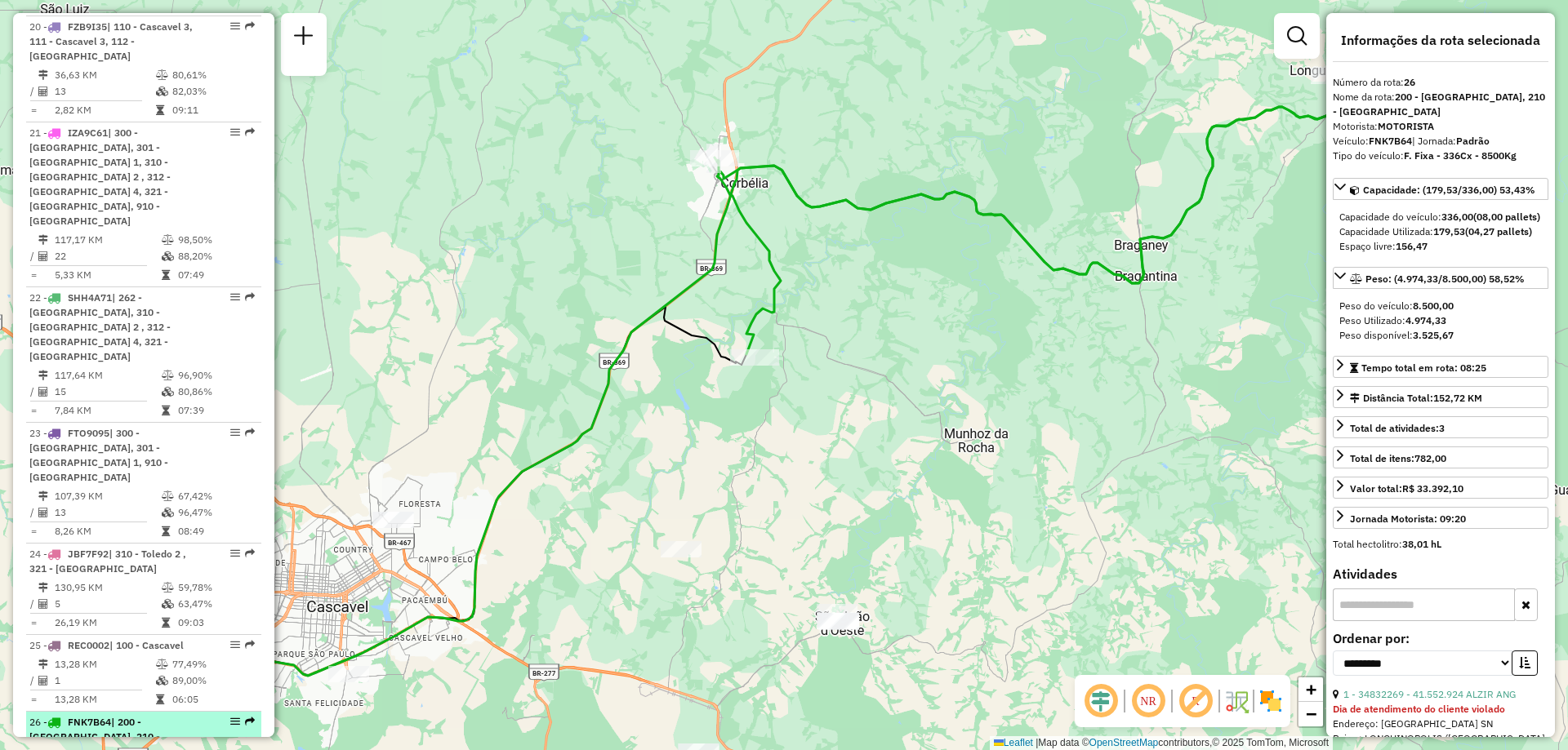
scroll to position [2705, 0]
